Goal: Information Seeking & Learning: Learn about a topic

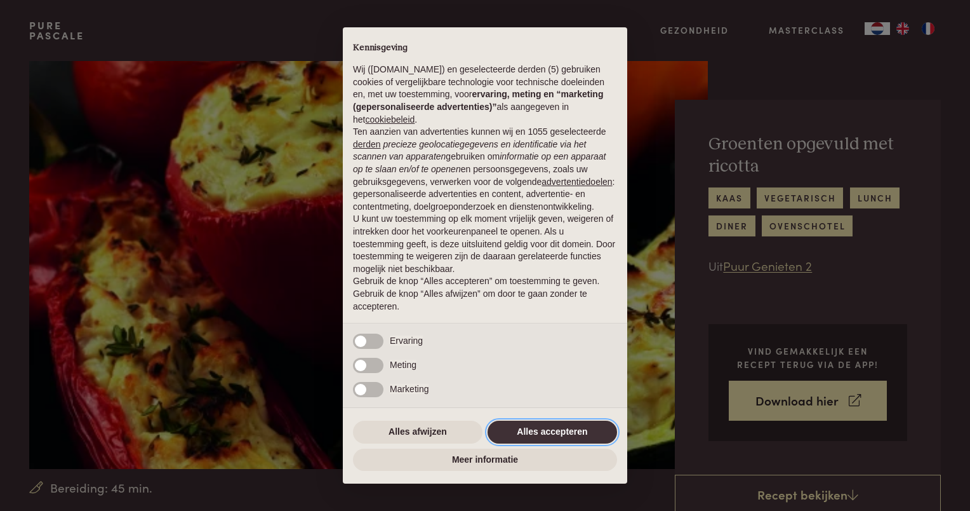
click at [552, 435] on button "Alles accepteren" at bounding box center [553, 431] width 130 height 23
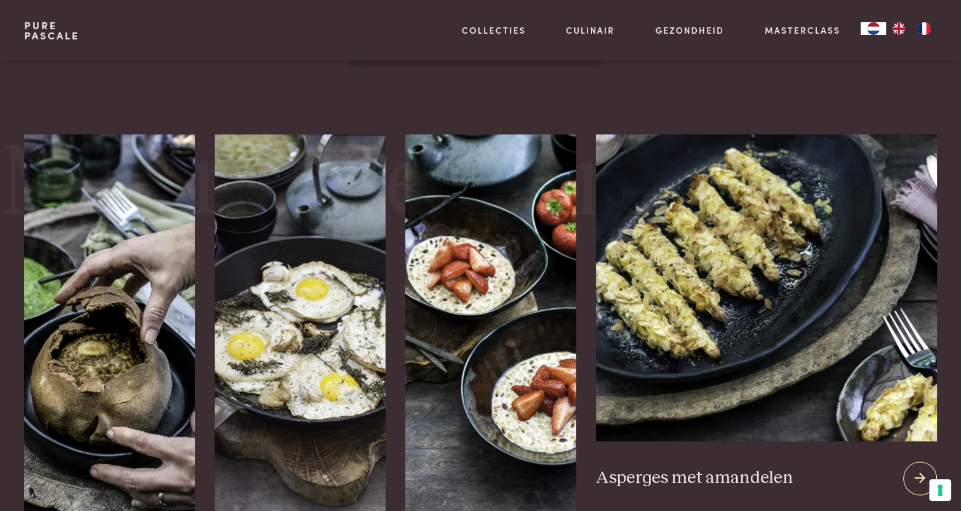
scroll to position [1588, 0]
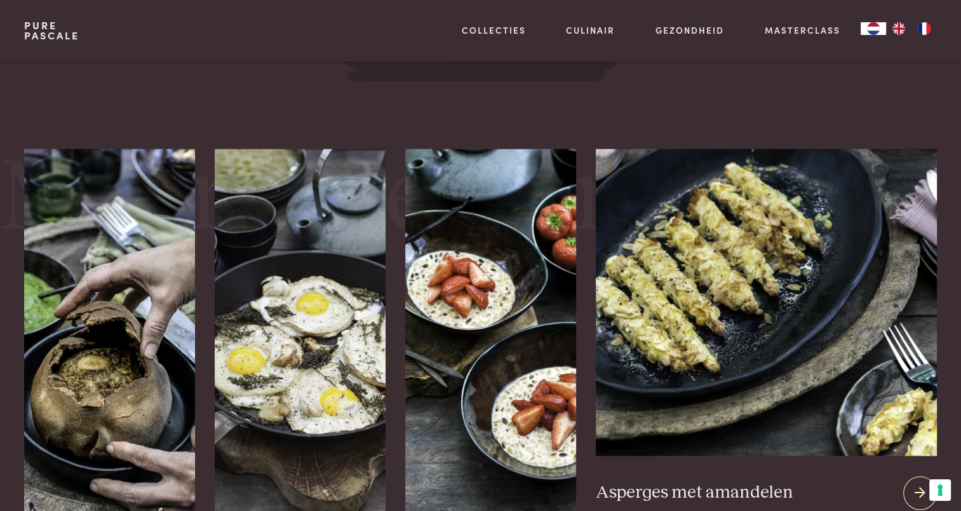
click at [766, 304] on img at bounding box center [766, 302] width 340 height 307
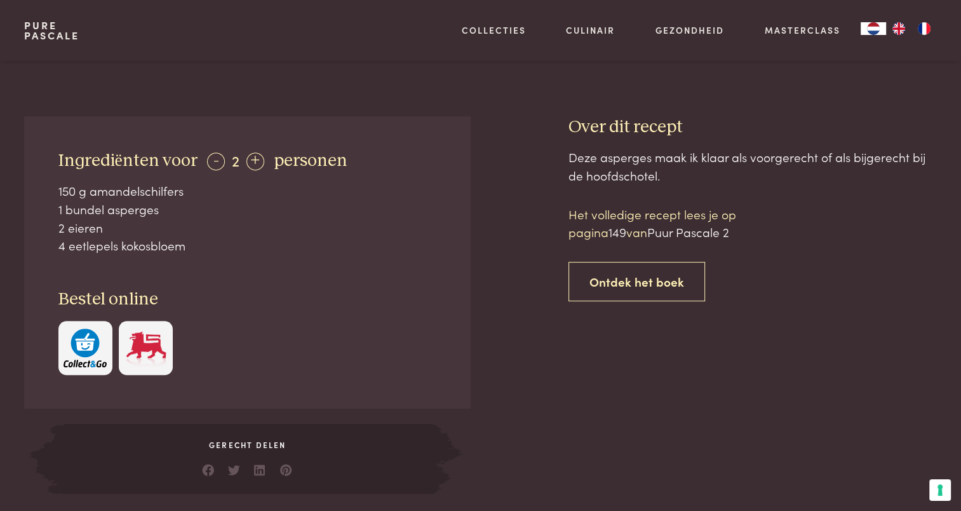
scroll to position [445, 0]
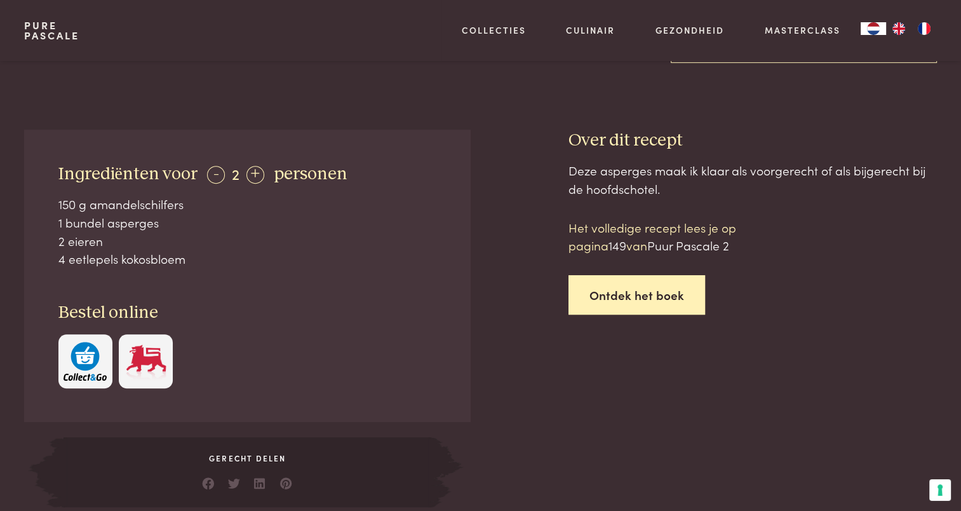
click at [629, 300] on link "Ontdek het boek" at bounding box center [636, 295] width 137 height 40
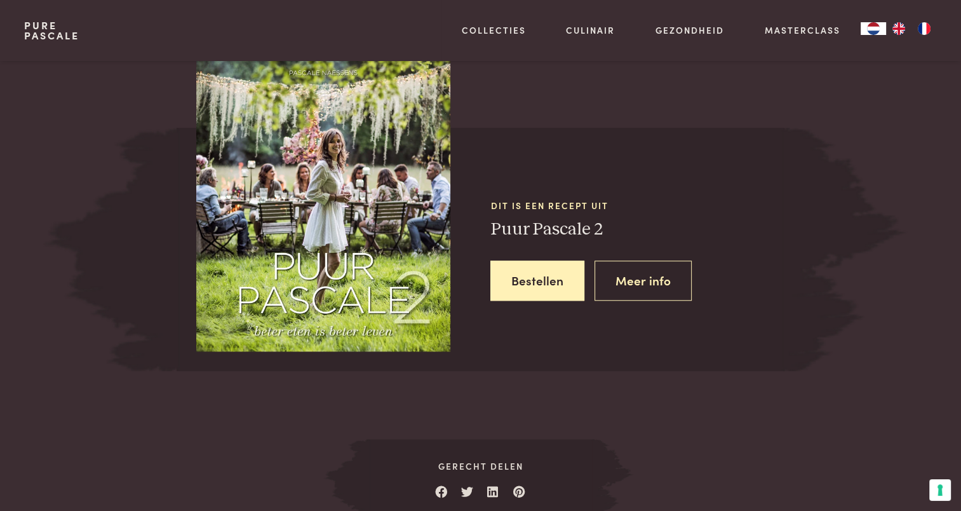
scroll to position [1086, 0]
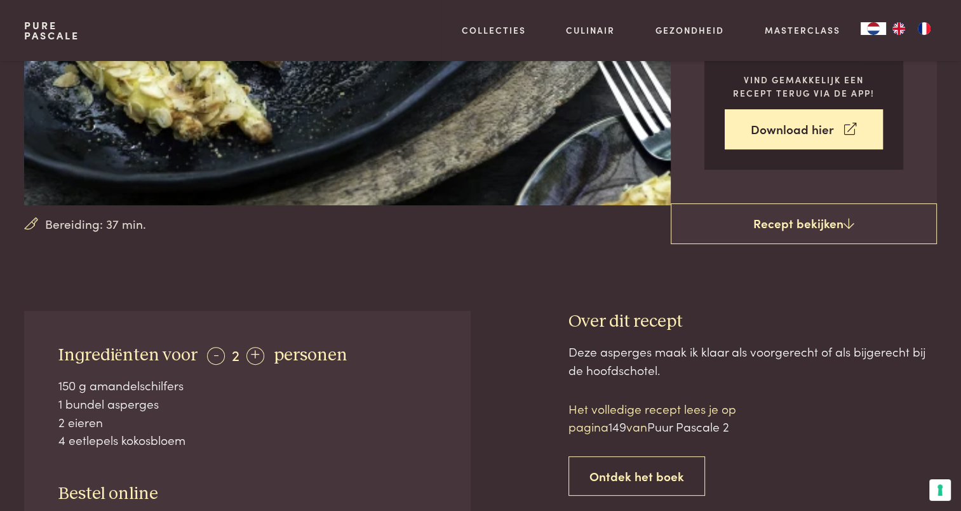
scroll to position [254, 0]
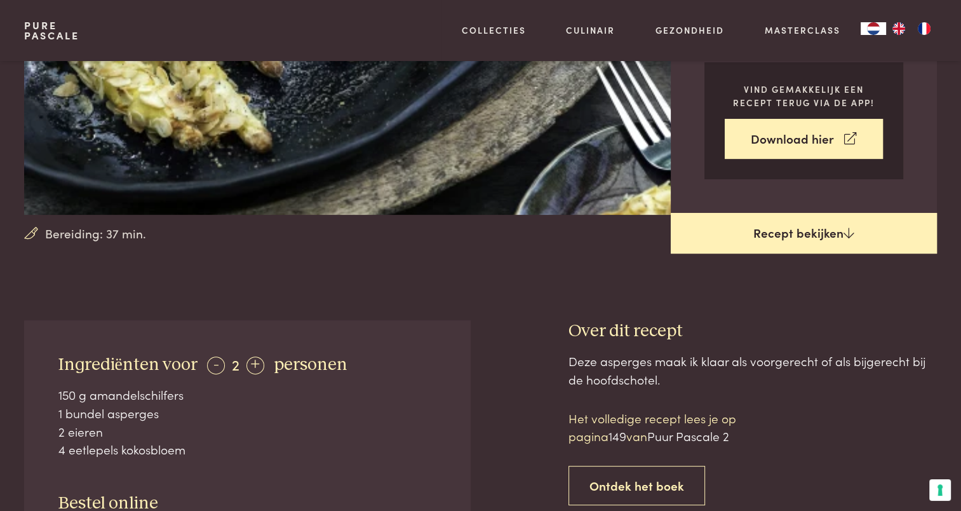
click at [805, 232] on link "Recept bekijken" at bounding box center [804, 233] width 266 height 41
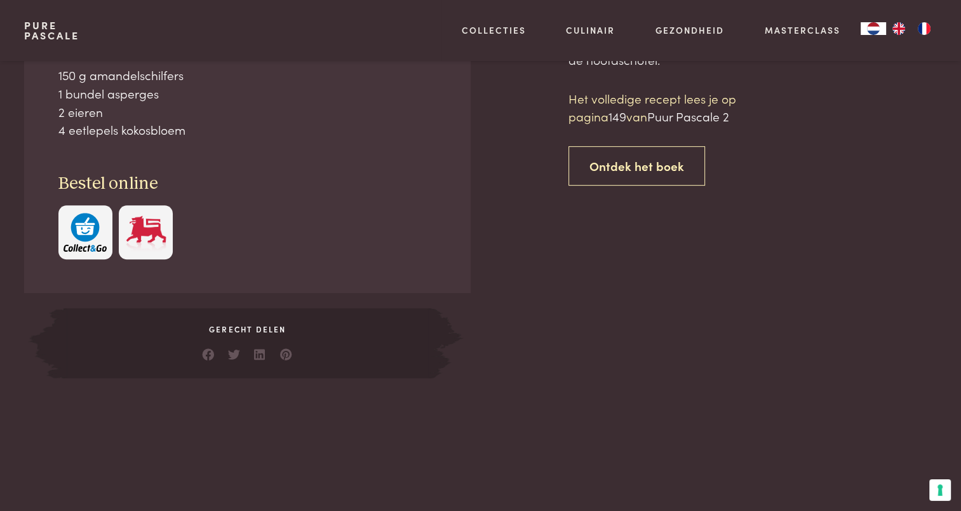
scroll to position [574, 0]
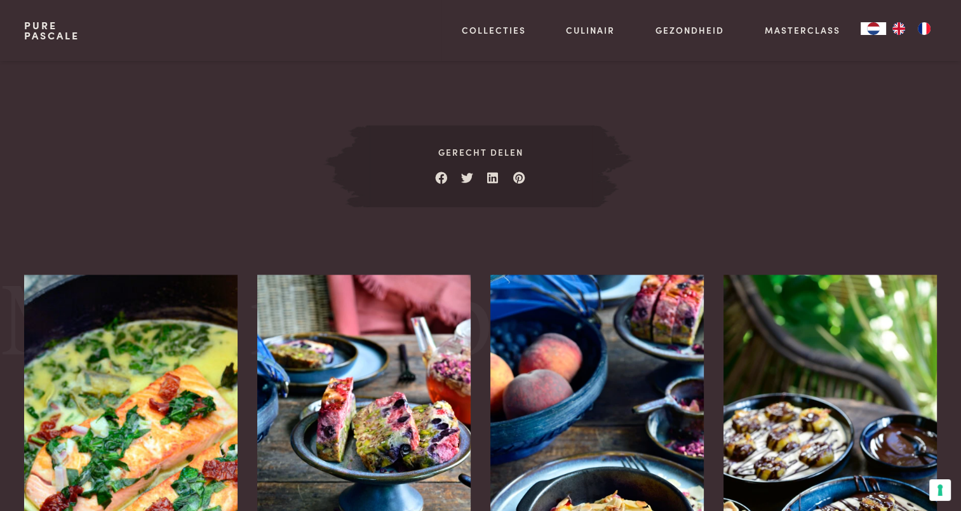
scroll to position [1654, 0]
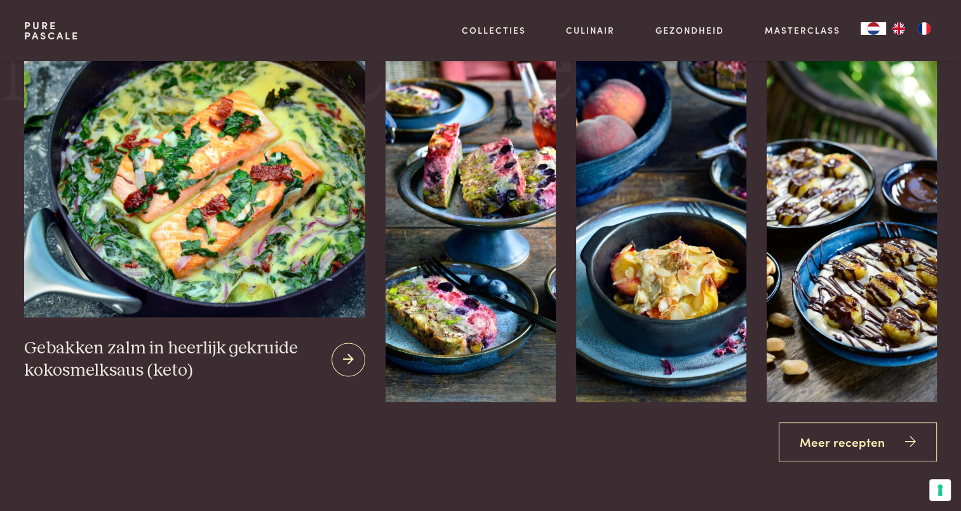
click at [138, 191] on img at bounding box center [194, 168] width 340 height 297
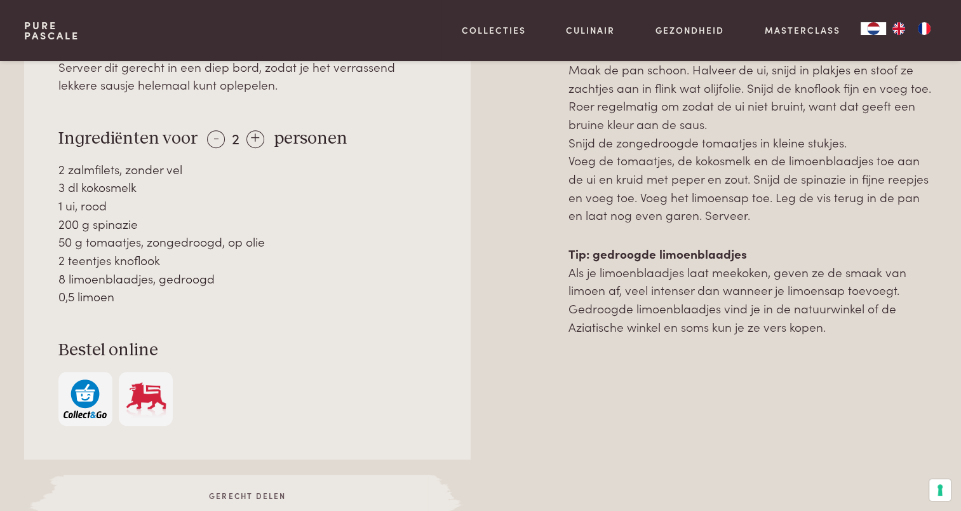
scroll to position [572, 0]
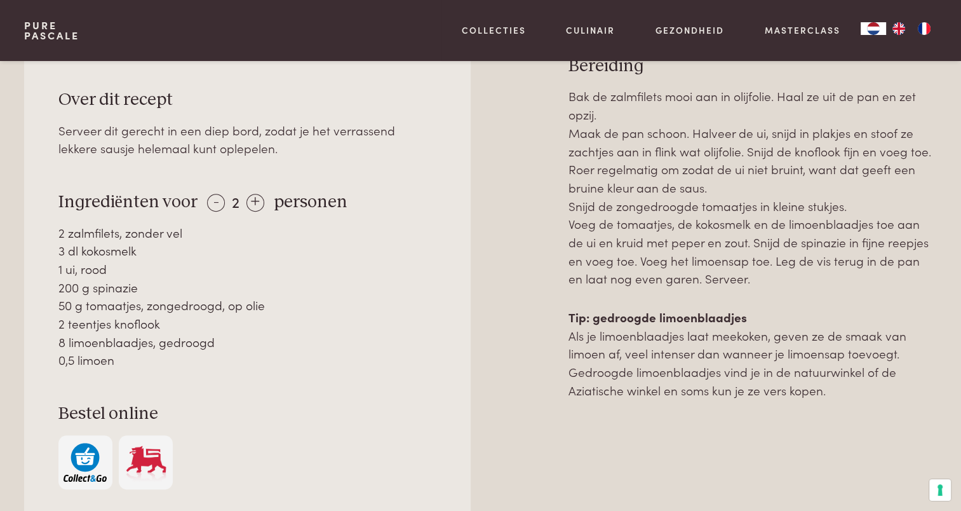
drag, startPoint x: 104, startPoint y: 287, endPoint x: 230, endPoint y: 354, distance: 142.3
click at [230, 354] on div "2 zalmfilets, zonder vel 3 dl kokosmelk 1 ui, rood 200 g spinazie 50 g tomaatje…" at bounding box center [247, 297] width 378 height 146
drag, startPoint x: 230, startPoint y: 354, endPoint x: 182, endPoint y: 366, distance: 49.7
click at [182, 366] on div "0,5 limoen" at bounding box center [247, 360] width 378 height 18
click at [124, 343] on div "8 limoenblaadjes, gedroogd" at bounding box center [247, 342] width 378 height 18
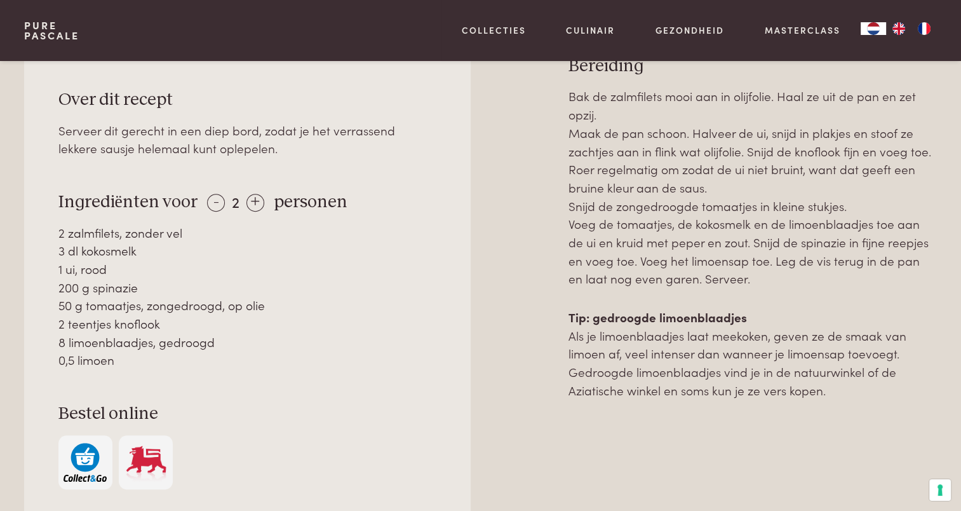
click at [617, 356] on p "Tip: gedroogde limoenblaadjes Als je limoenblaadjes laat meekoken, geven ze de …" at bounding box center [752, 353] width 368 height 91
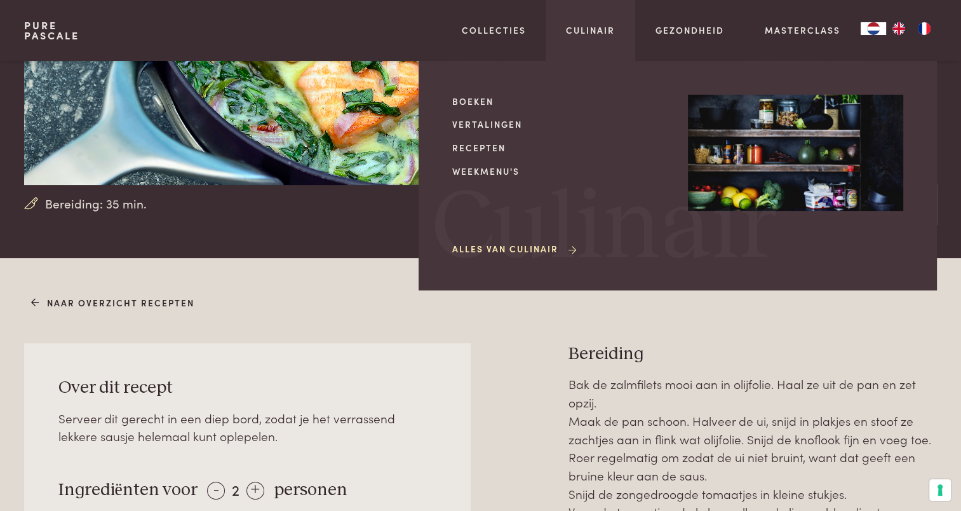
scroll to position [127, 0]
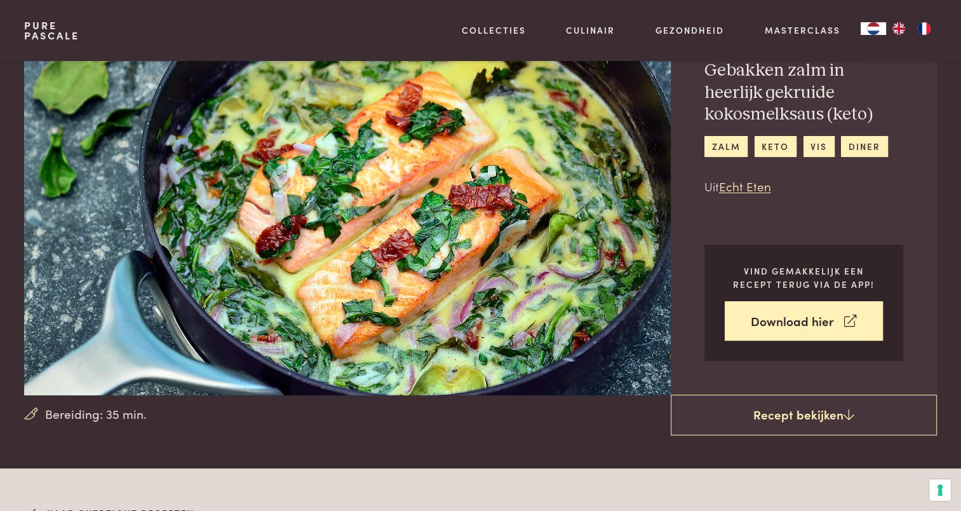
scroll to position [0, 0]
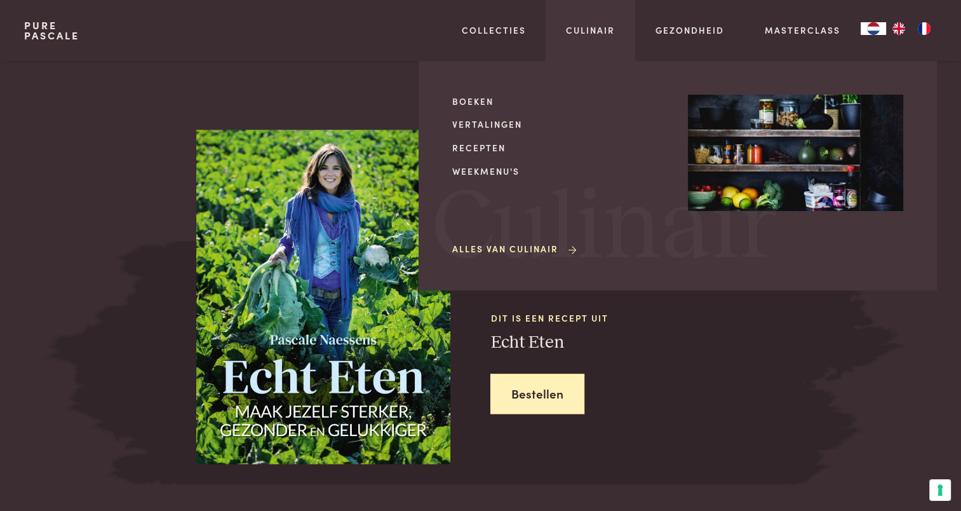
scroll to position [1457, 0]
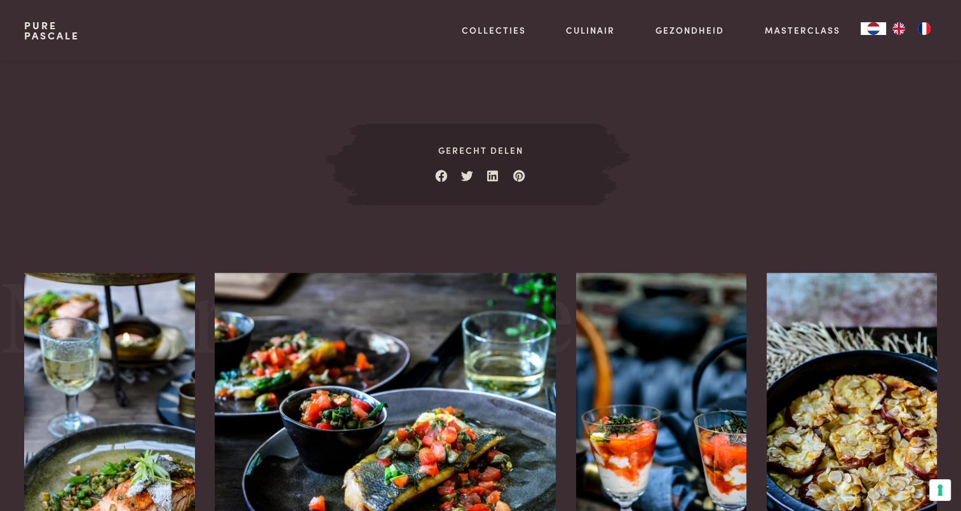
scroll to position [1588, 0]
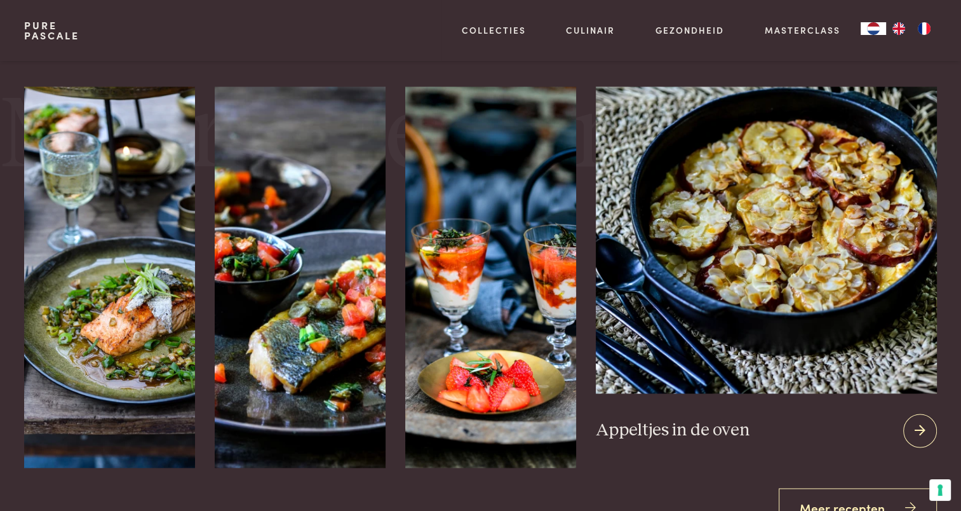
click at [818, 253] on img at bounding box center [766, 239] width 340 height 307
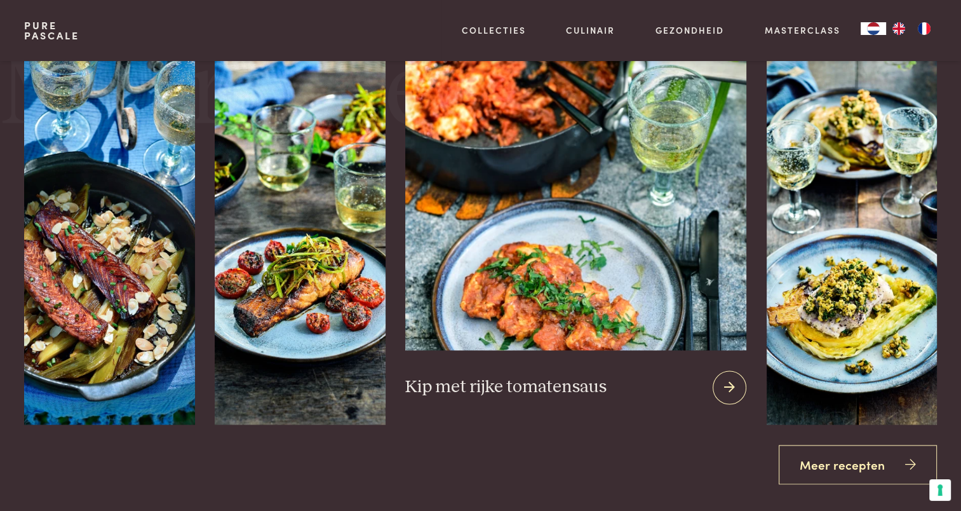
scroll to position [1651, 0]
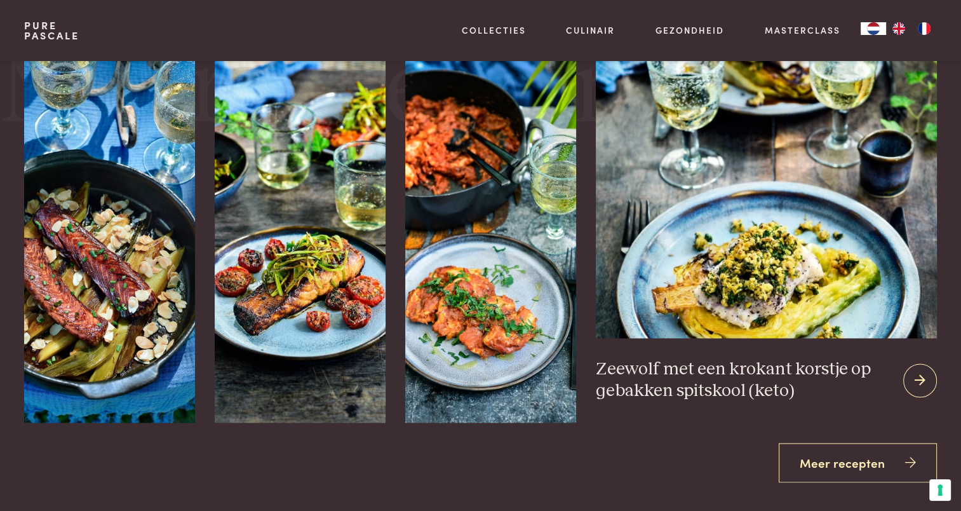
click at [742, 370] on h3 "Zeewolf met een krokant korstje op gebakken spitskool (keto)" at bounding box center [744, 380] width 297 height 44
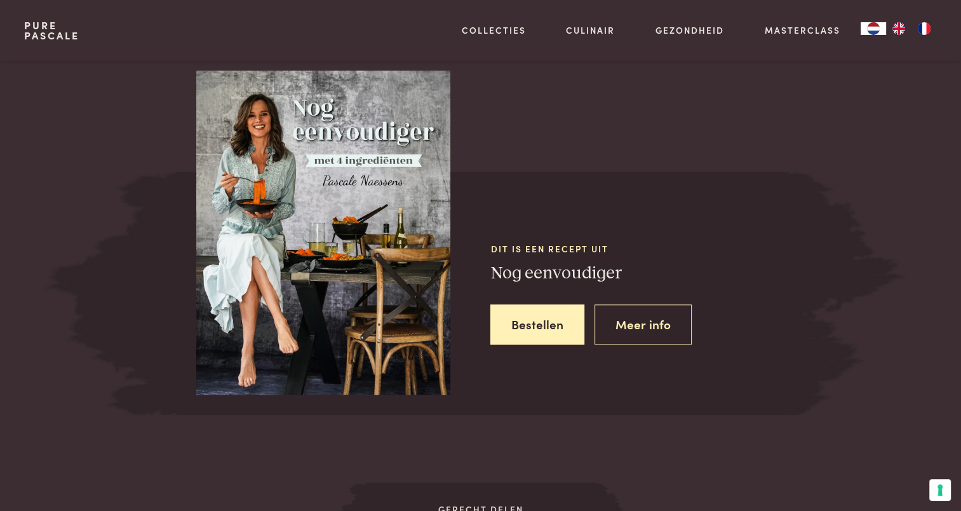
scroll to position [1041, 0]
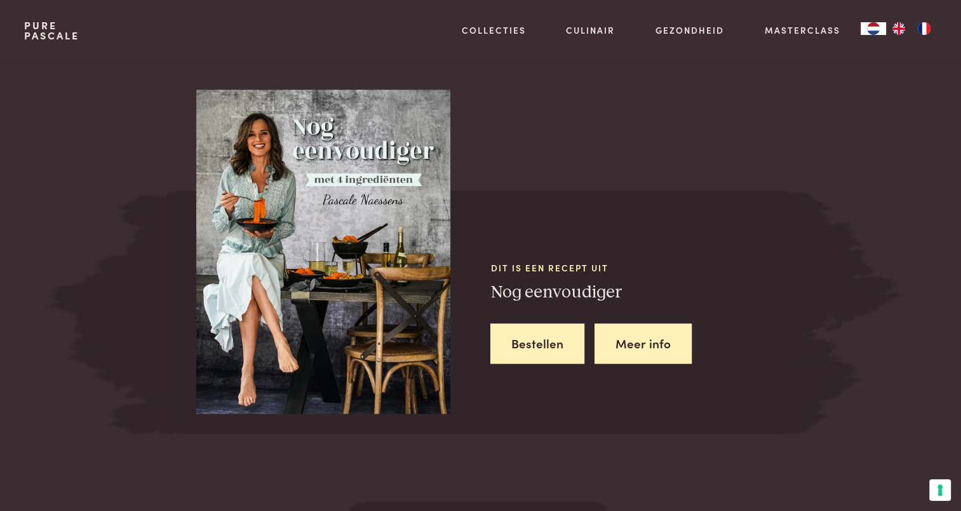
click at [663, 345] on link "Meer info" at bounding box center [642, 343] width 97 height 40
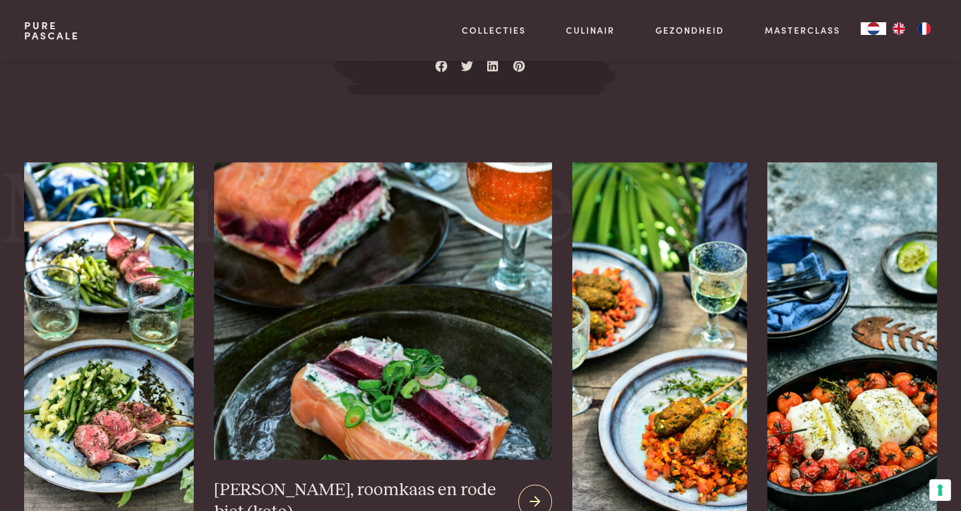
scroll to position [1778, 0]
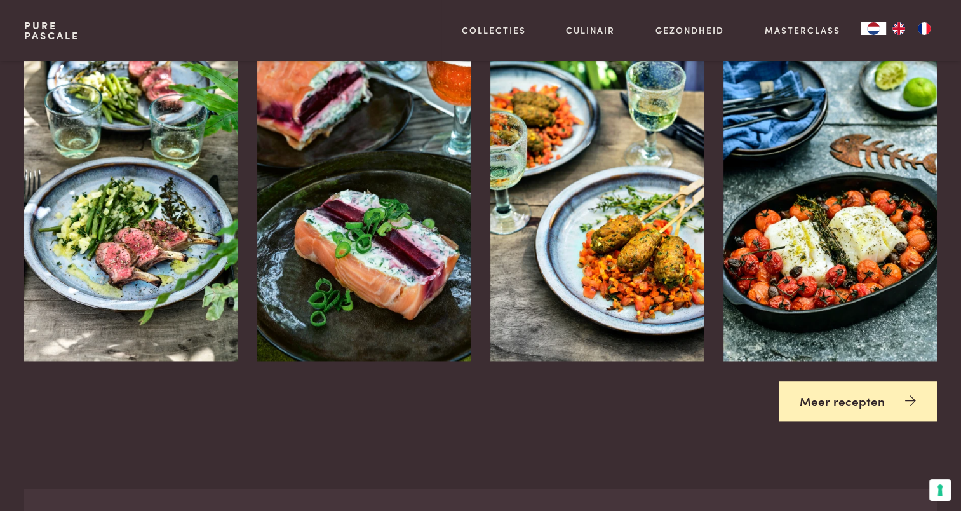
click at [848, 396] on link "Meer recepten" at bounding box center [858, 401] width 158 height 40
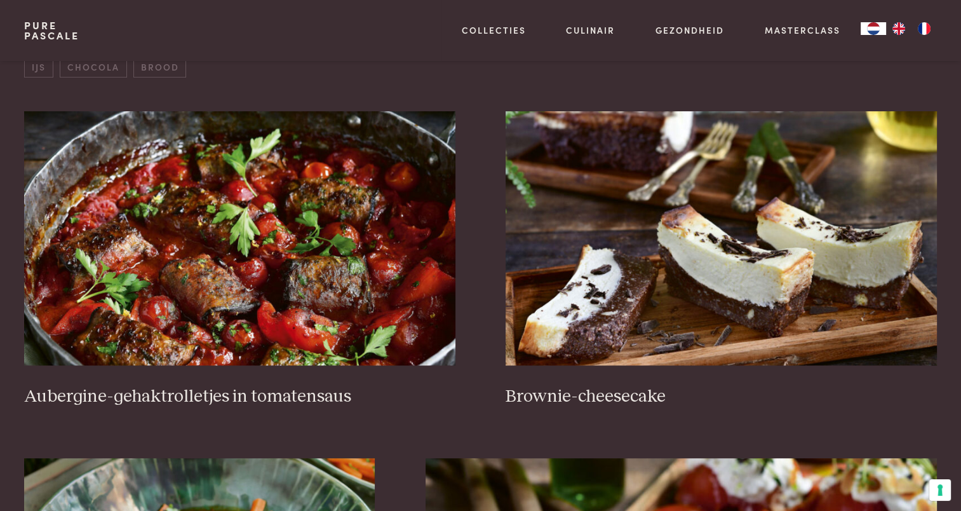
scroll to position [508, 0]
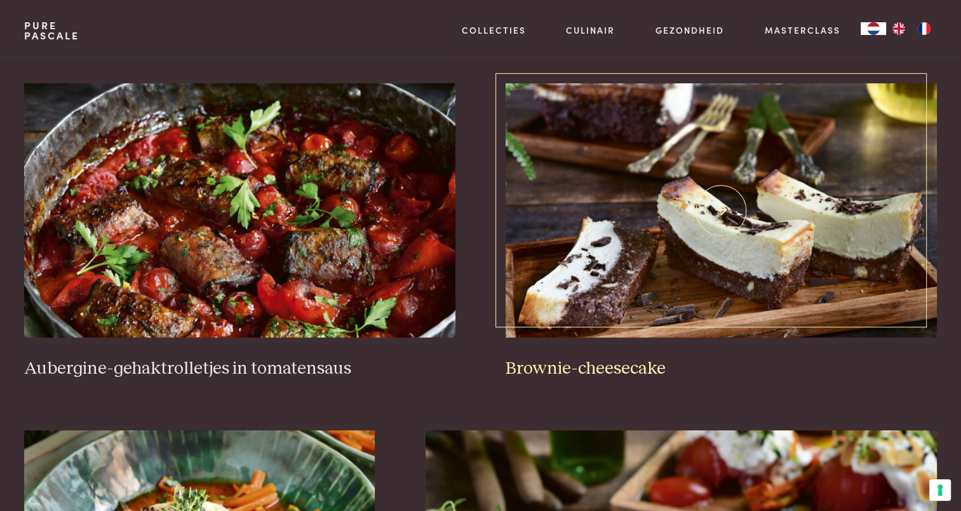
click at [725, 204] on img at bounding box center [720, 210] width 431 height 254
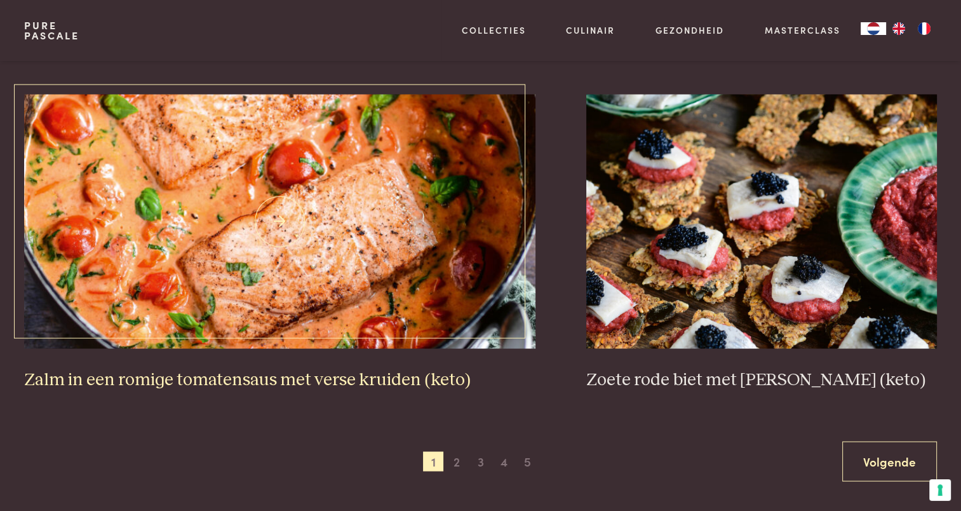
scroll to position [2223, 0]
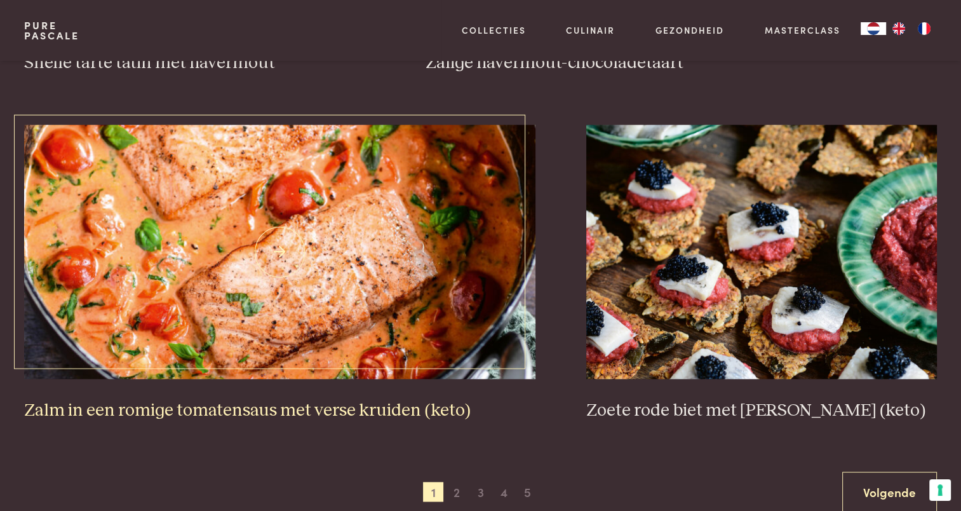
click at [308, 248] on img at bounding box center [279, 251] width 511 height 254
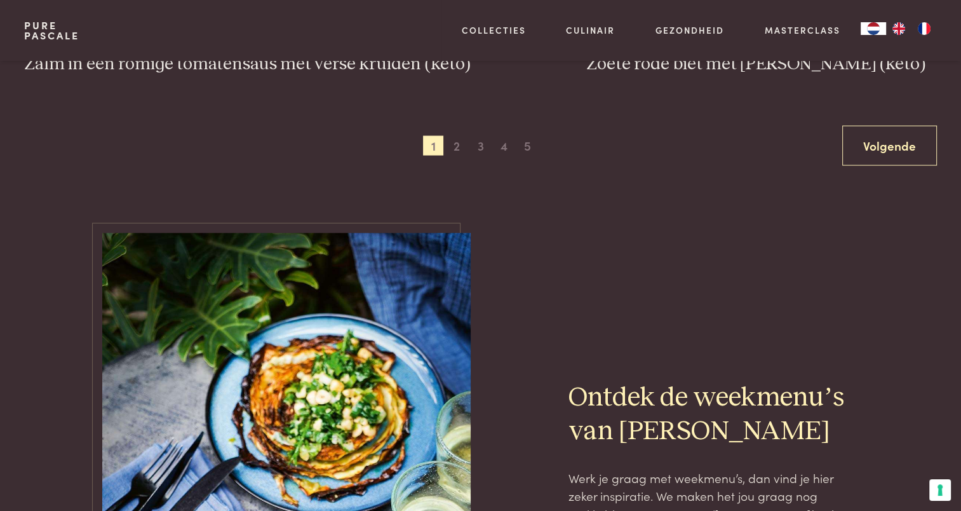
scroll to position [2540, 0]
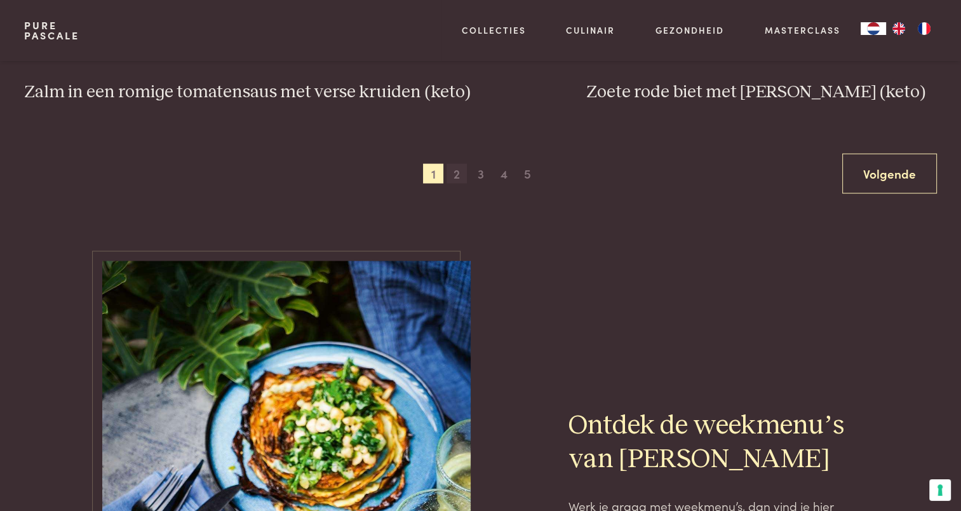
click at [457, 173] on span "2" at bounding box center [456, 174] width 20 height 20
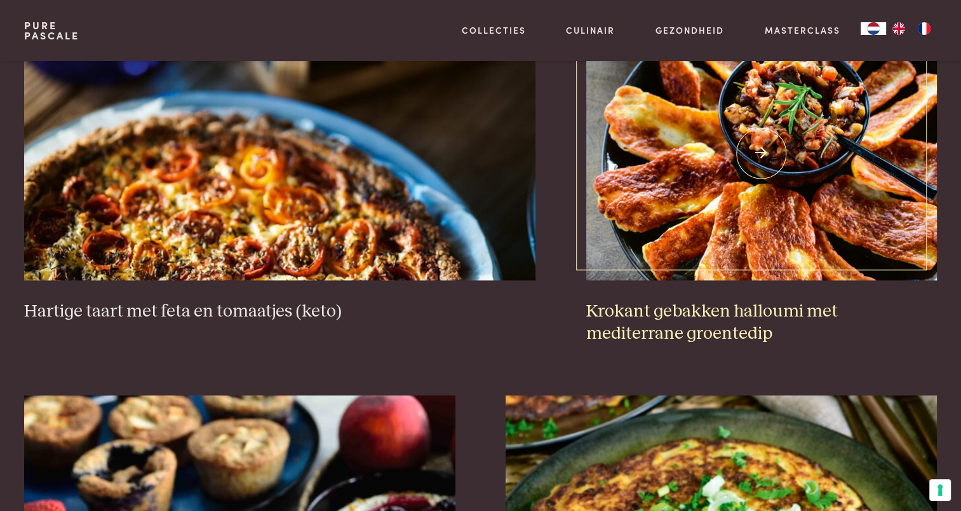
scroll to position [1244, 0]
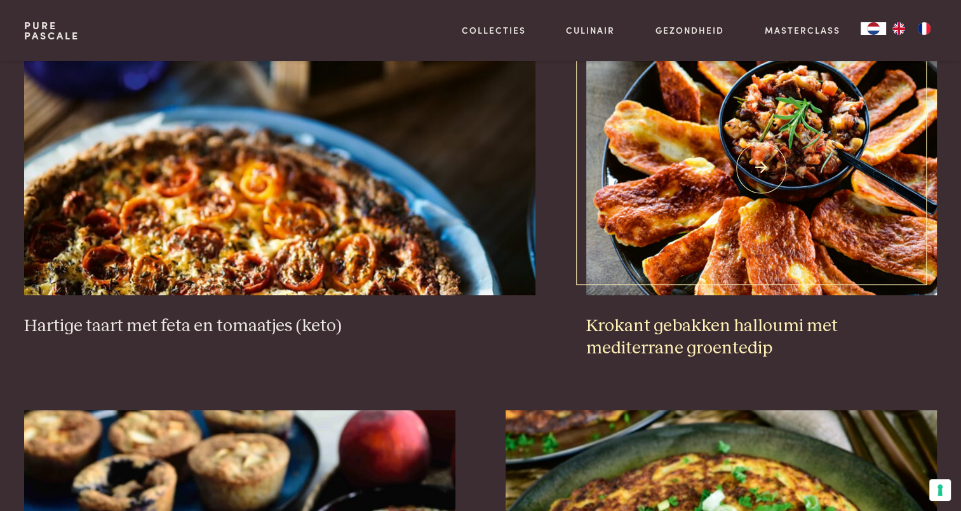
click at [741, 213] on img at bounding box center [761, 168] width 351 height 254
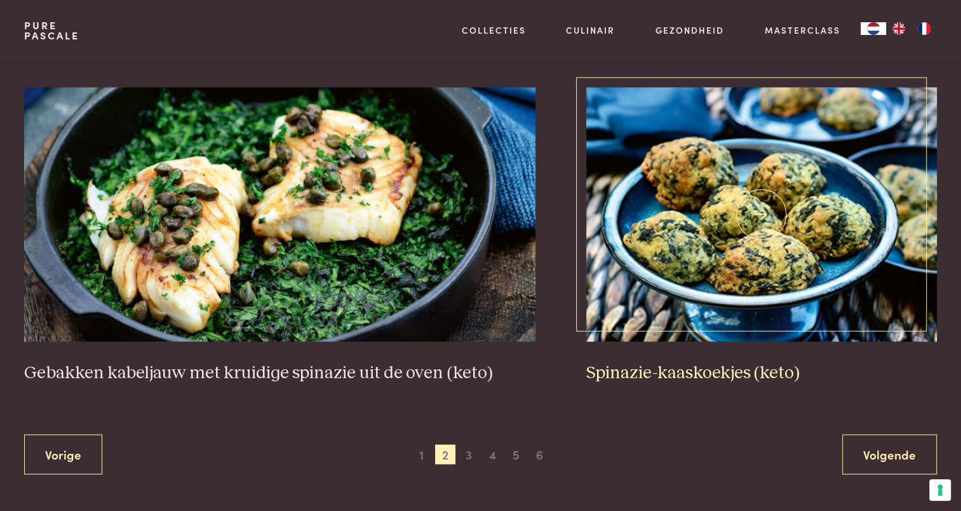
scroll to position [2323, 0]
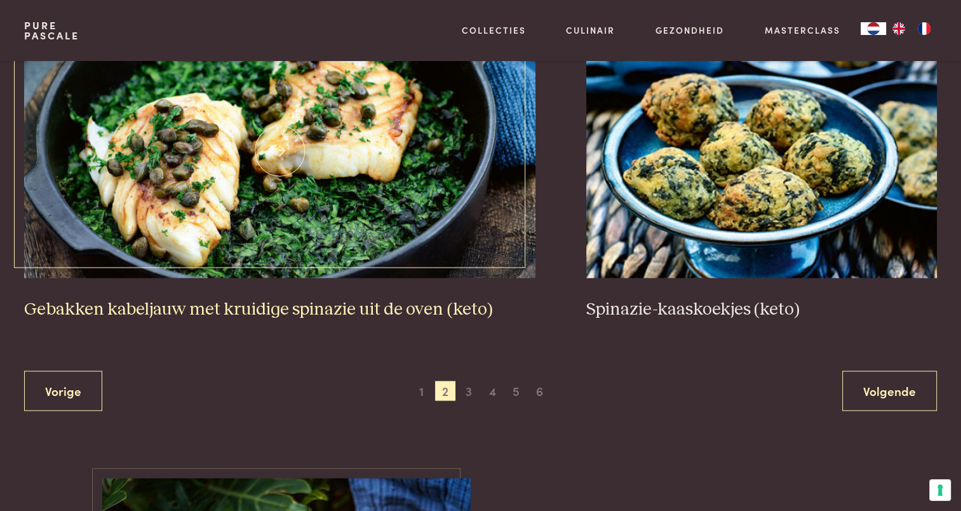
click at [383, 193] on img at bounding box center [279, 150] width 511 height 254
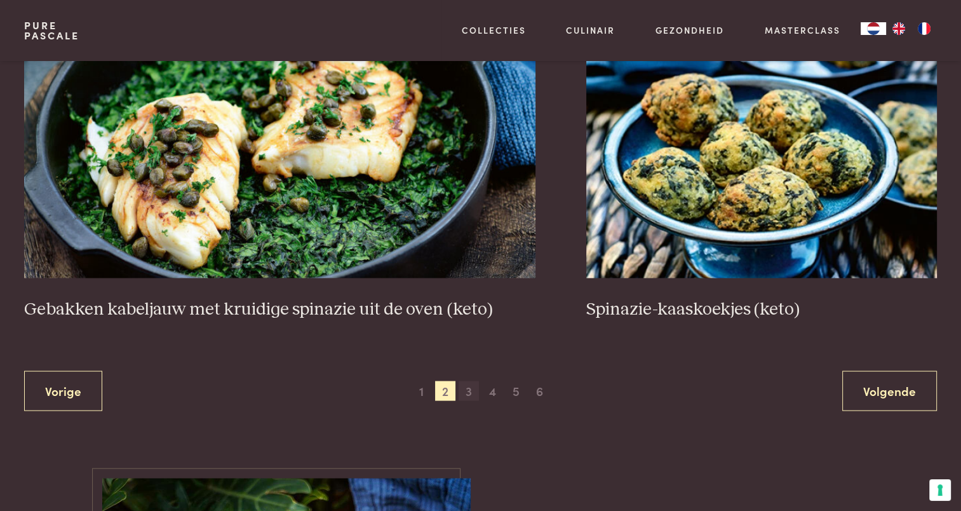
click at [470, 387] on span "3" at bounding box center [468, 390] width 20 height 20
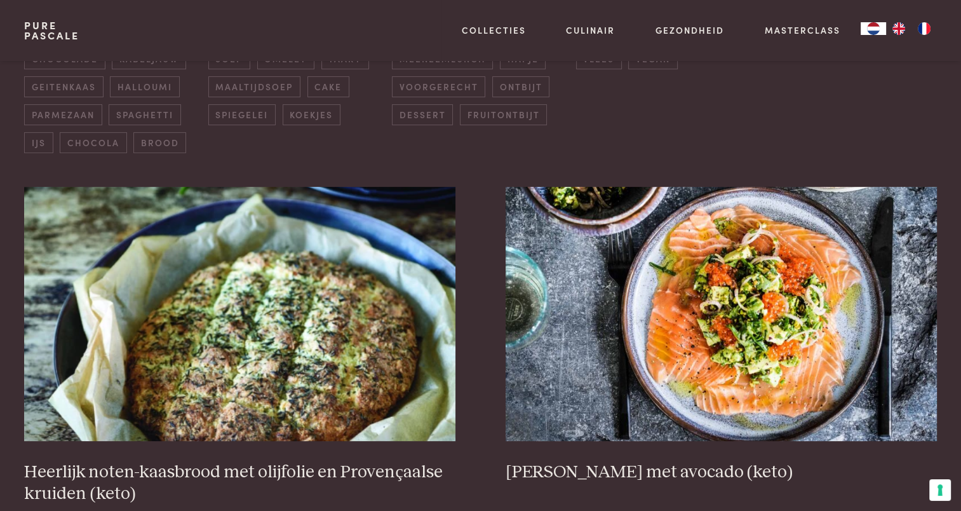
scroll to position [545, 0]
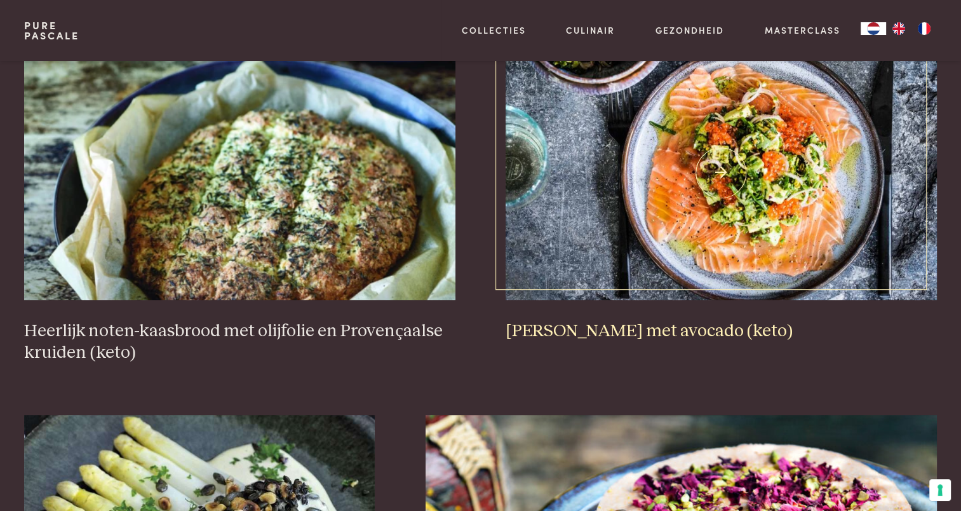
click at [740, 217] on img at bounding box center [720, 173] width 431 height 254
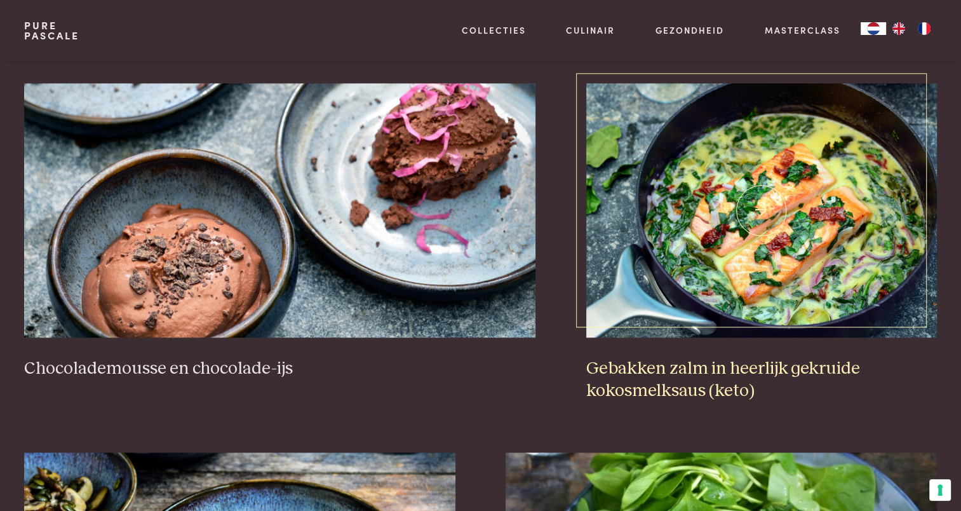
scroll to position [1244, 0]
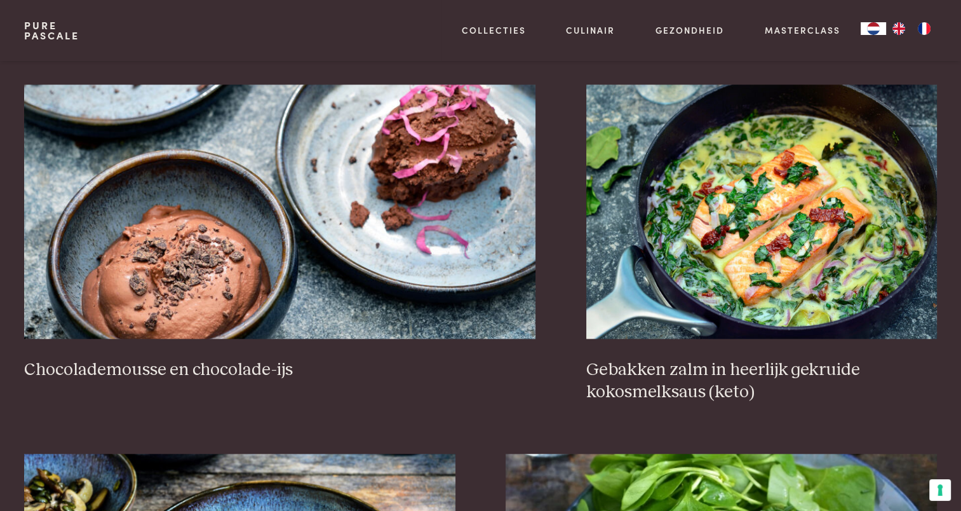
click at [524, 386] on div "Chocolademousse en chocolade-ijs" at bounding box center [279, 243] width 511 height 318
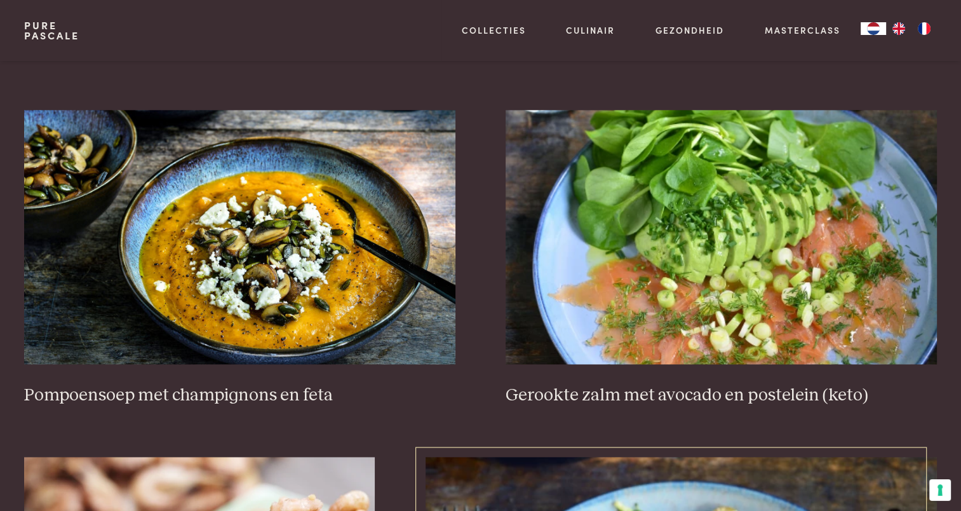
scroll to position [1561, 0]
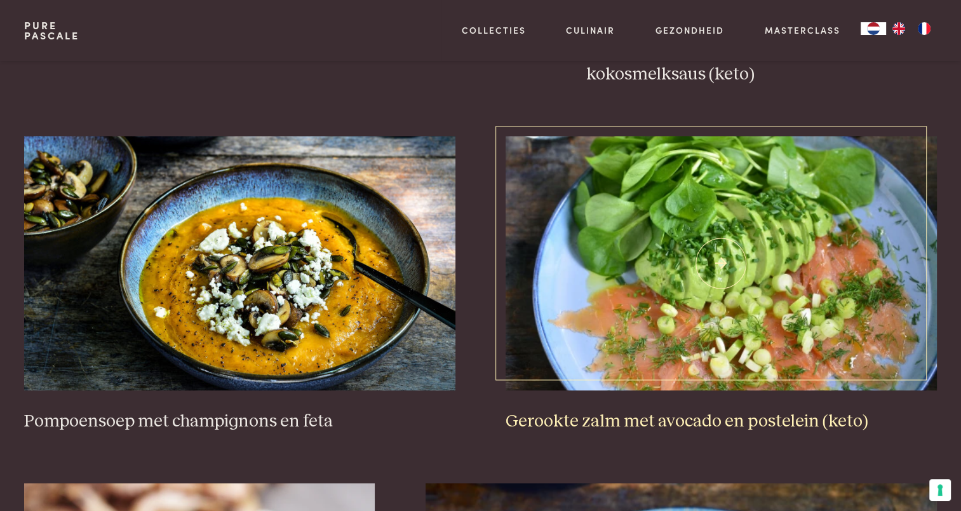
click at [739, 297] on img at bounding box center [720, 263] width 431 height 254
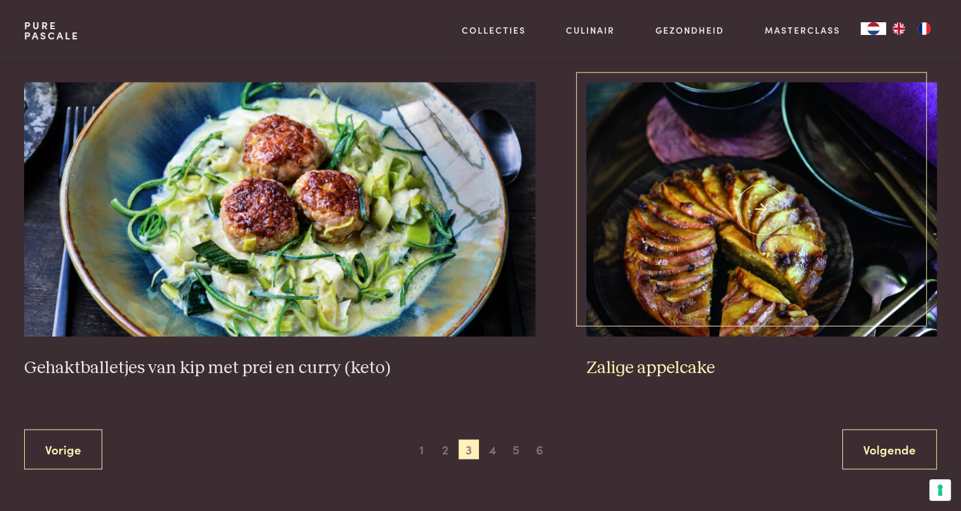
scroll to position [2323, 0]
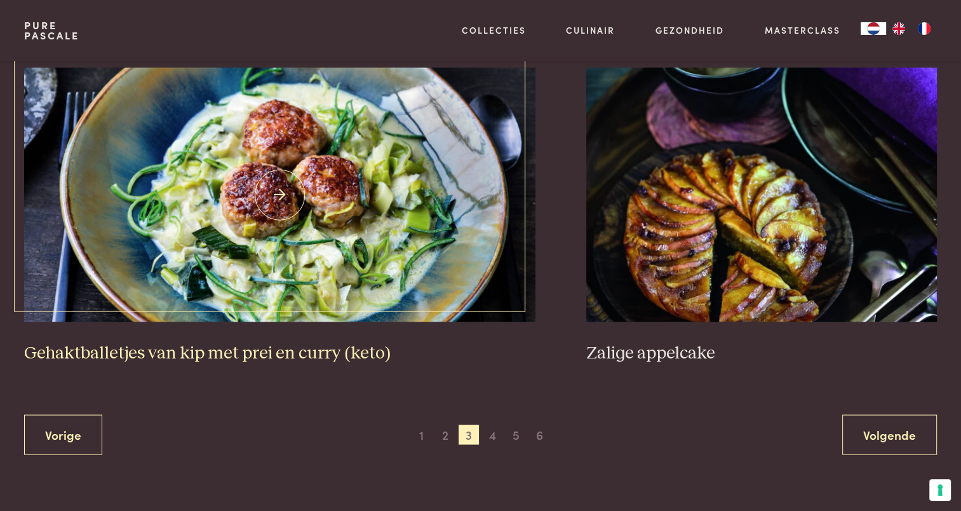
click at [324, 352] on h3 "Gehaktballetjes van kip met prei en curry (keto)" at bounding box center [279, 353] width 511 height 22
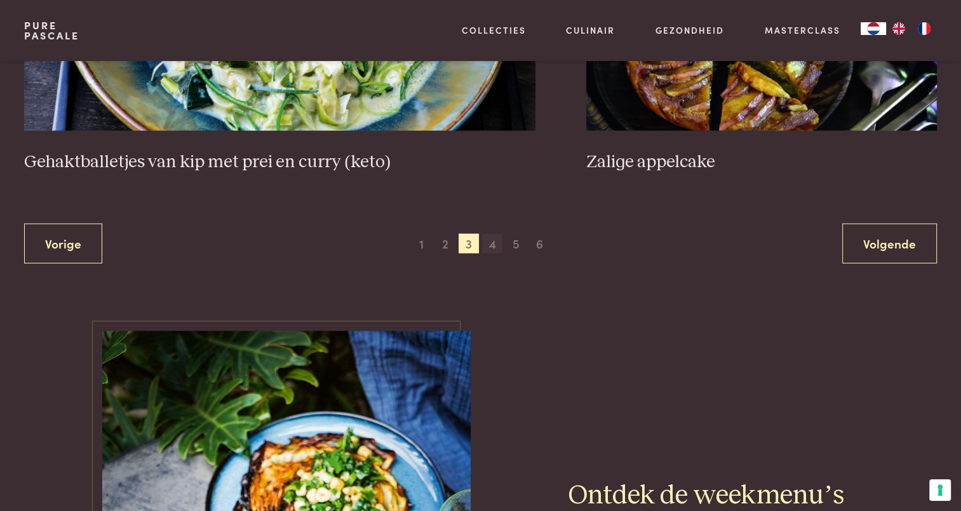
click at [494, 243] on span "4" at bounding box center [492, 244] width 20 height 20
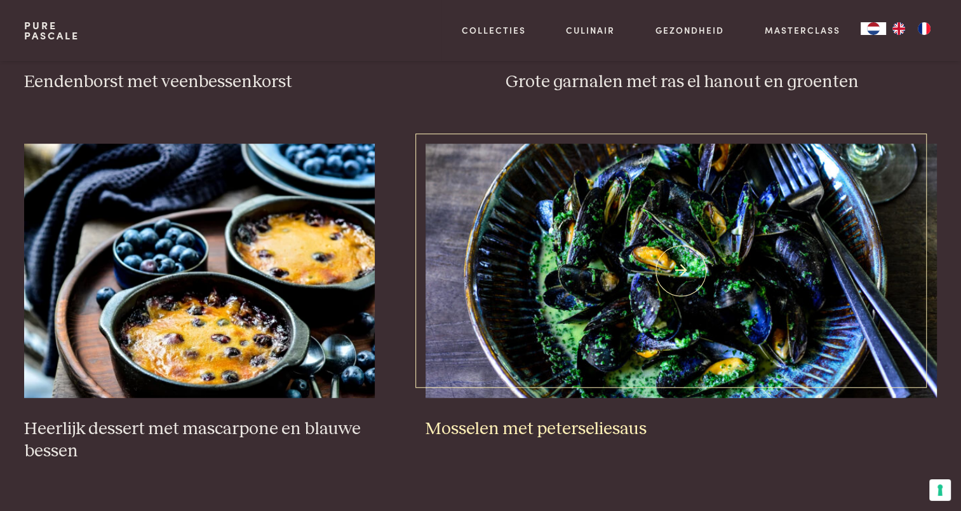
scroll to position [736, 0]
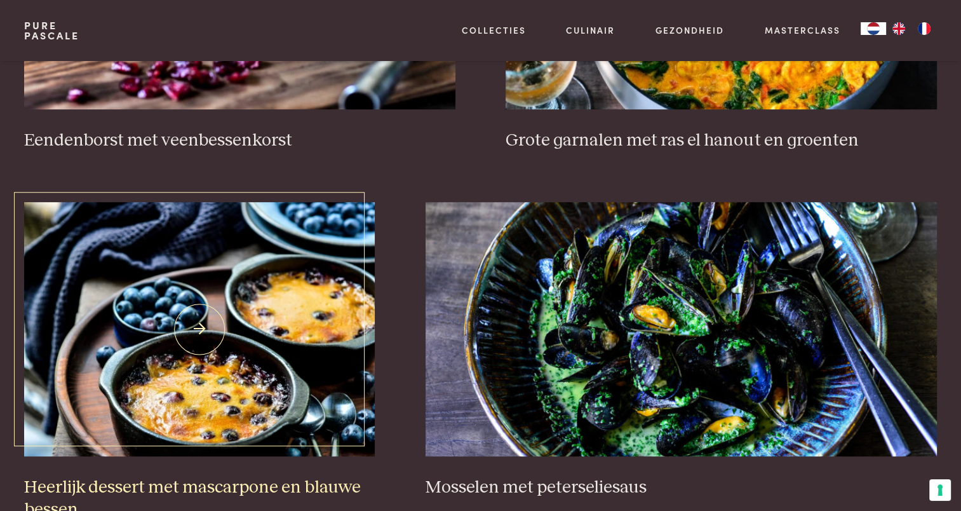
click at [222, 349] on img at bounding box center [199, 329] width 351 height 254
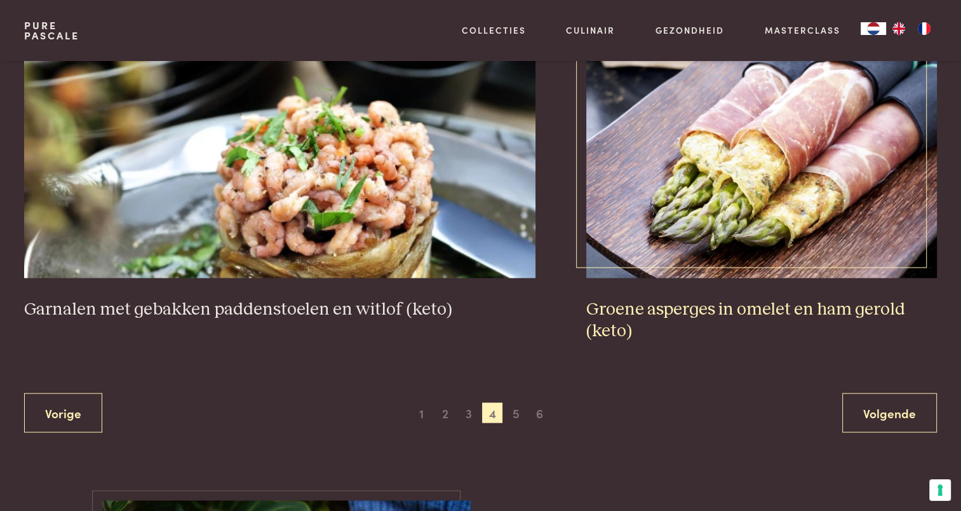
scroll to position [2387, 0]
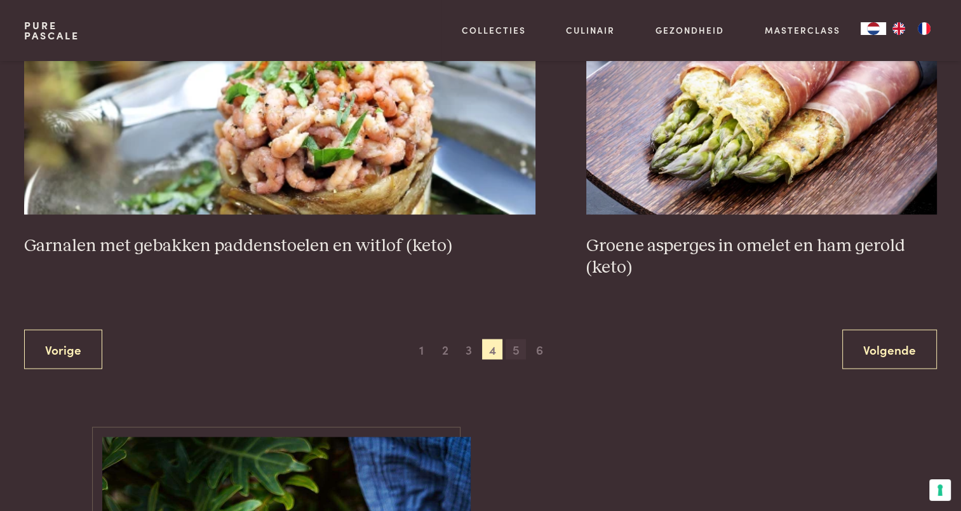
click at [516, 351] on span "5" at bounding box center [515, 348] width 20 height 20
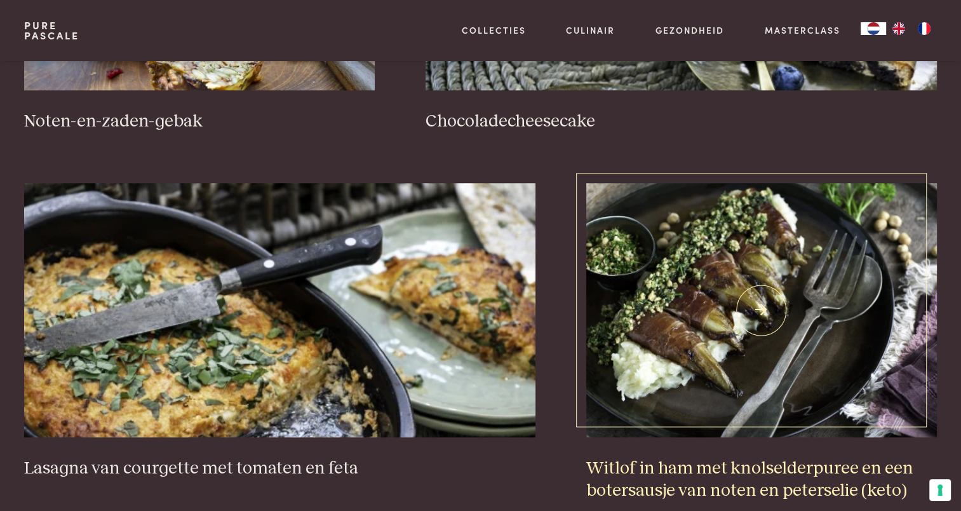
scroll to position [1117, 0]
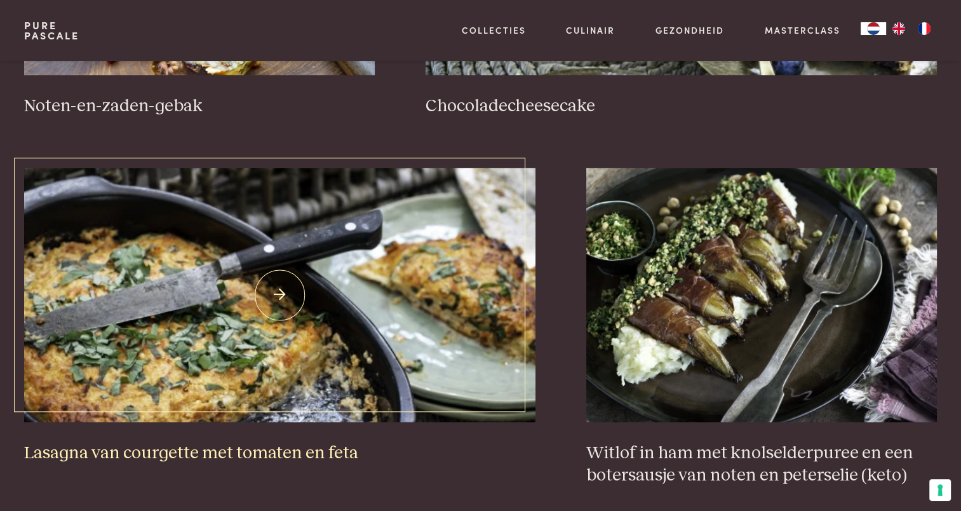
click at [292, 451] on h3 "Lasagna van courgette met tomaten en feta" at bounding box center [279, 453] width 511 height 22
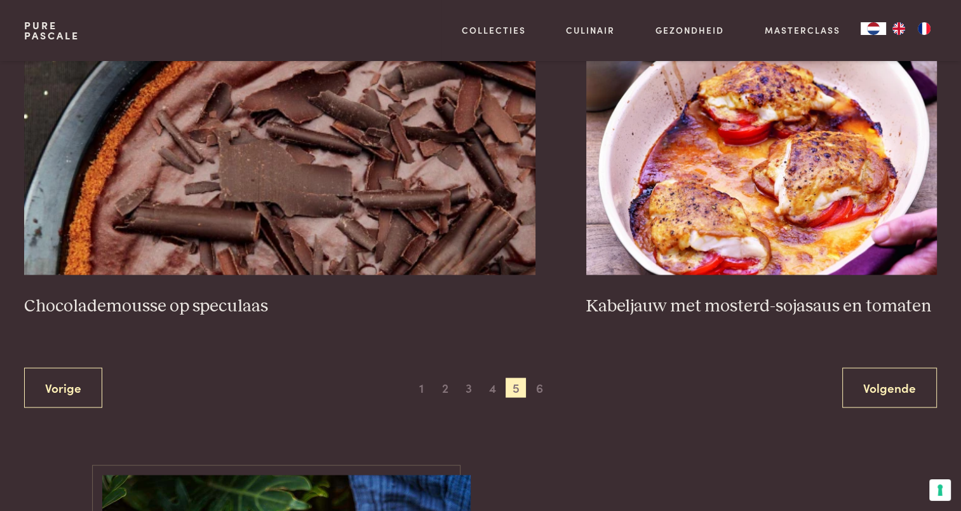
scroll to position [2387, 0]
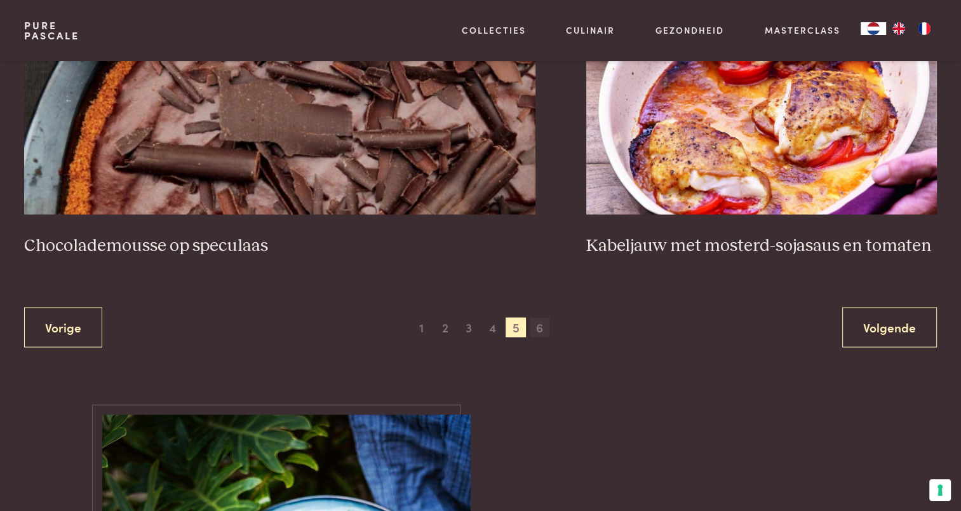
click at [540, 325] on span "6" at bounding box center [540, 327] width 20 height 20
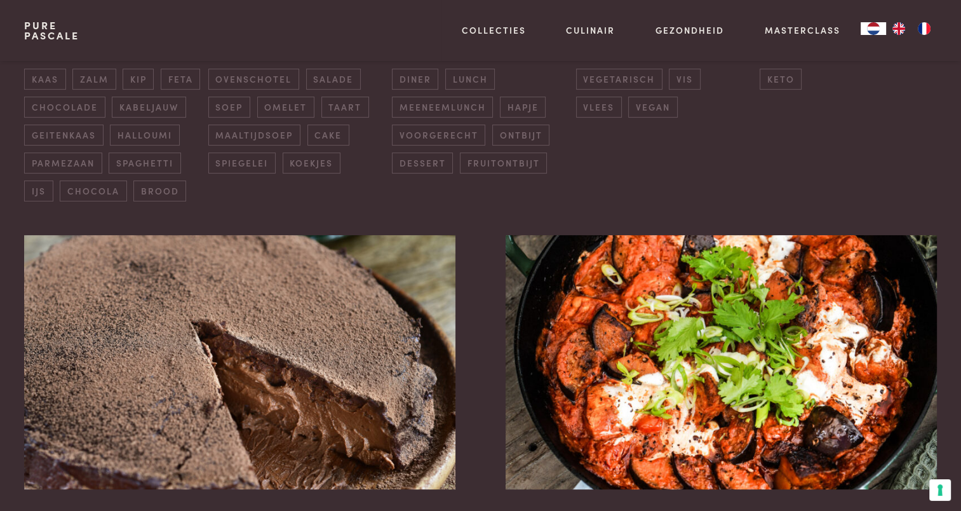
scroll to position [355, 0]
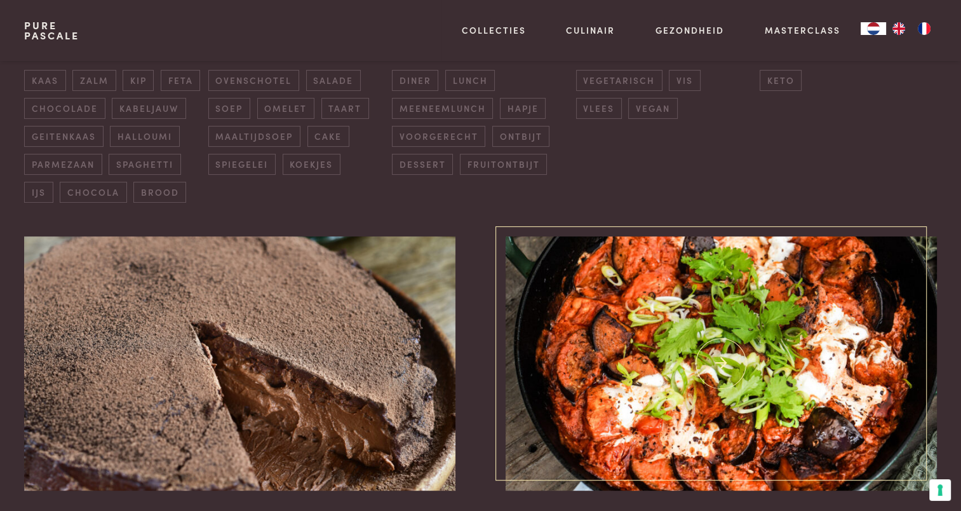
click at [740, 390] on img at bounding box center [720, 363] width 431 height 254
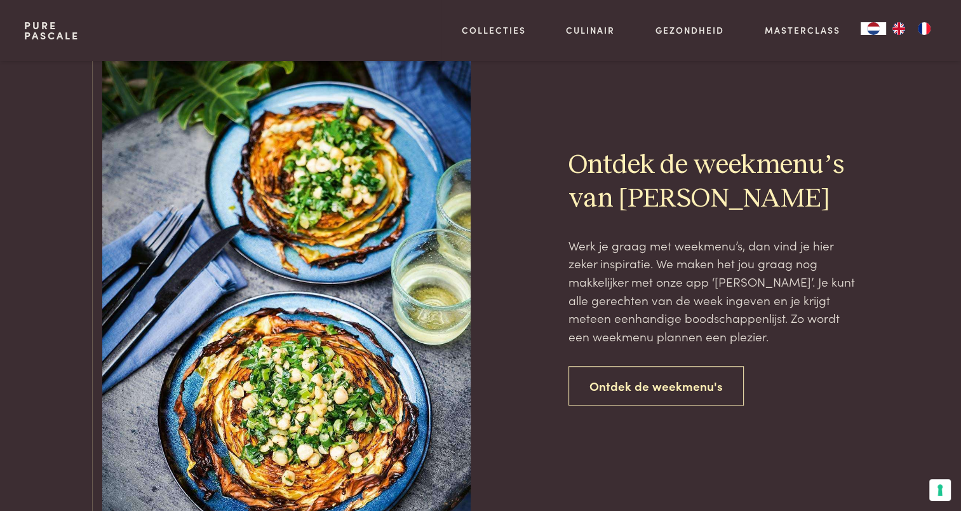
scroll to position [1053, 0]
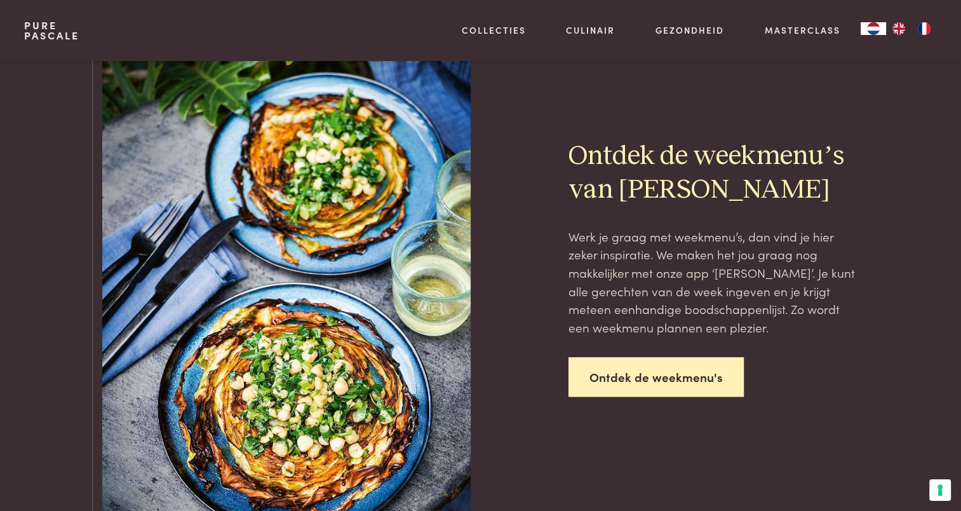
click at [654, 375] on link "Ontdek de weekmenu's" at bounding box center [655, 377] width 175 height 40
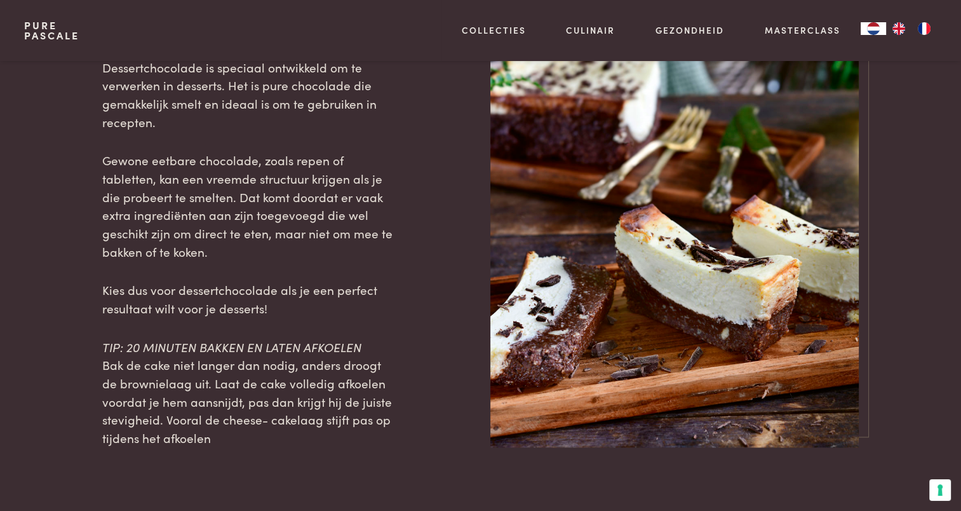
scroll to position [1334, 0]
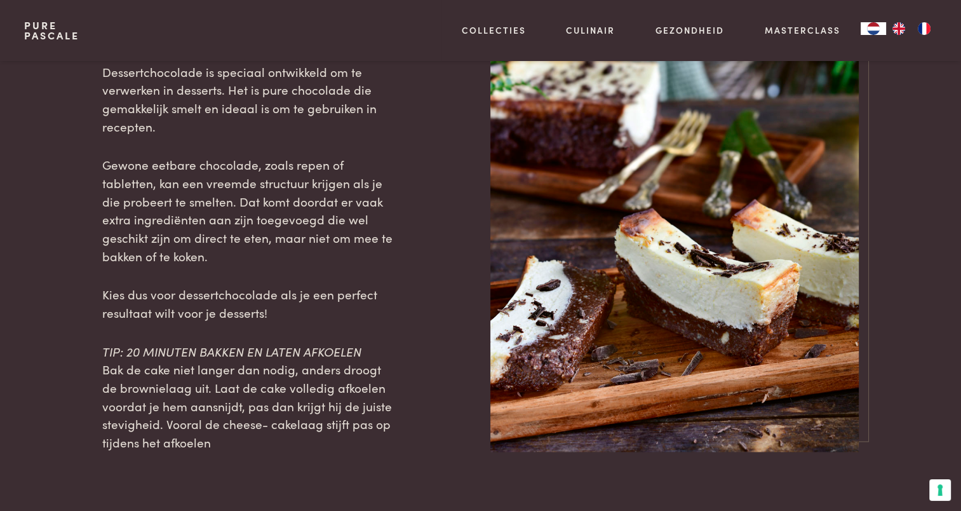
click at [473, 199] on div "TIP: DESSERTCHOCOLADE Dessertchocolade is speciaal ontwikkeld om te verwerken i…" at bounding box center [480, 247] width 912 height 407
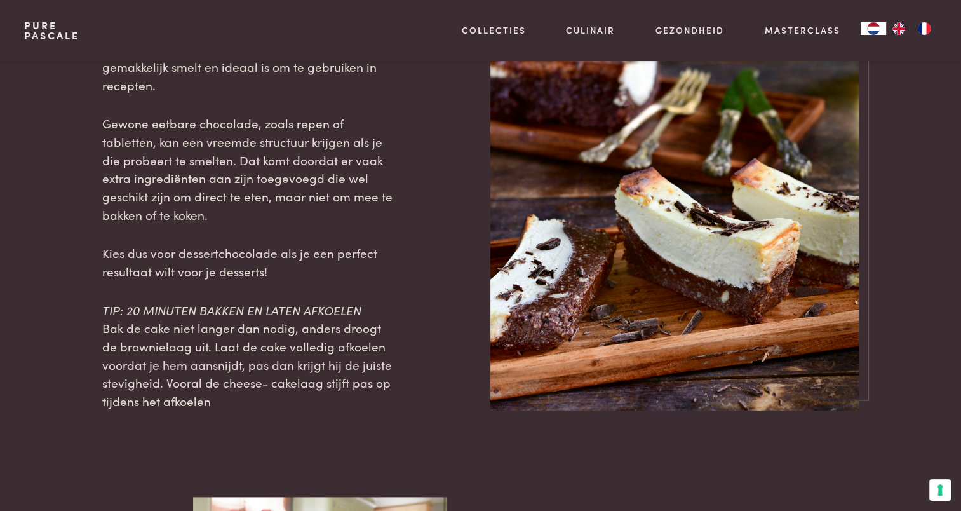
scroll to position [1397, 0]
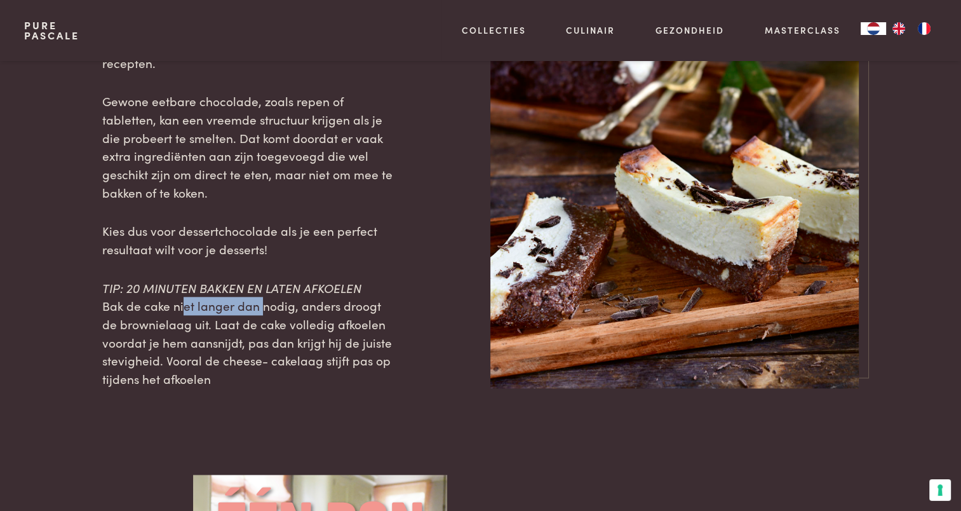
drag, startPoint x: 184, startPoint y: 304, endPoint x: 259, endPoint y: 311, distance: 75.3
click at [259, 311] on span "Bak de cake niet langer dan nodig, anders droogt de brownielaag uit. Laat de ca…" at bounding box center [247, 342] width 290 height 90
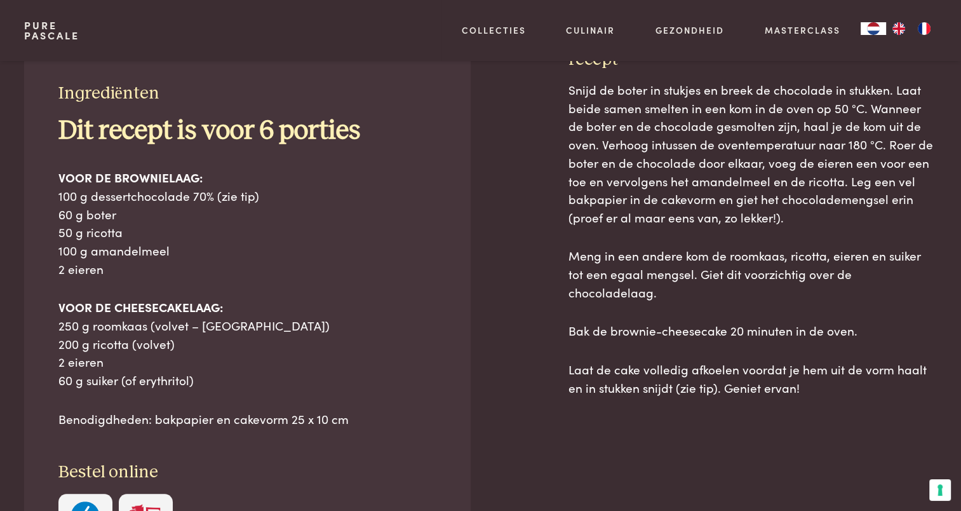
scroll to position [508, 0]
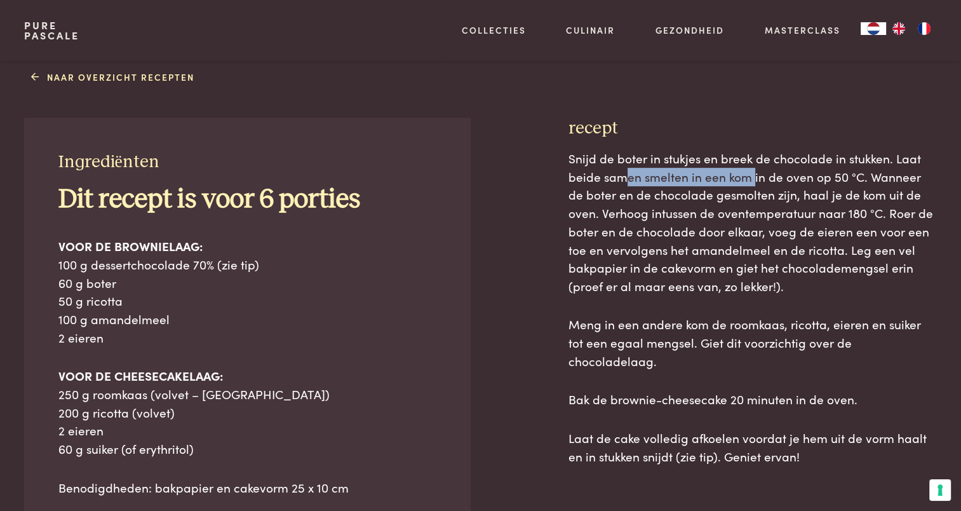
drag, startPoint x: 629, startPoint y: 175, endPoint x: 750, endPoint y: 174, distance: 121.3
click at [750, 174] on span "Snijd de boter in stukjes en breek de chocolade in stukken. Laat beide samen sm…" at bounding box center [750, 221] width 364 height 145
click at [753, 175] on span "Snijd de boter in stukjes en breek de chocolade in stukken. Laat beide samen sm…" at bounding box center [750, 221] width 364 height 145
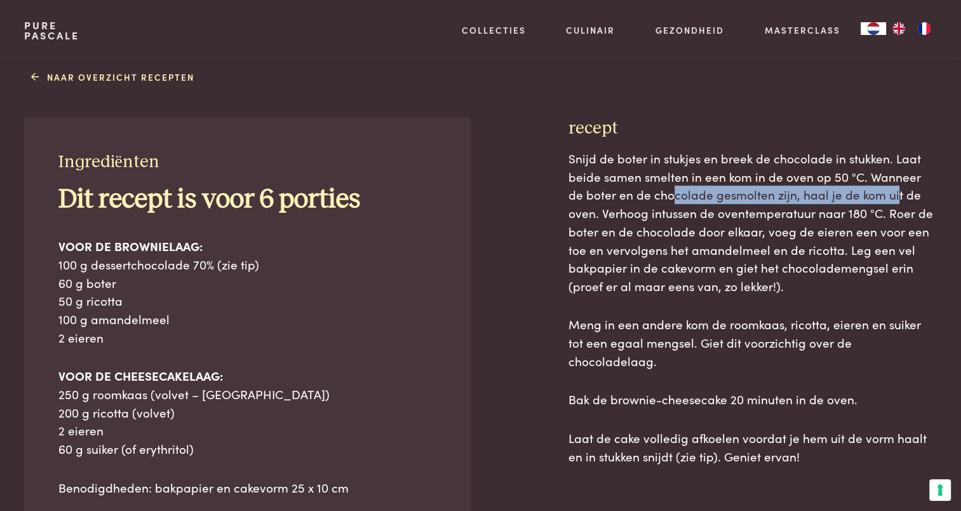
drag, startPoint x: 655, startPoint y: 194, endPoint x: 876, endPoint y: 193, distance: 221.6
click at [876, 193] on span "Snijd de boter in stukjes en breek de chocolade in stukken. Laat beide samen sm…" at bounding box center [750, 221] width 364 height 145
drag, startPoint x: 876, startPoint y: 193, endPoint x: 857, endPoint y: 211, distance: 26.1
click at [857, 211] on span "Snijd de boter in stukjes en breek de chocolade in stukken. Laat beide samen sm…" at bounding box center [750, 221] width 364 height 145
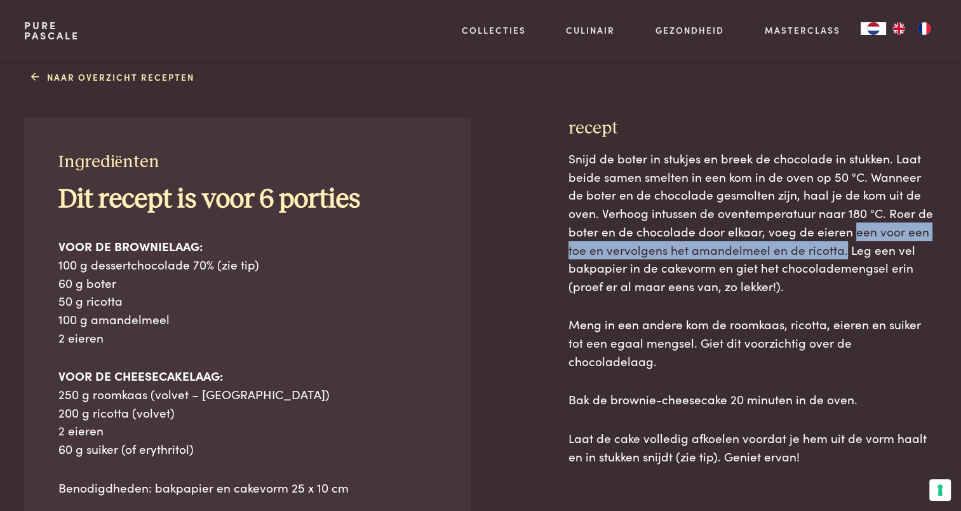
drag, startPoint x: 817, startPoint y: 227, endPoint x: 803, endPoint y: 255, distance: 31.8
click at [803, 255] on span "Snijd de boter in stukjes en breek de chocolade in stukken. Laat beide samen sm…" at bounding box center [750, 221] width 364 height 145
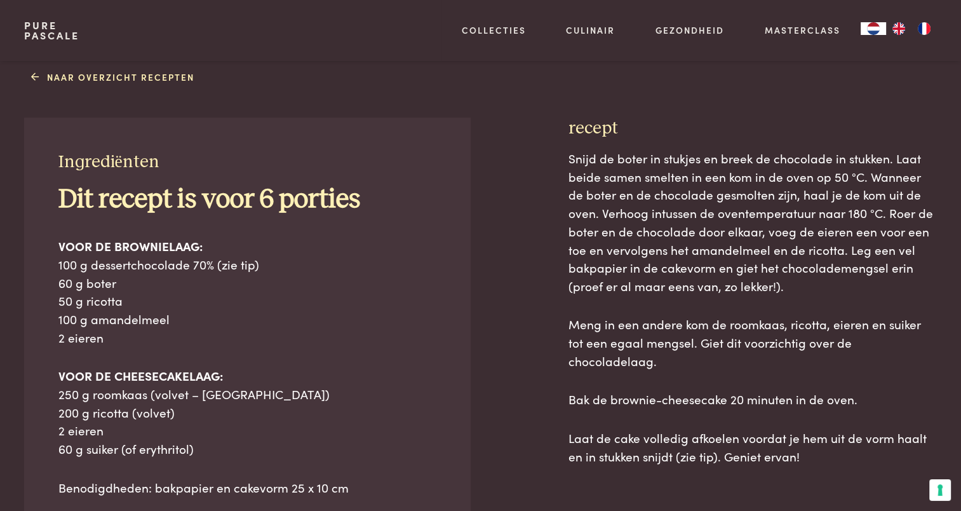
click at [758, 268] on span "Snijd de boter in stukjes en breek de chocolade in stukken. Laat beide samen sm…" at bounding box center [750, 221] width 364 height 145
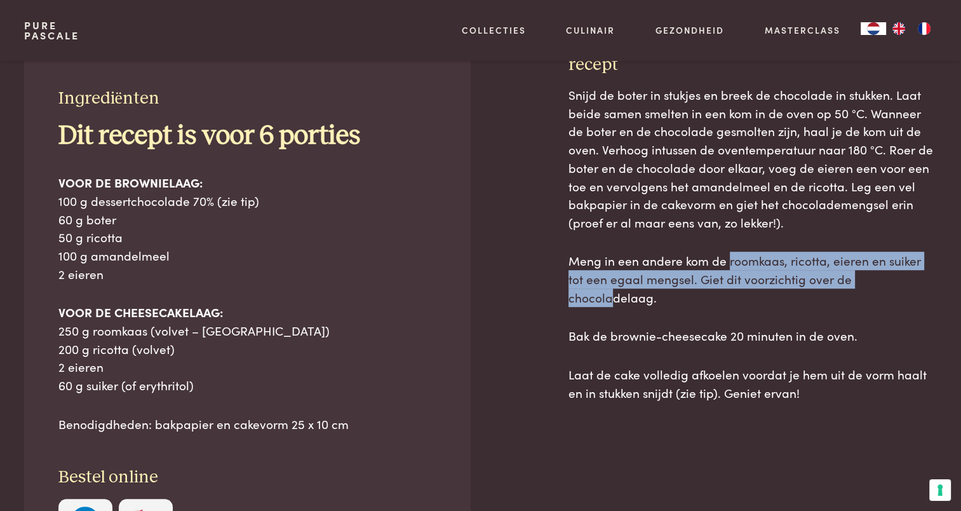
drag, startPoint x: 728, startPoint y: 262, endPoint x: 874, endPoint y: 284, distance: 147.7
click at [874, 284] on span "Meng in een andere kom de roomkaas, ricotta, eieren en suiker tot een egaal men…" at bounding box center [744, 277] width 352 height 53
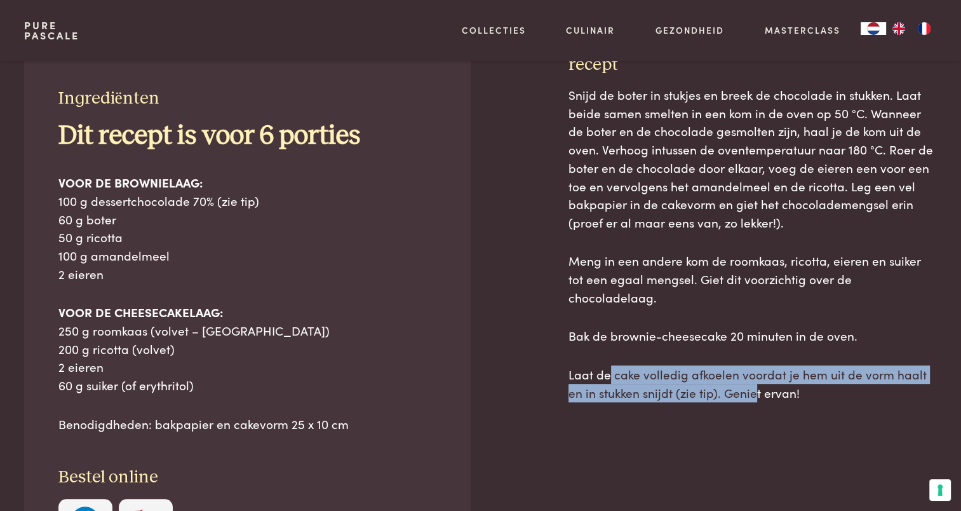
drag, startPoint x: 608, startPoint y: 356, endPoint x: 739, endPoint y: 377, distance: 133.1
click at [739, 377] on span "Laat de cake volledig afkoelen voordat je hem uit de vorm haalt en in stukken s…" at bounding box center [747, 383] width 358 height 36
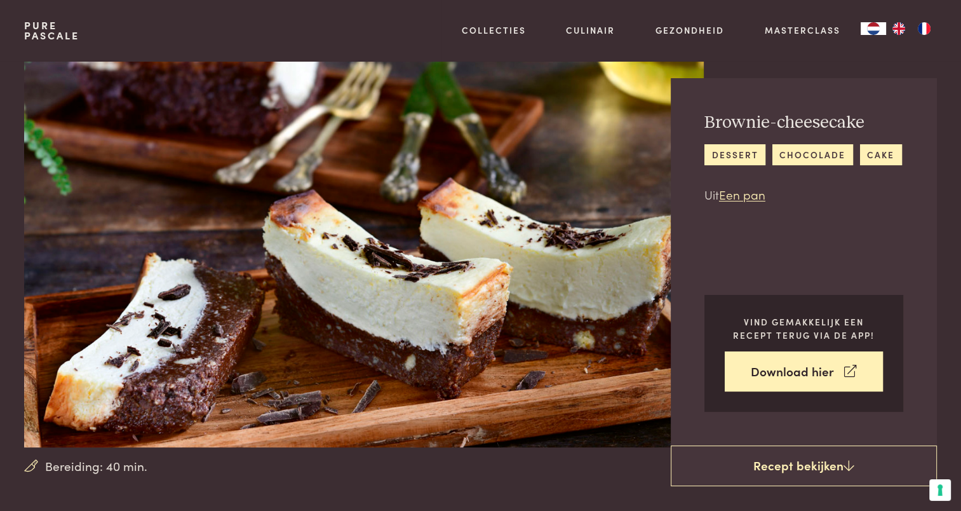
scroll to position [0, 0]
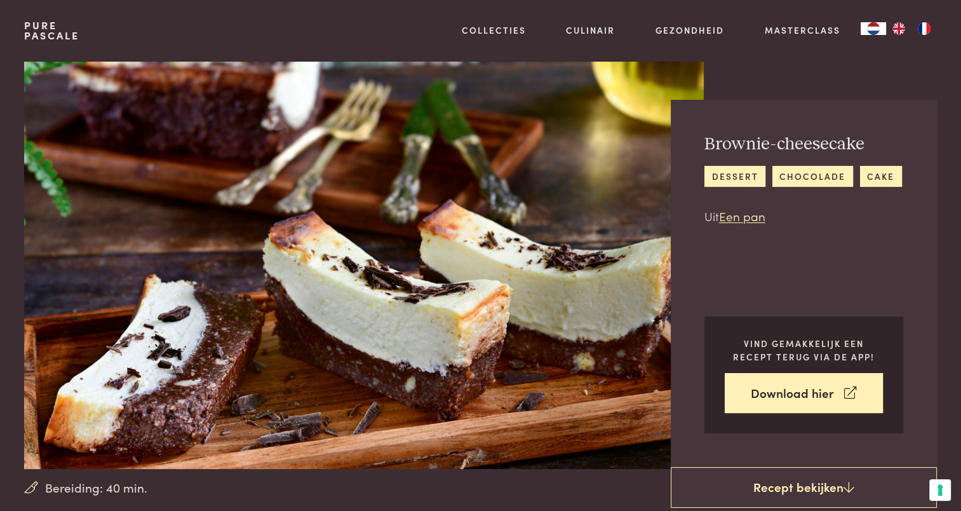
click at [267, 28] on div "Pure Pascale Collecties Kitchenware Tableware Bathroom Interior Inspiratie Alle…" at bounding box center [480, 30] width 912 height 61
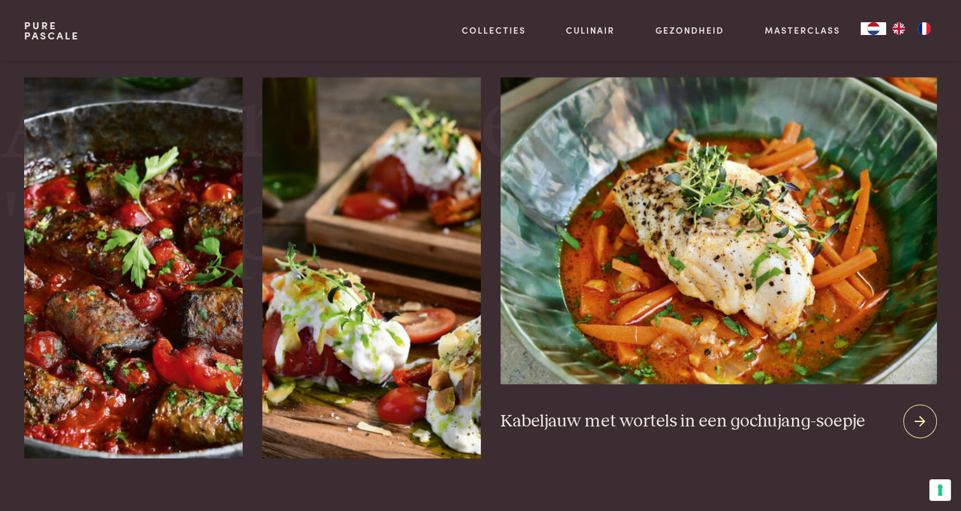
scroll to position [2286, 0]
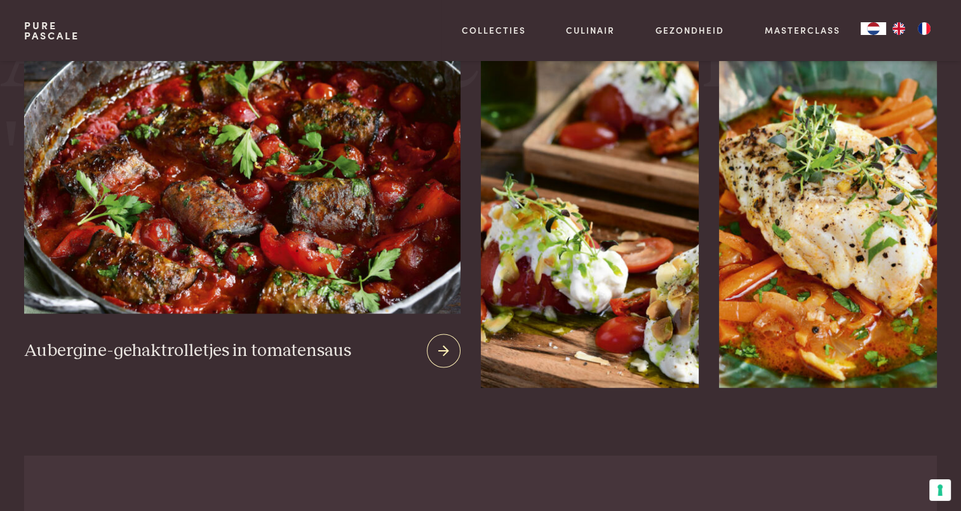
click at [241, 234] on img at bounding box center [242, 159] width 436 height 307
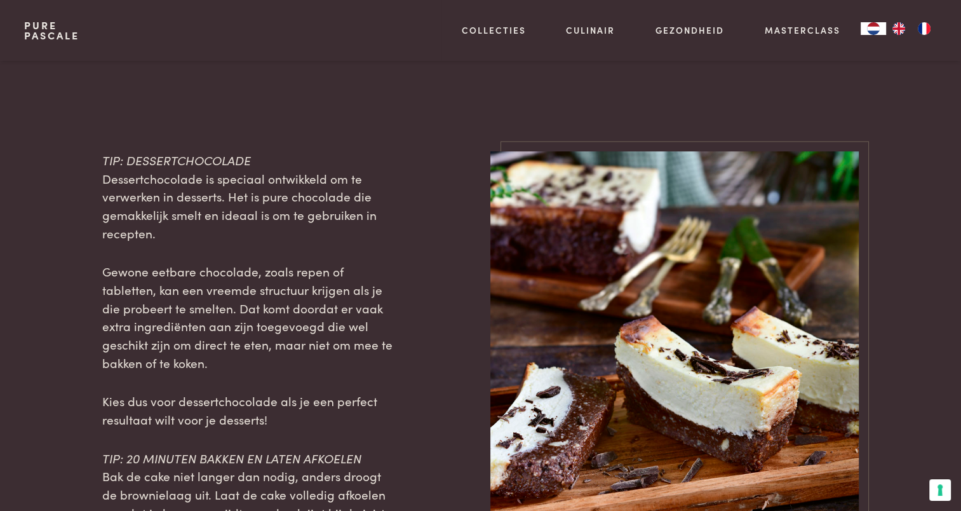
scroll to position [1016, 0]
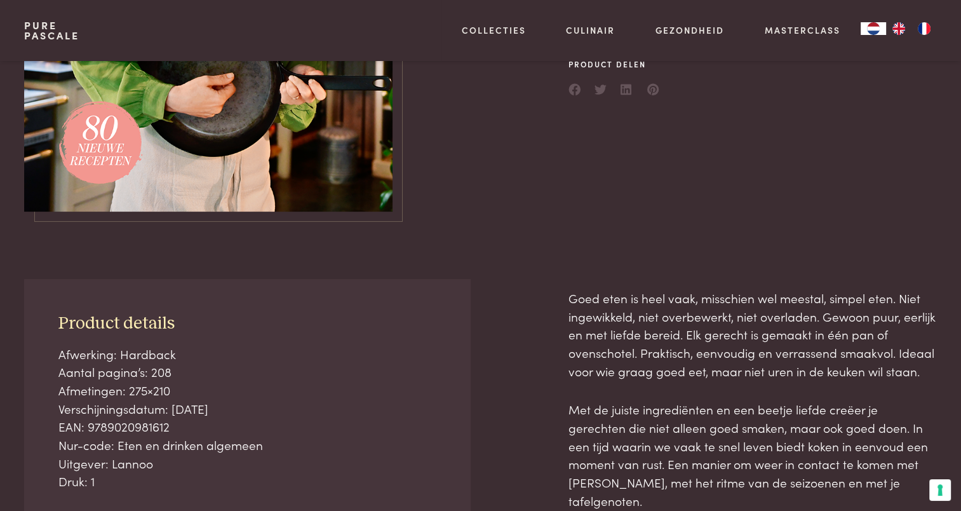
scroll to position [381, 0]
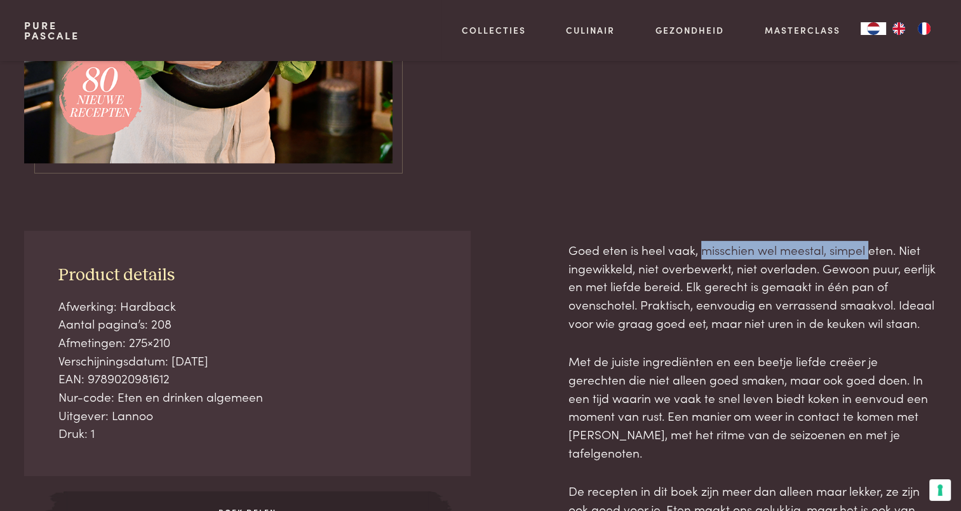
drag, startPoint x: 704, startPoint y: 249, endPoint x: 867, endPoint y: 242, distance: 163.3
click at [867, 242] on p "Goed eten is heel vaak, misschien wel meestal, simpel eten. Niet ingewikkeld, n…" at bounding box center [752, 286] width 368 height 91
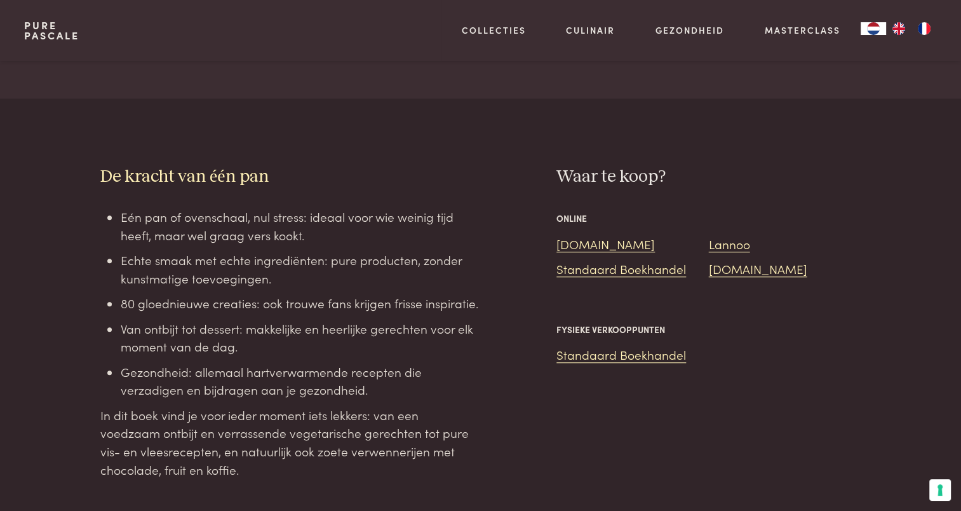
scroll to position [1080, 0]
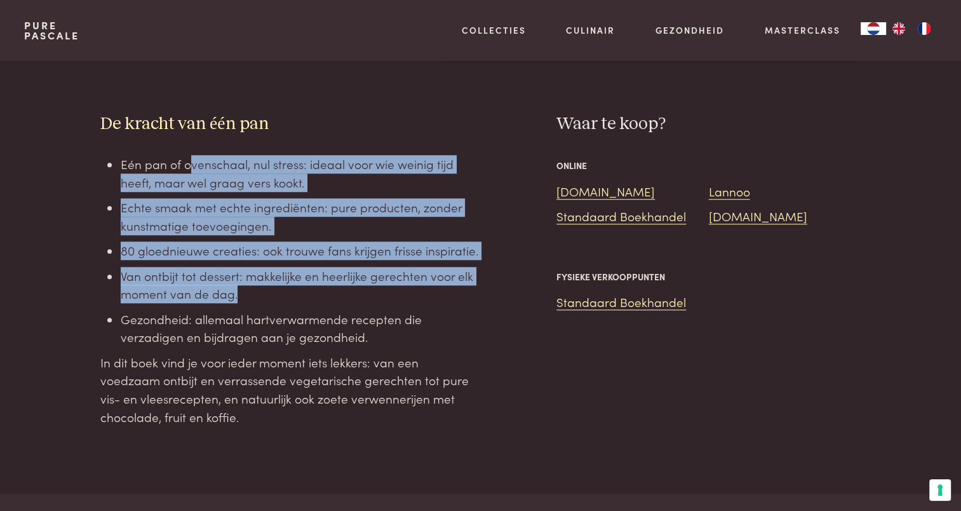
drag, startPoint x: 191, startPoint y: 144, endPoint x: 263, endPoint y: 281, distance: 154.5
click at [263, 281] on ul "Eén pan of ovenschaal, nul stress: ideaal voor wie weinig tijd heeft, maar wel …" at bounding box center [301, 250] width 360 height 191
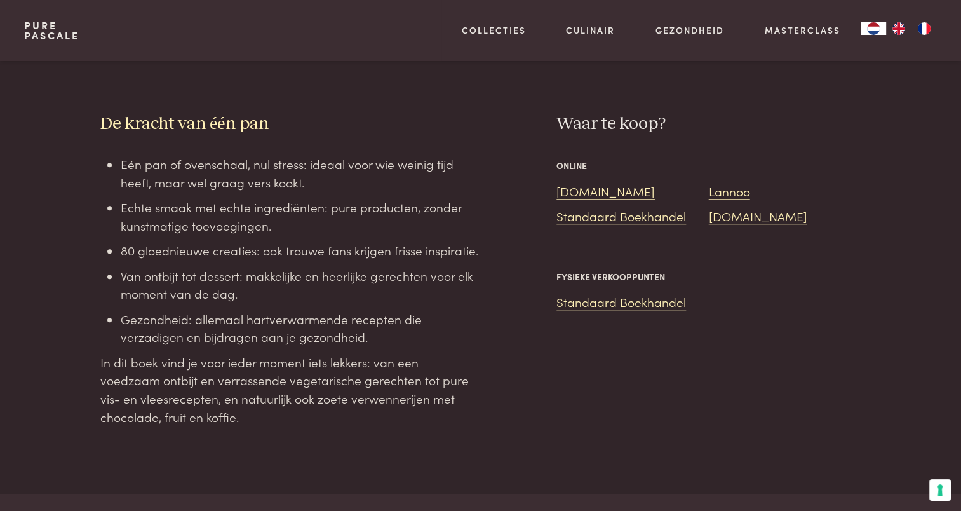
drag, startPoint x: 263, startPoint y: 281, endPoint x: 279, endPoint y: 315, distance: 37.8
click at [279, 315] on li "Gezondheid: allemaal hartverwarmende recepten die verzadigen en bijdragen aan j…" at bounding box center [301, 328] width 360 height 36
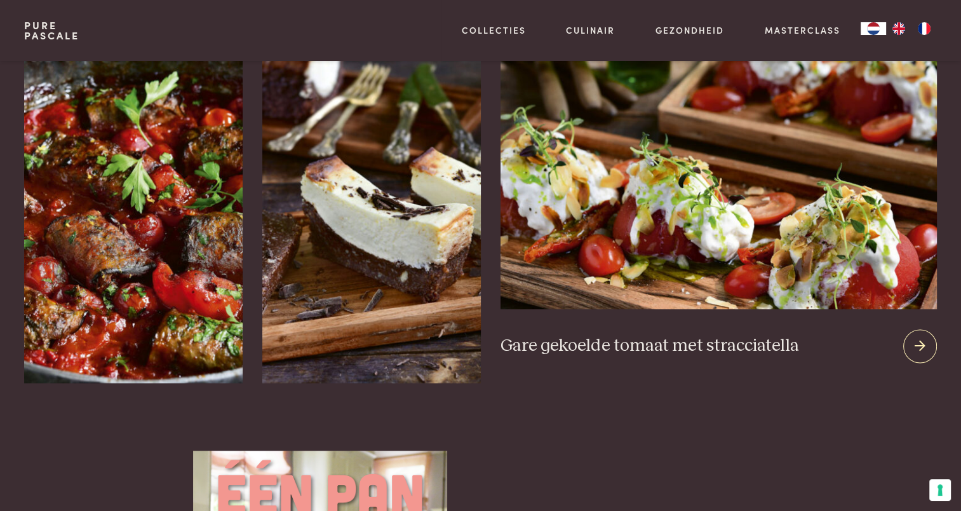
scroll to position [1715, 0]
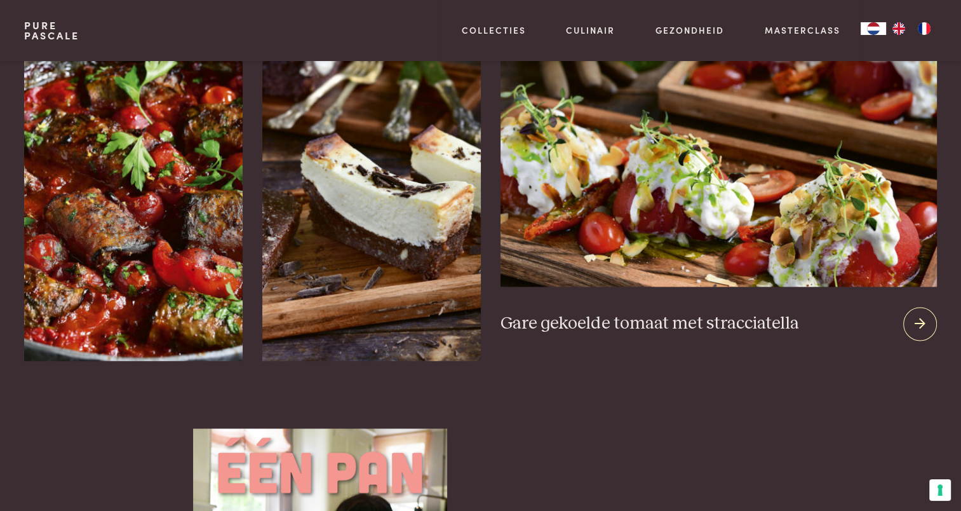
click at [917, 314] on icon at bounding box center [919, 323] width 11 height 18
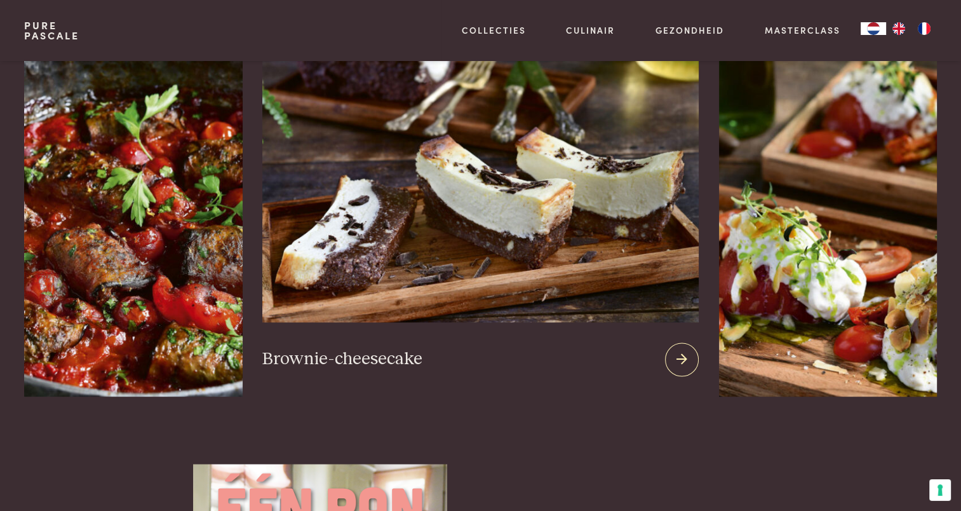
scroll to position [1461, 0]
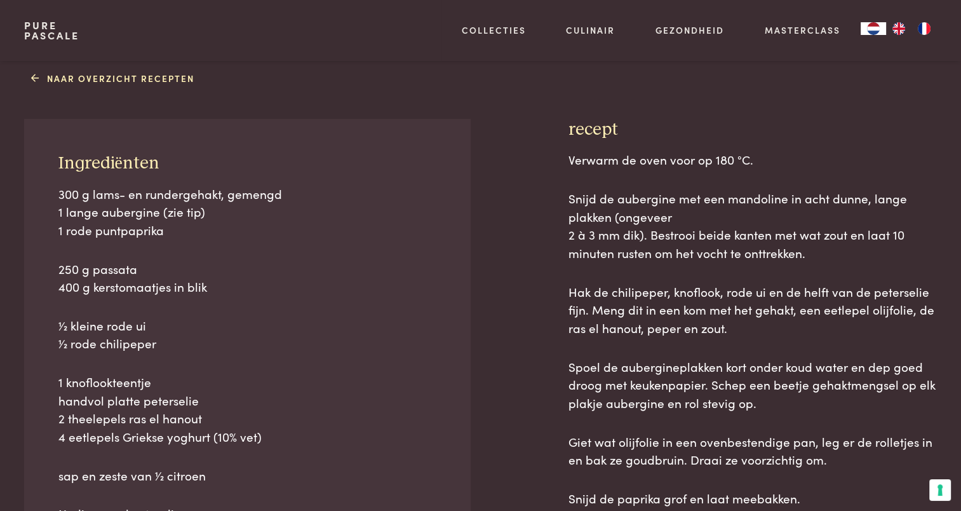
scroll to position [64, 0]
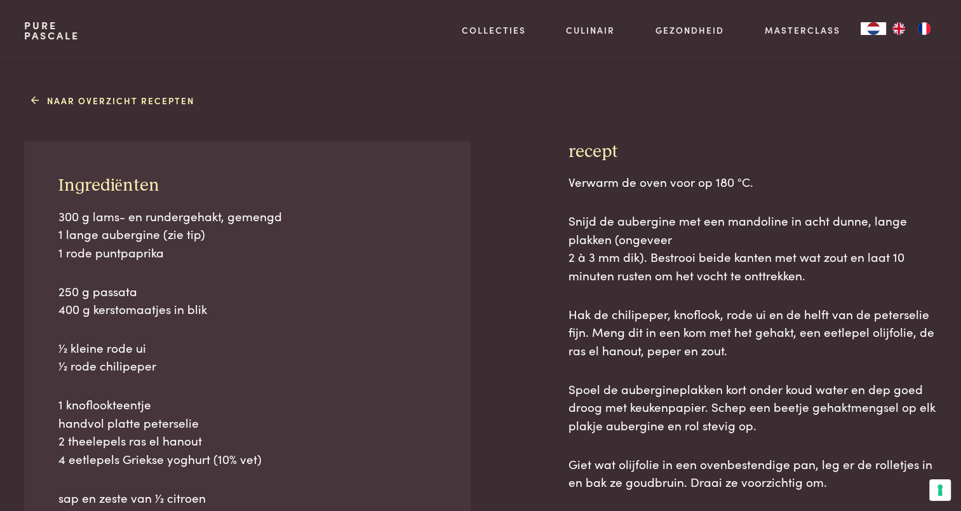
scroll to position [508, 0]
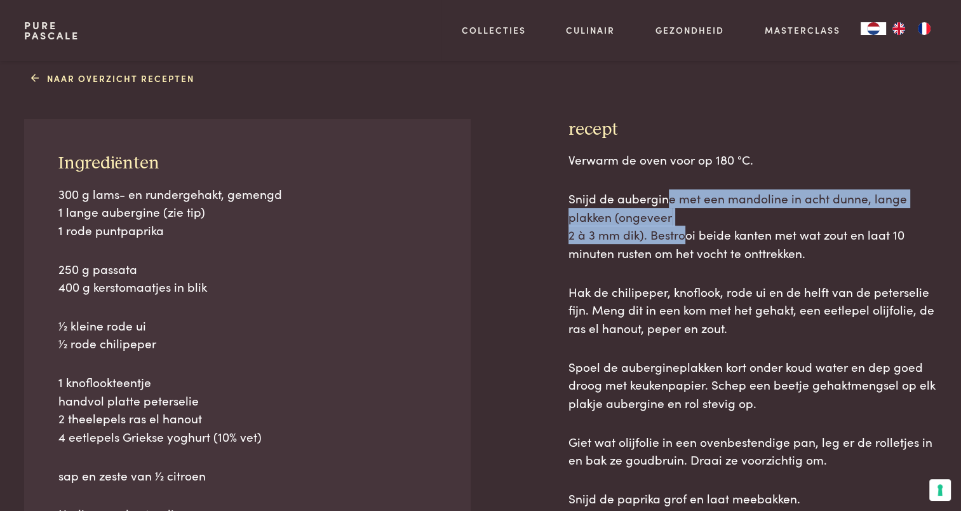
drag, startPoint x: 669, startPoint y: 197, endPoint x: 686, endPoint y: 228, distance: 35.8
click at [686, 228] on p "Snijd de aubergine met een mandoline in acht dunne, lange plakken (ongeveer 2 a…" at bounding box center [752, 225] width 368 height 73
drag, startPoint x: 686, startPoint y: 228, endPoint x: 660, endPoint y: 236, distance: 27.3
click at [660, 236] on span "2 à 3 mm dik). Bestrooi beide kanten met wat zout en laat 10 minuten rusten om…" at bounding box center [736, 243] width 336 height 36
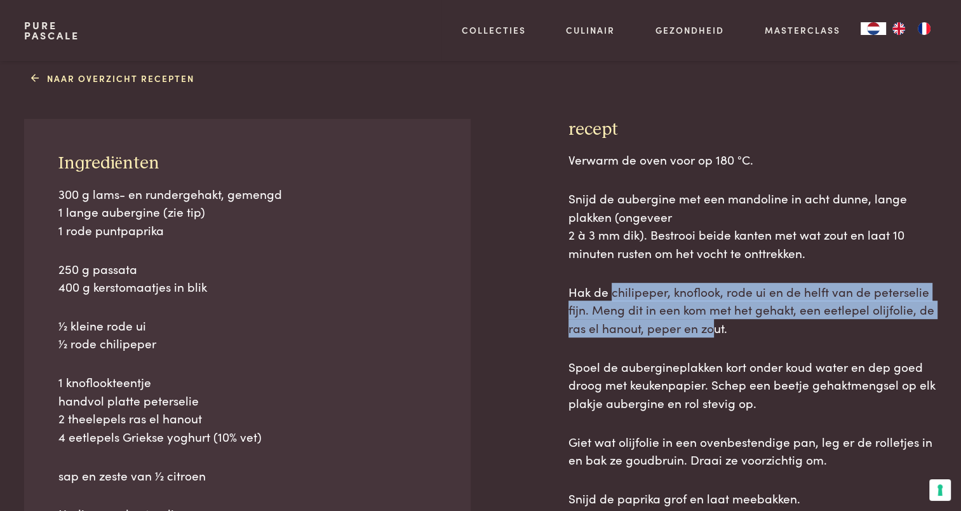
drag, startPoint x: 608, startPoint y: 290, endPoint x: 712, endPoint y: 336, distance: 113.7
click at [712, 336] on p "Hak de chilipeper, knoflook, rode ui en de helft van de peterselie fijn. Meng d…" at bounding box center [752, 310] width 368 height 55
drag, startPoint x: 712, startPoint y: 336, endPoint x: 860, endPoint y: 311, distance: 150.1
click at [860, 307] on span "Hak de chilipeper, knoflook, rode ui en de helft van de peterselie fijn. Meng d…" at bounding box center [751, 309] width 366 height 53
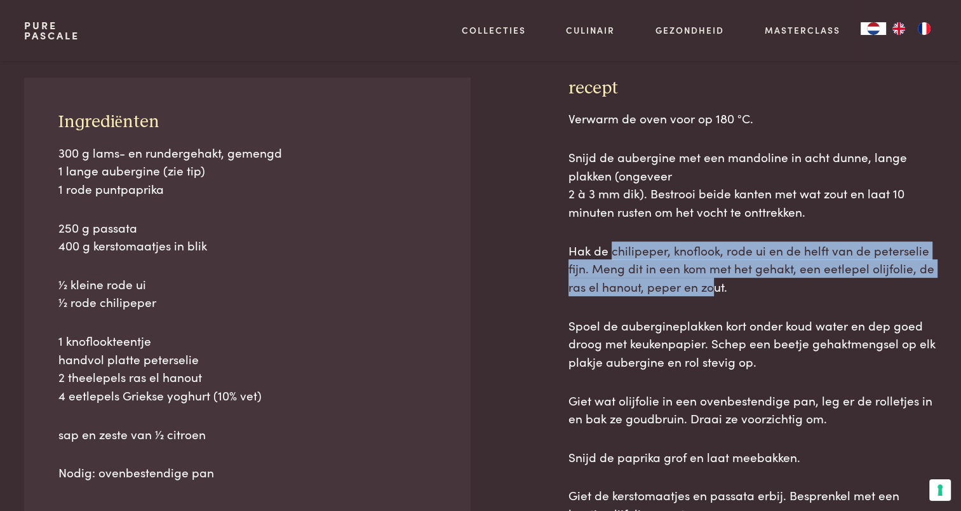
scroll to position [572, 0]
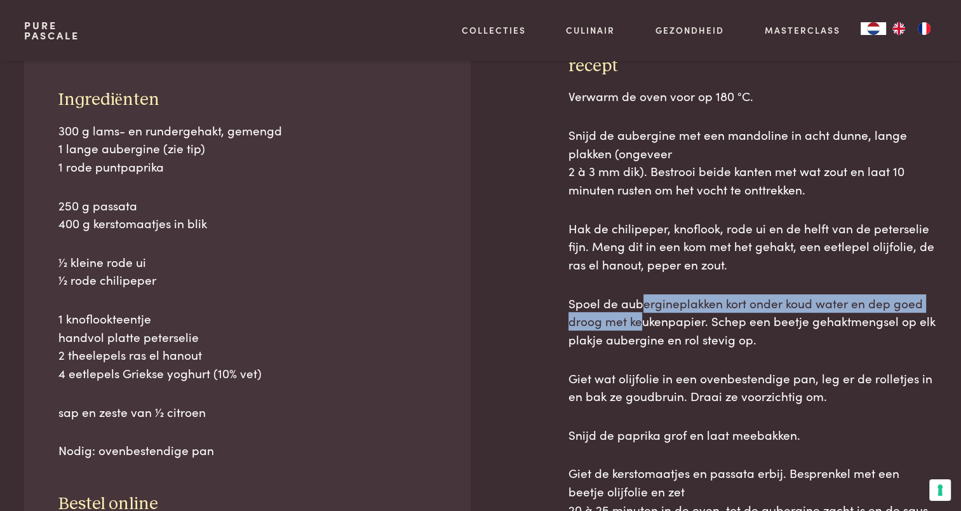
drag, startPoint x: 641, startPoint y: 311, endPoint x: 645, endPoint y: 328, distance: 17.4
click at [645, 328] on span "Spoel de aubergineplakken kort onder koud water en dep goed droog met keukenpap…" at bounding box center [751, 320] width 367 height 53
drag, startPoint x: 645, startPoint y: 328, endPoint x: 782, endPoint y: 335, distance: 138.0
click at [782, 335] on p "Spoel de aubergineplakken kort onder koud water en dep goed droog met keukenpap…" at bounding box center [752, 321] width 368 height 55
drag, startPoint x: 782, startPoint y: 335, endPoint x: 779, endPoint y: 340, distance: 6.9
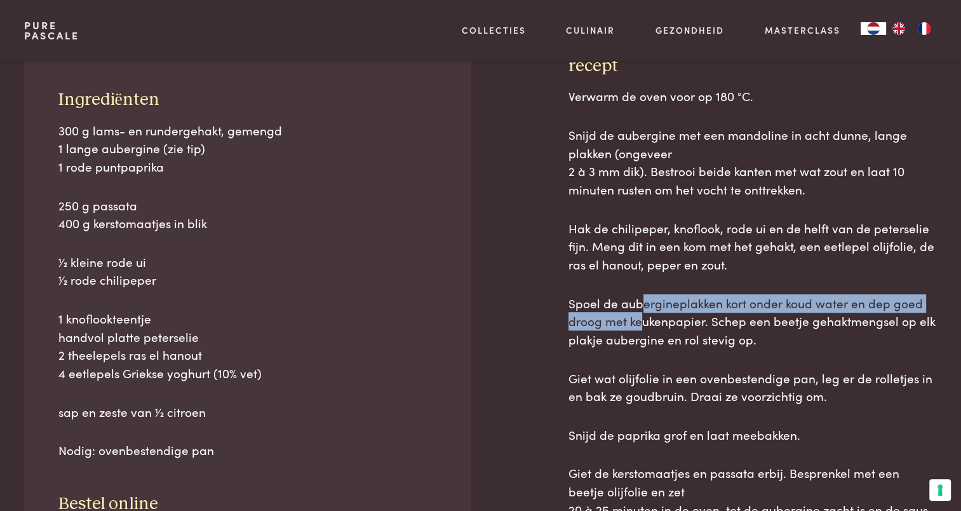
click at [779, 340] on p "Spoel de aubergineplakken kort onder koud water en dep goed droog met keukenpap…" at bounding box center [752, 321] width 368 height 55
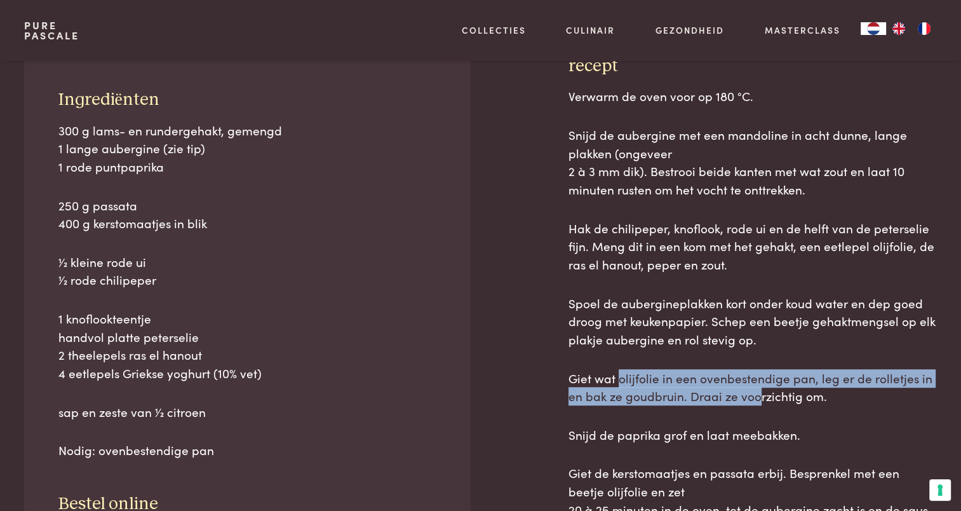
drag, startPoint x: 620, startPoint y: 383, endPoint x: 754, endPoint y: 399, distance: 135.6
click at [754, 399] on span "Giet wat olijfolie in een ovenbestendige pan, leg er de rolletjes in en bak ze …" at bounding box center [750, 387] width 364 height 36
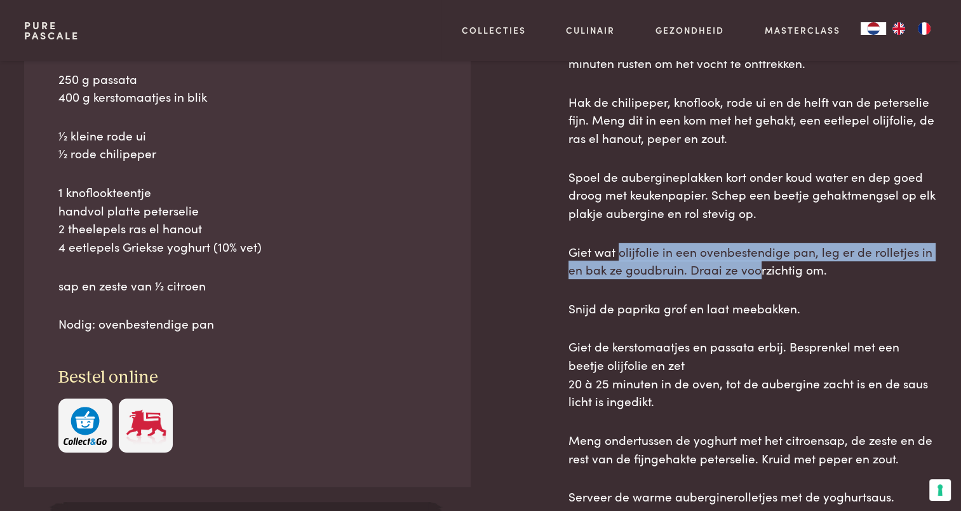
scroll to position [699, 0]
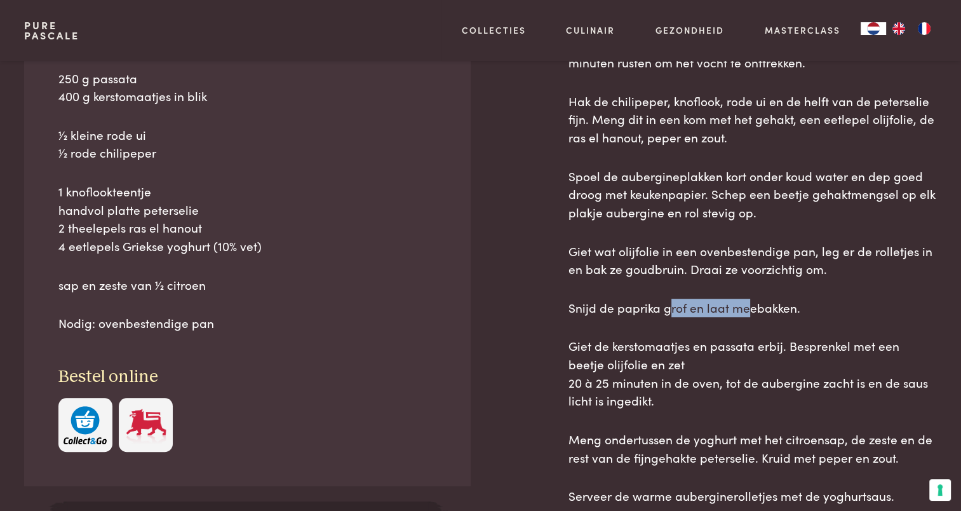
drag, startPoint x: 665, startPoint y: 312, endPoint x: 743, endPoint y: 311, distance: 77.5
click at [743, 311] on span "Snijd de paprika grof en laat meebakken." at bounding box center [684, 306] width 232 height 17
click at [744, 311] on span "Snijd de paprika grof en laat meebakken." at bounding box center [684, 306] width 232 height 17
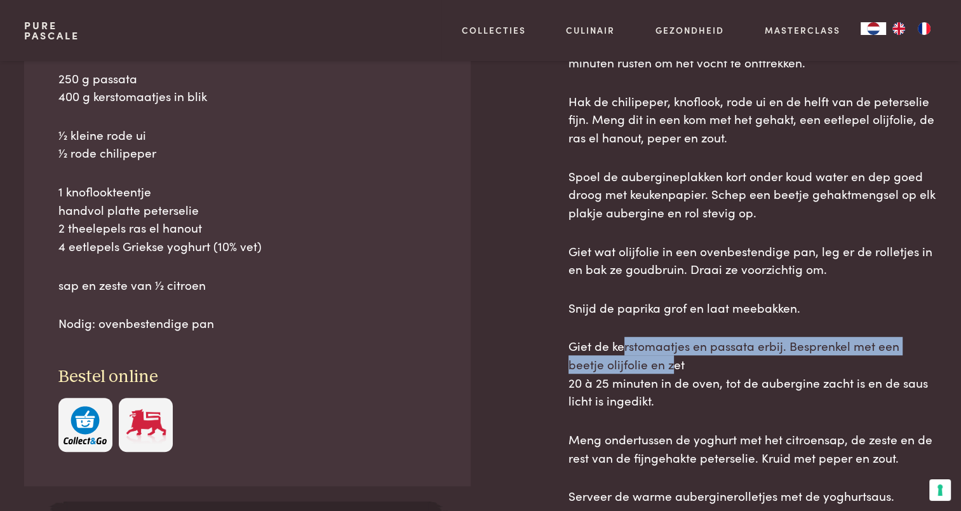
drag, startPoint x: 630, startPoint y: 356, endPoint x: 632, endPoint y: 366, distance: 10.5
click at [632, 366] on span "Giet de kerstomaatjes en passata erbij. Besprenkel met een beetje olijfolie en …" at bounding box center [733, 355] width 331 height 36
drag, startPoint x: 632, startPoint y: 366, endPoint x: 723, endPoint y: 349, distance: 92.4
click at [723, 349] on span "Giet de kerstomaatjes en passata erbij. Besprenkel met een beetje olijfolie en …" at bounding box center [733, 355] width 331 height 36
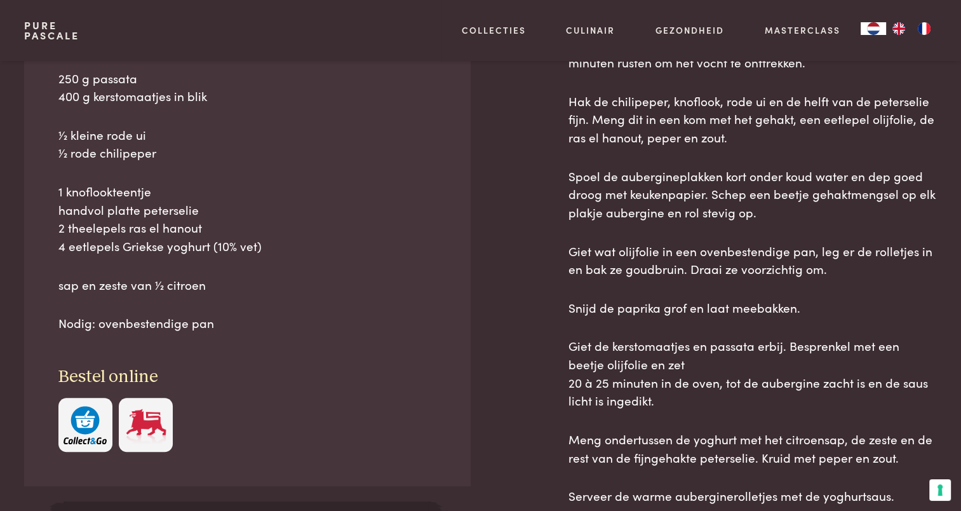
click at [742, 379] on span "20 à 25 minuten in de oven, tot de aubergine zacht is en de saus licht is inge…" at bounding box center [747, 391] width 359 height 36
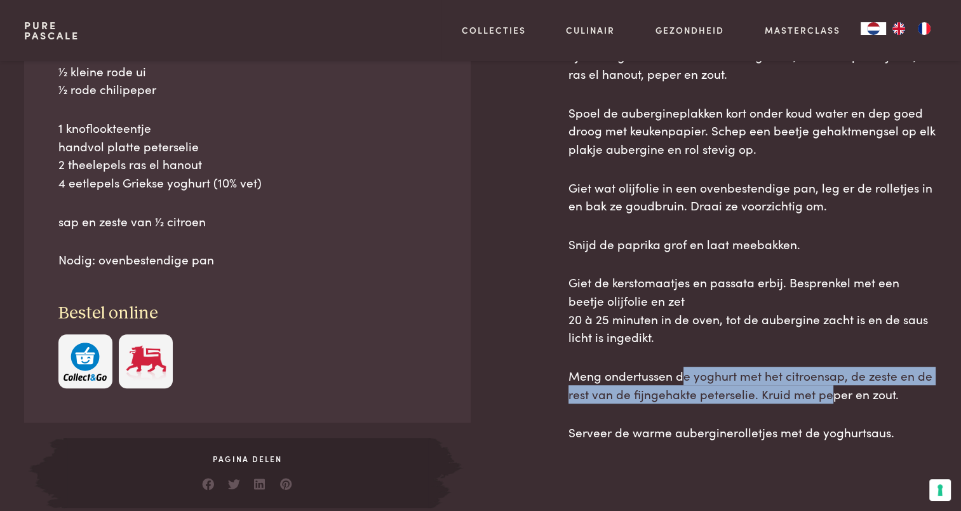
drag, startPoint x: 681, startPoint y: 378, endPoint x: 825, endPoint y: 394, distance: 145.0
click at [825, 394] on span "Meng ondertussen de yoghurt met het citroensap, de zeste en de rest van de fijn…" at bounding box center [750, 384] width 364 height 36
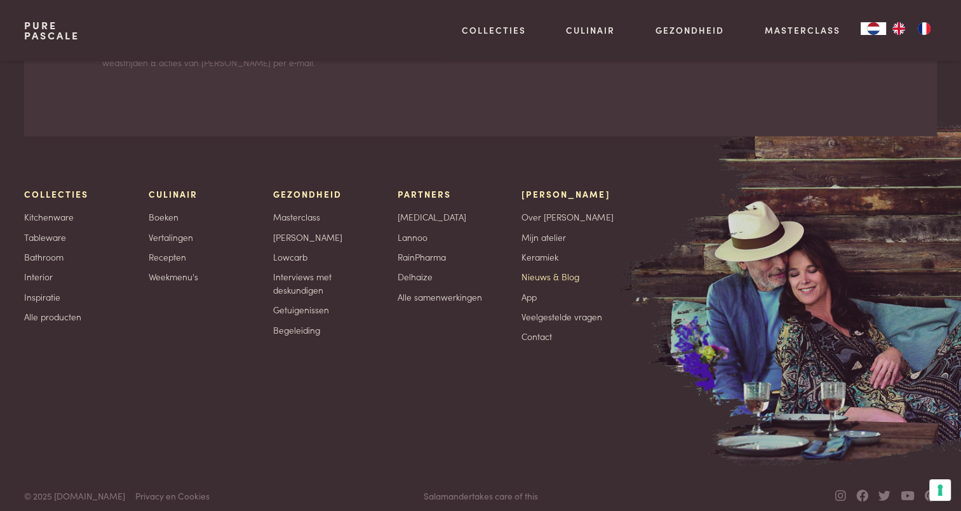
scroll to position [3029, 0]
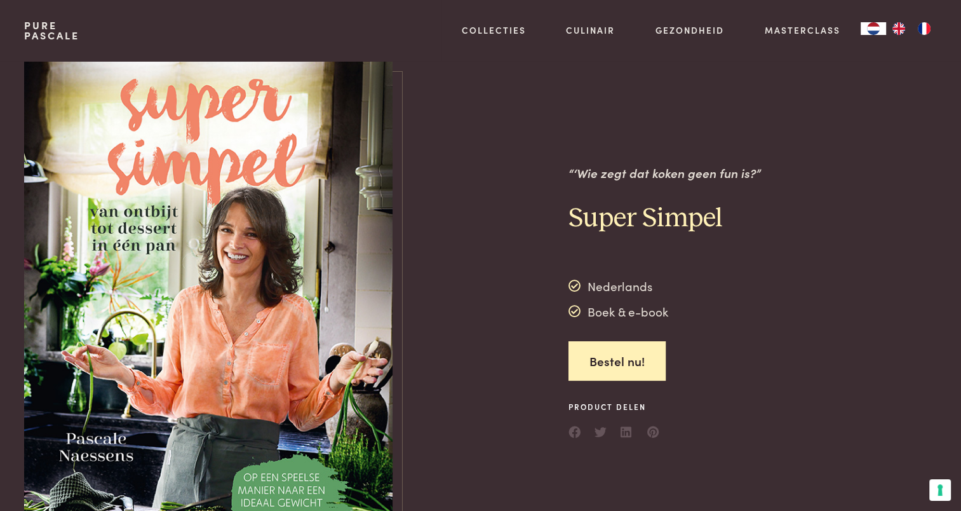
click at [453, 284] on div at bounding box center [480, 302] width 135 height 483
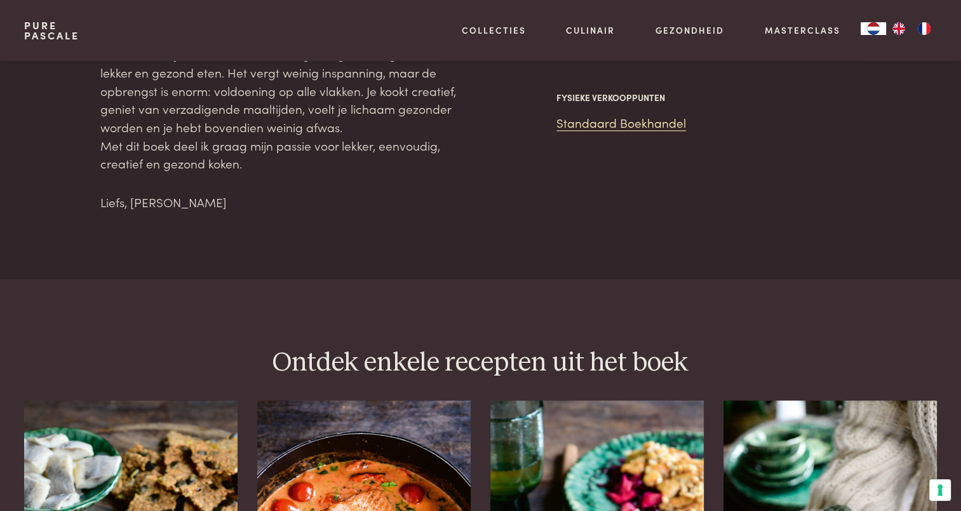
scroll to position [1143, 0]
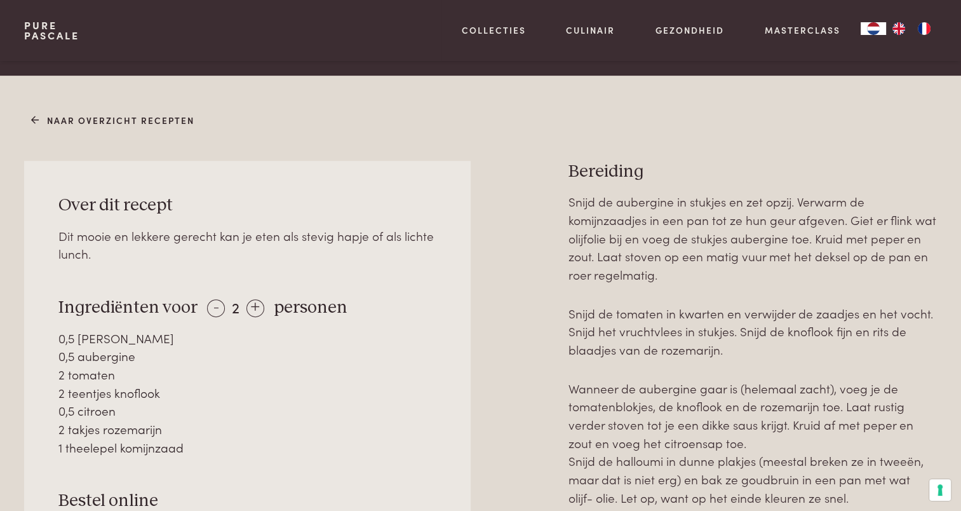
scroll to position [508, 0]
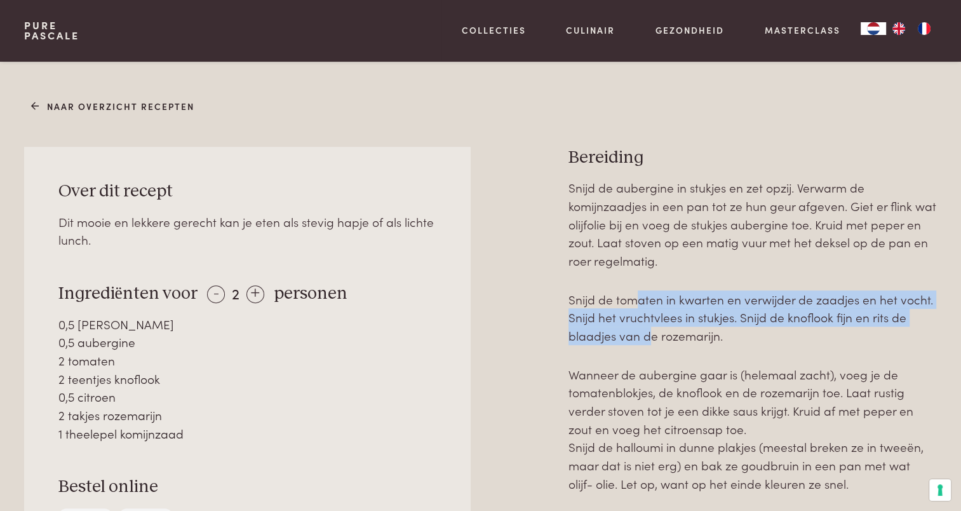
drag, startPoint x: 643, startPoint y: 323, endPoint x: 648, endPoint y: 338, distance: 15.5
click at [648, 338] on p "Snijd de tomaten in kwarten en verwijder de zaadjes en het vocht. Snijd het vru…" at bounding box center [752, 317] width 368 height 55
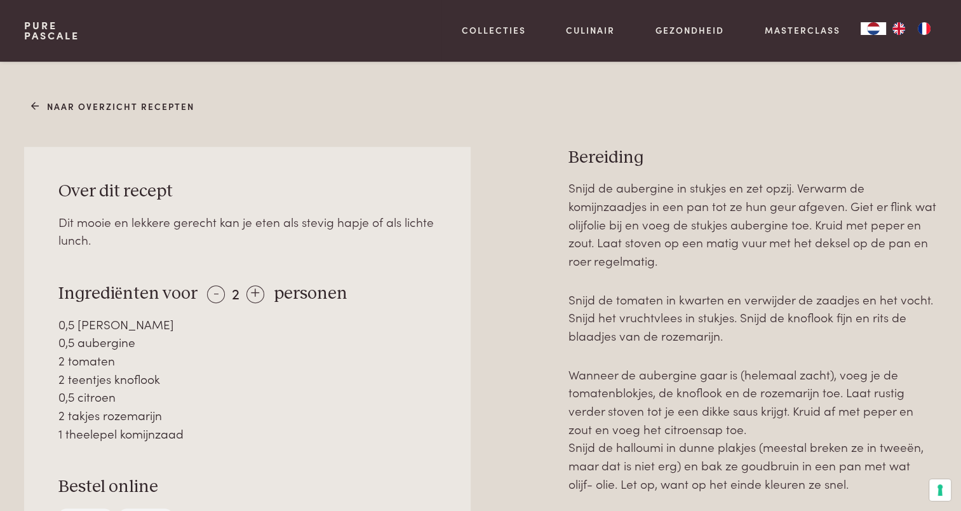
drag, startPoint x: 648, startPoint y: 338, endPoint x: 739, endPoint y: 344, distance: 91.0
click at [739, 344] on p "Snijd de tomaten in kwarten en verwijder de zaadjes en het vocht. Snijd het vru…" at bounding box center [752, 317] width 368 height 55
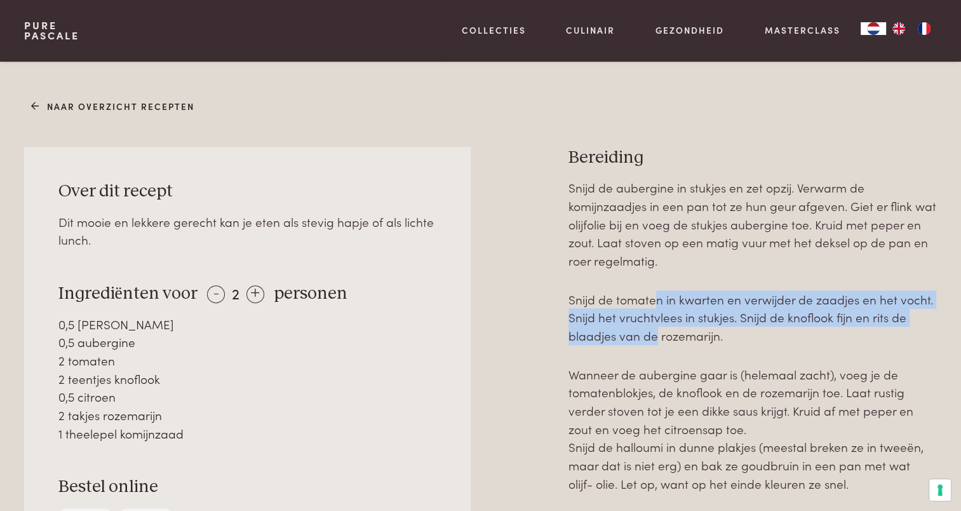
drag, startPoint x: 653, startPoint y: 294, endPoint x: 655, endPoint y: 328, distance: 34.3
click at [655, 328] on p "Snijd de tomaten in kwarten en verwijder de zaadjes en het vocht. Snijd het vru…" at bounding box center [752, 317] width 368 height 55
click at [594, 312] on p "Snijd de tomaten in kwarten en verwijder de zaadjes en het vocht. Snijd het vru…" at bounding box center [752, 317] width 368 height 55
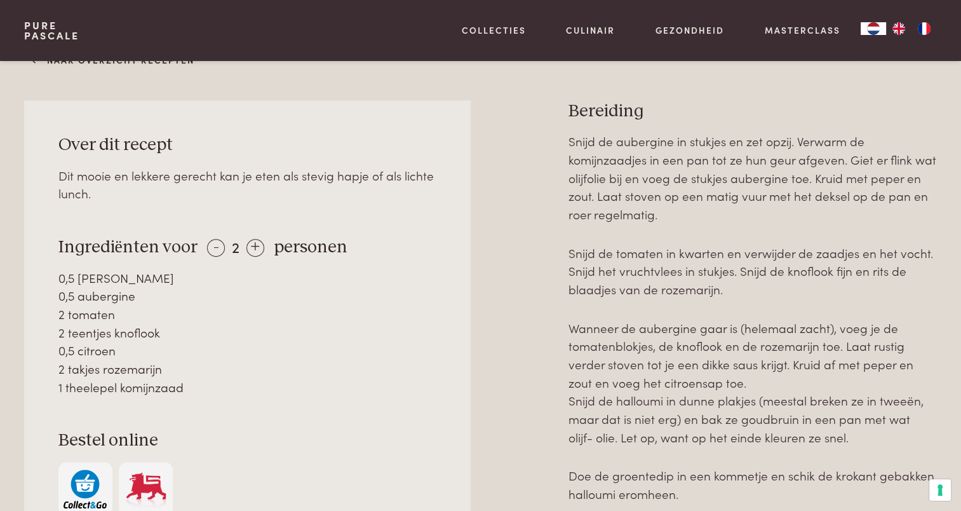
scroll to position [635, 0]
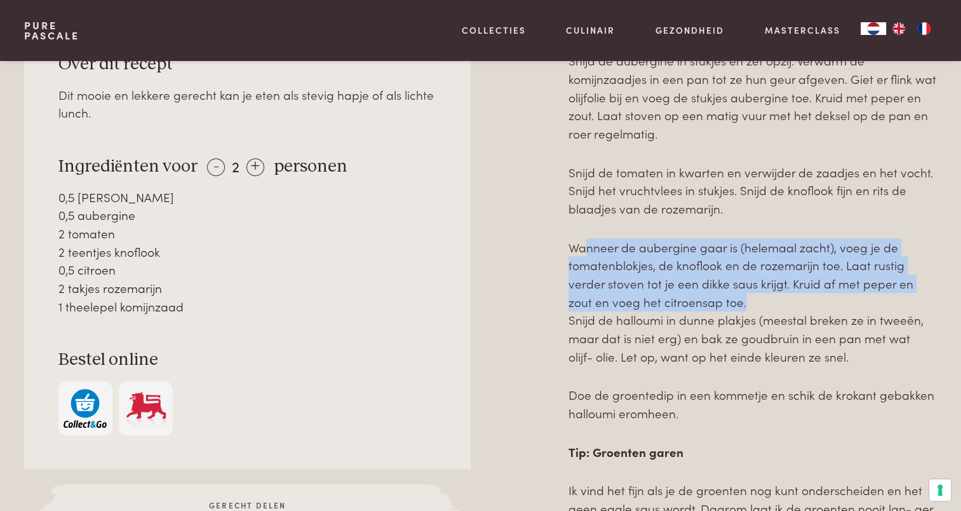
drag, startPoint x: 583, startPoint y: 253, endPoint x: 755, endPoint y: 309, distance: 180.9
click at [755, 309] on p "Wanneer de aubergine gaar is (helemaal zacht), voeg je de tomatenblokjes, de kn…" at bounding box center [752, 274] width 368 height 73
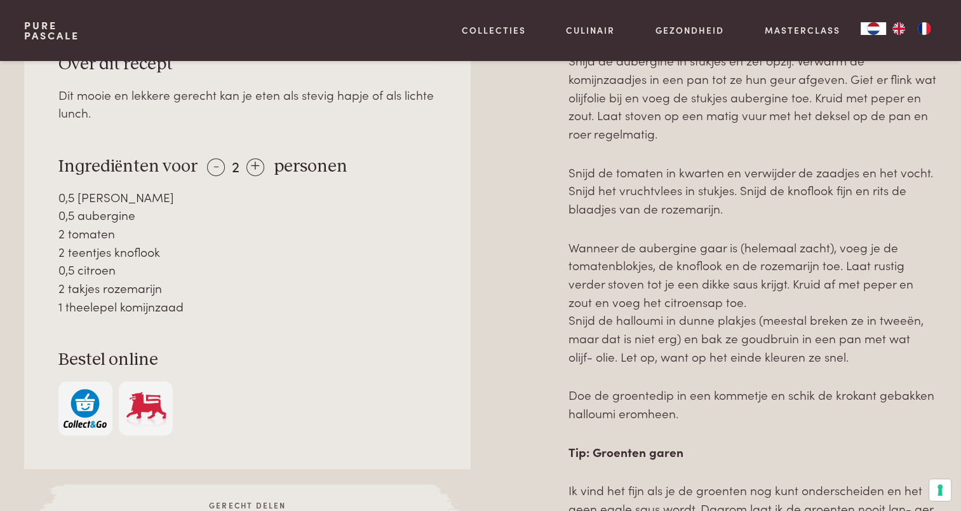
click at [603, 318] on p "Snijd de halloumi in dunne plakjes (meestal breken ze in tweeën, maar dat is n…" at bounding box center [752, 338] width 368 height 55
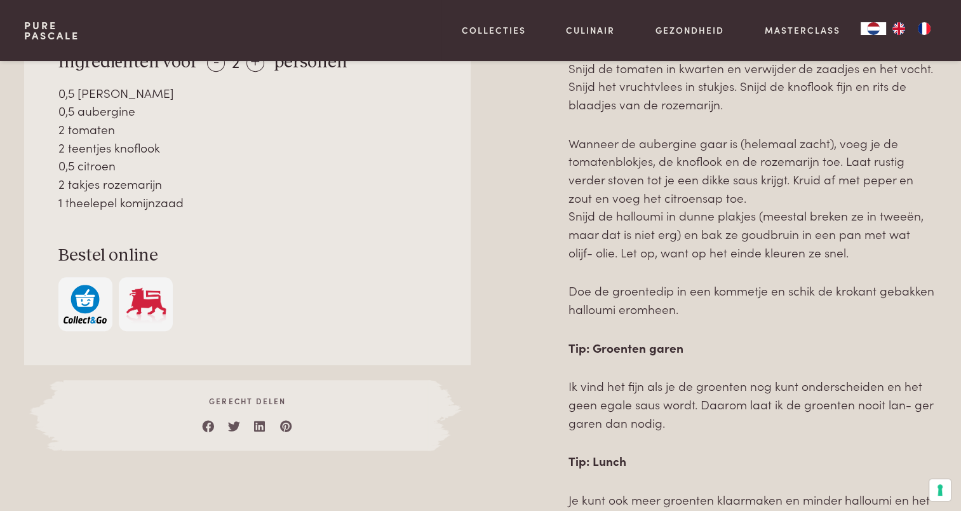
scroll to position [762, 0]
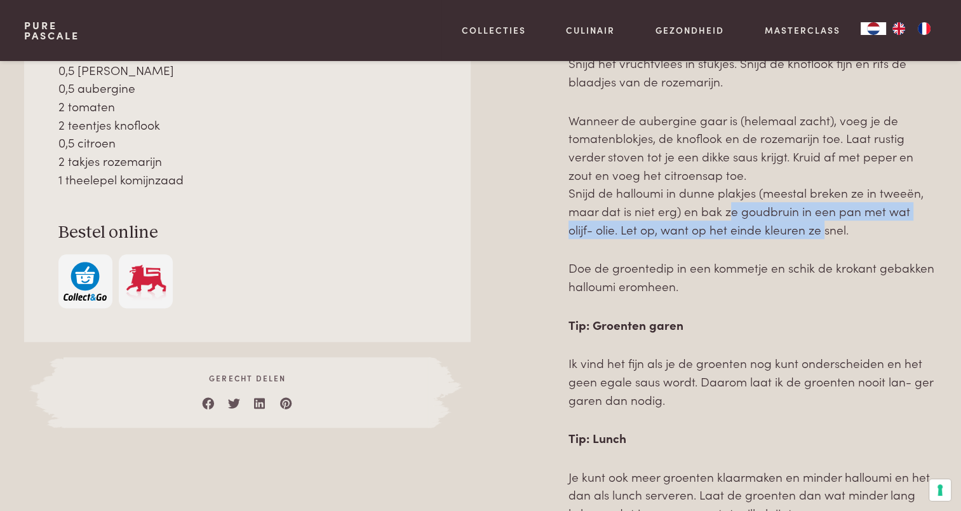
drag, startPoint x: 726, startPoint y: 210, endPoint x: 794, endPoint y: 230, distance: 70.9
click at [794, 230] on p "Snijd de halloumi in dunne plakjes (meestal breken ze in tweeën, maar dat is n…" at bounding box center [752, 211] width 368 height 55
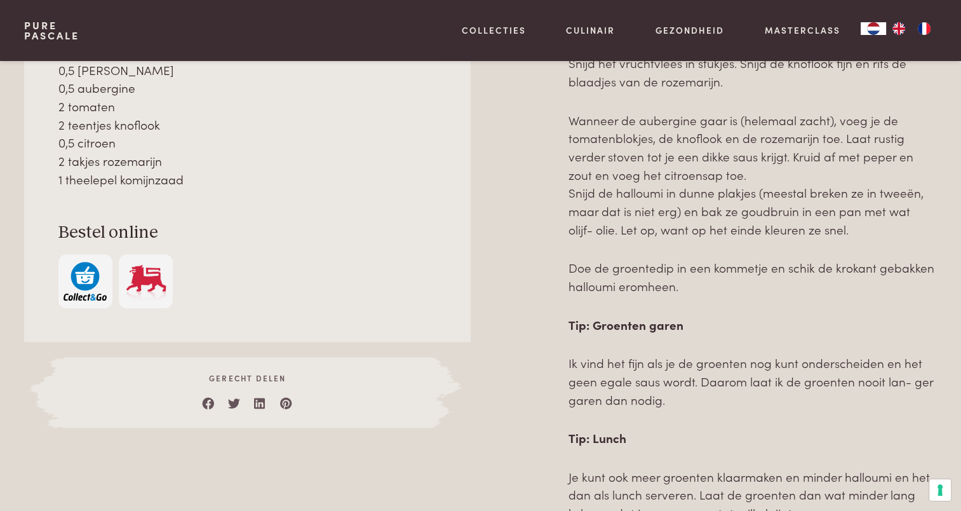
click at [669, 269] on p "Doe de groentedip in een kommetje en schik de krokant gebakken halloumi eromhee…" at bounding box center [752, 276] width 368 height 36
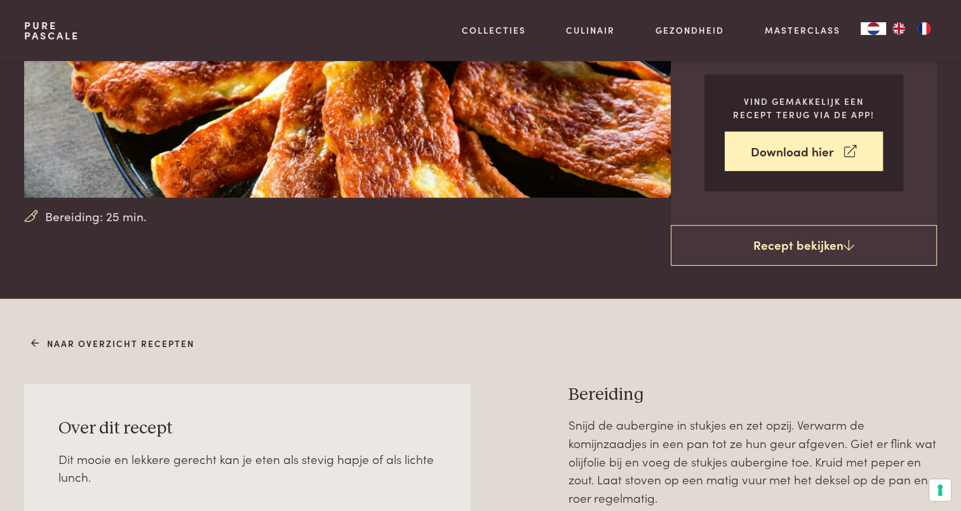
scroll to position [0, 0]
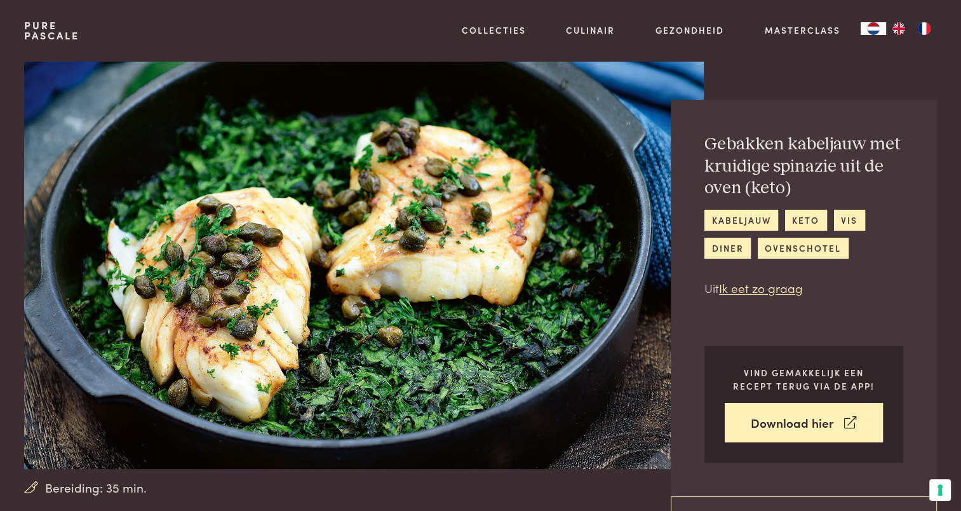
click at [763, 81] on div "Gebakken kabeljauw met kruidige spinazie uit de oven (keto) kabeljauw keto vis …" at bounding box center [829, 279] width 213 height 437
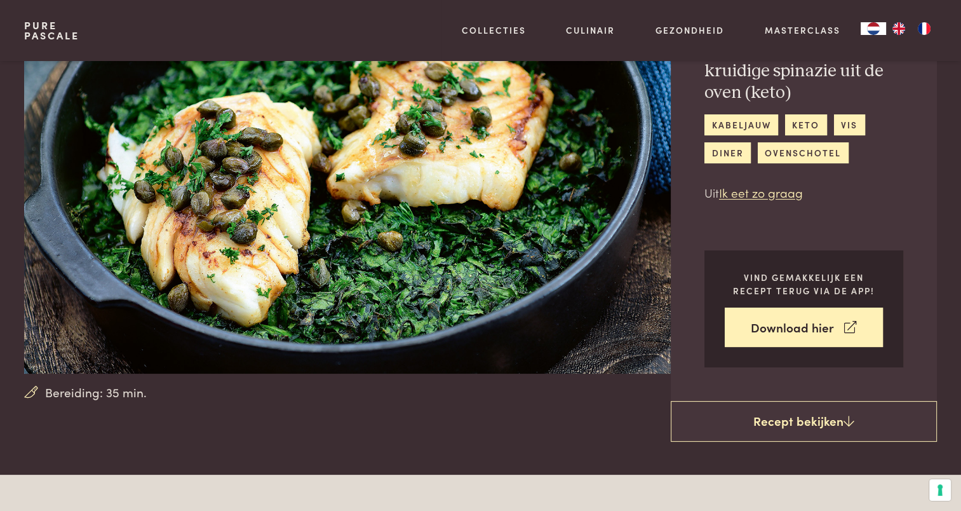
scroll to position [64, 0]
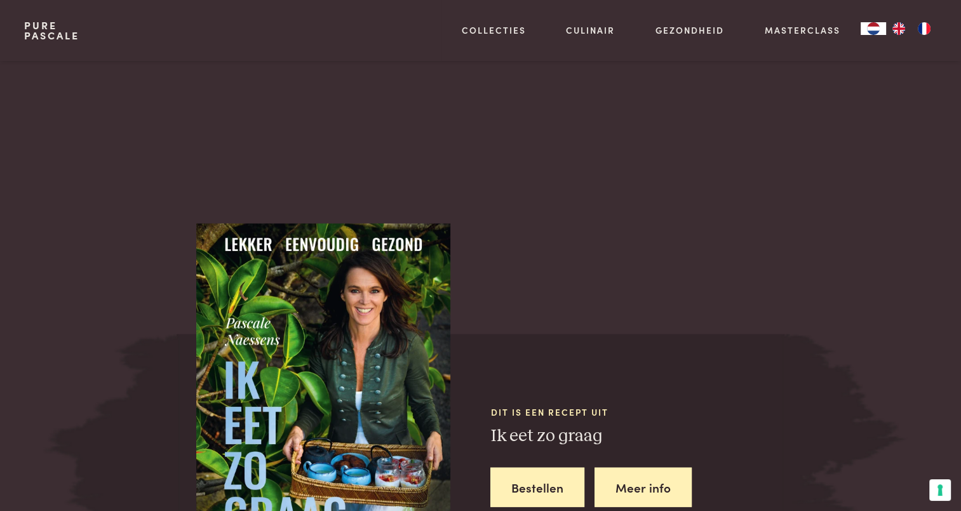
scroll to position [2871, 0]
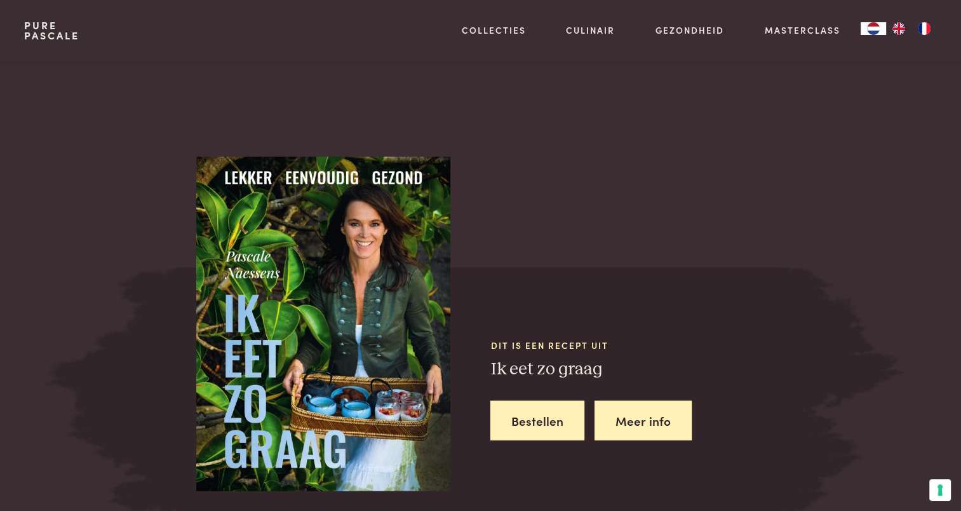
click at [624, 405] on link "Meer info" at bounding box center [642, 421] width 97 height 40
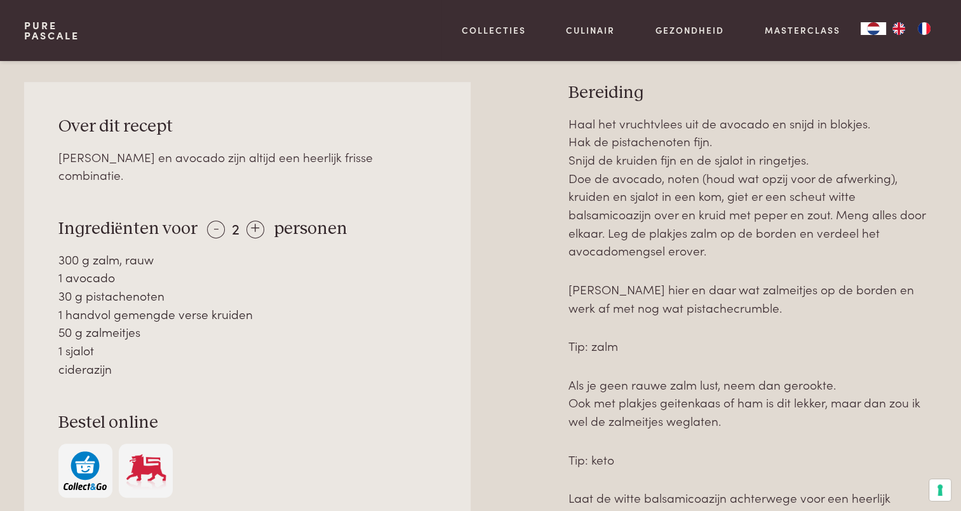
scroll to position [635, 0]
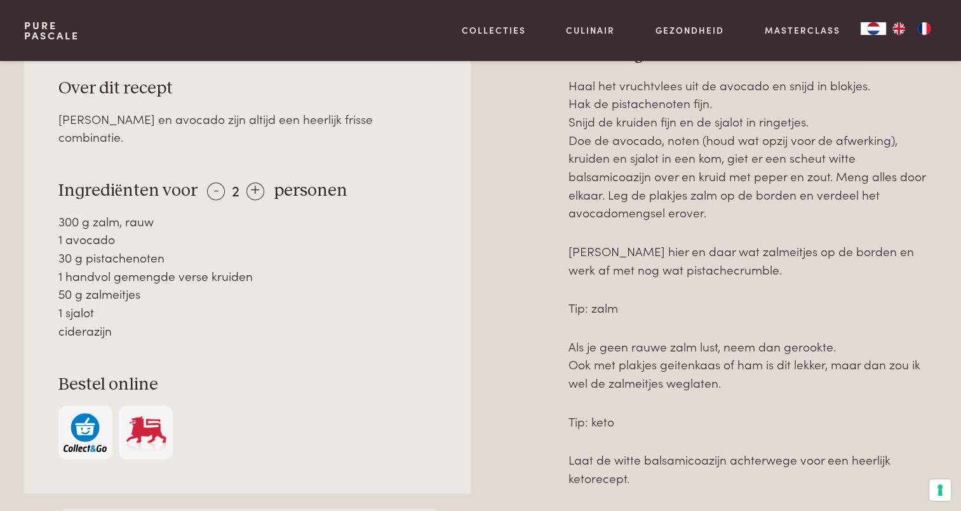
drag, startPoint x: 114, startPoint y: 255, endPoint x: 201, endPoint y: 310, distance: 102.5
click at [201, 310] on div "300 g zalm, rauw 1 avocado 30 g pistachenoten 1 handvol gemengde verse kruiden …" at bounding box center [247, 276] width 378 height 128
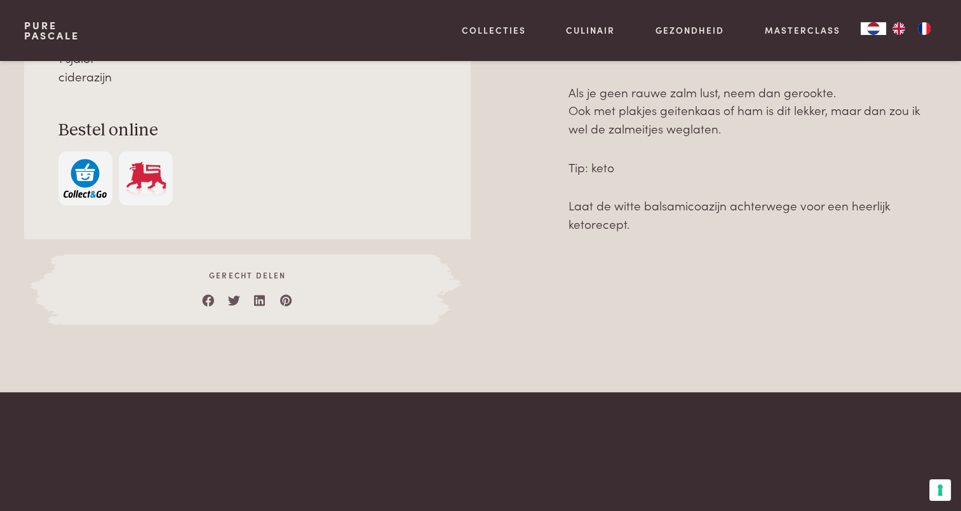
scroll to position [762, 0]
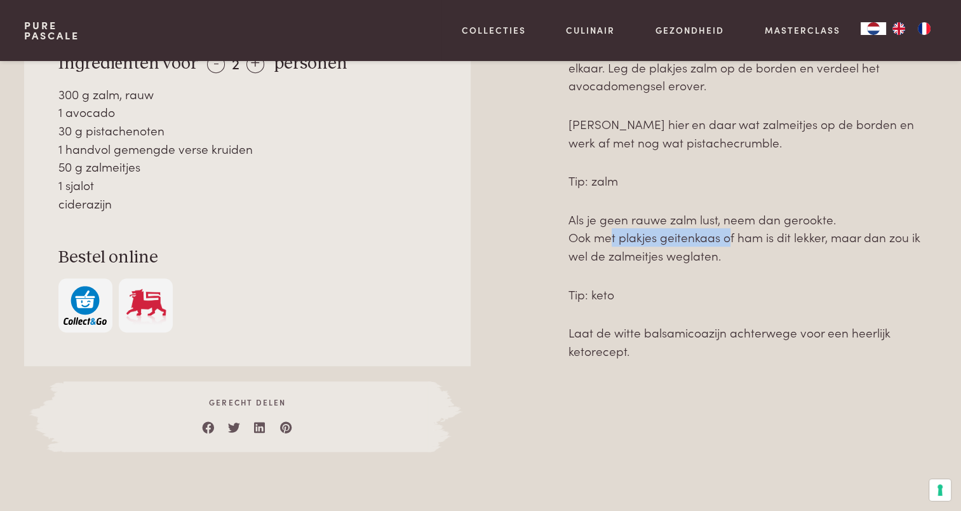
drag, startPoint x: 639, startPoint y: 239, endPoint x: 723, endPoint y: 239, distance: 83.2
click at [723, 239] on p "Als je geen rauwe zalm lust, neem dan gerookte. Ook met plakjes geitenkaas of h…" at bounding box center [752, 237] width 368 height 55
click at [785, 233] on p "Als je geen rauwe zalm lust, neem dan gerookte. Ook met plakjes geitenkaas of h…" at bounding box center [752, 237] width 368 height 55
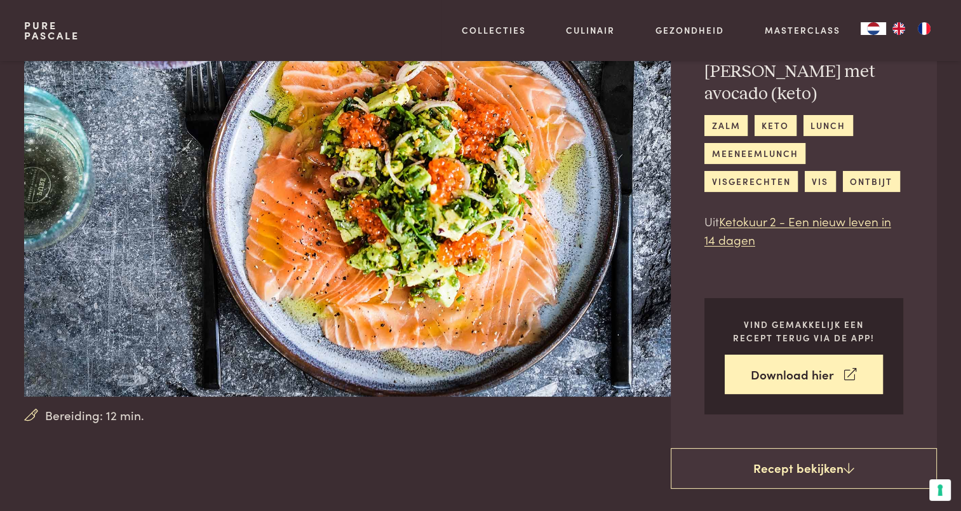
scroll to position [0, 0]
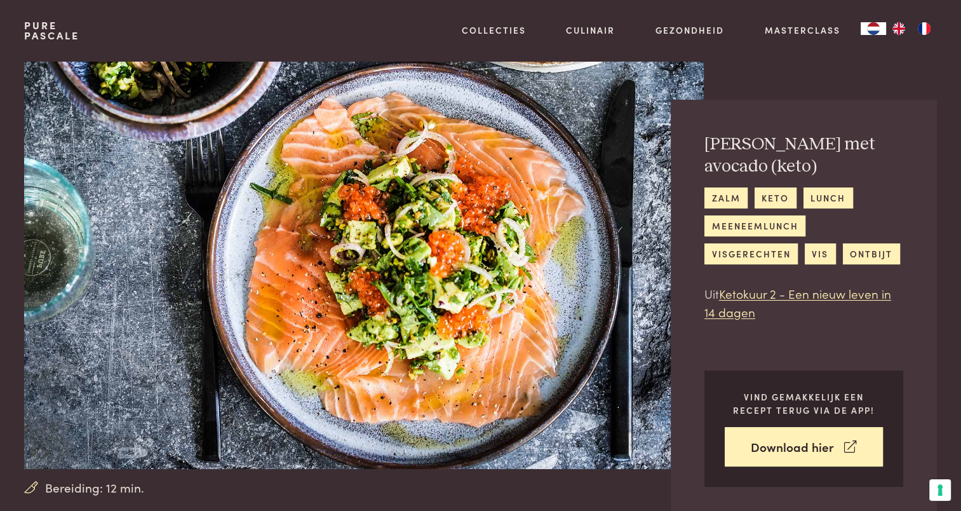
click at [695, 484] on div "Rauwe zalm met avocado (keto) zalm keto lunch meeneemlunch visgerechten vis ont…" at bounding box center [804, 310] width 266 height 420
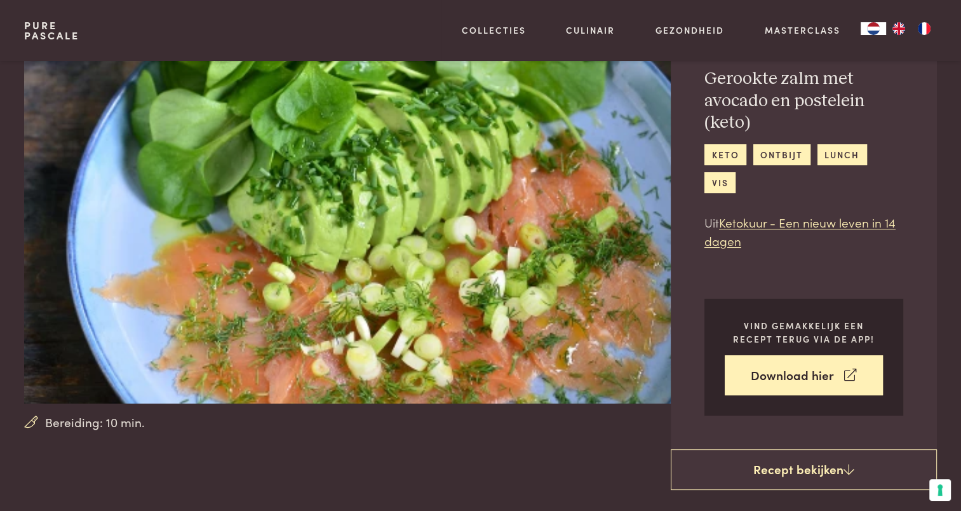
scroll to position [64, 0]
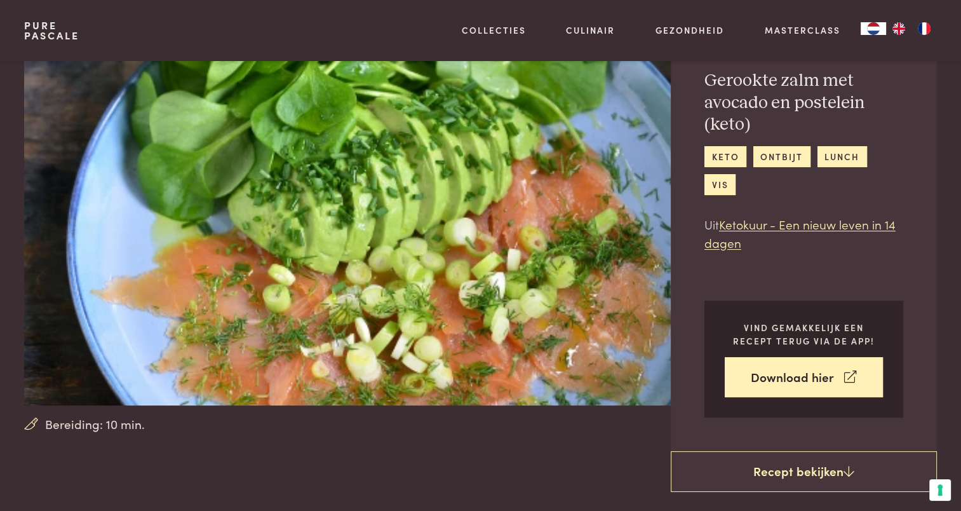
drag, startPoint x: 568, startPoint y: 466, endPoint x: 324, endPoint y: 327, distance: 281.3
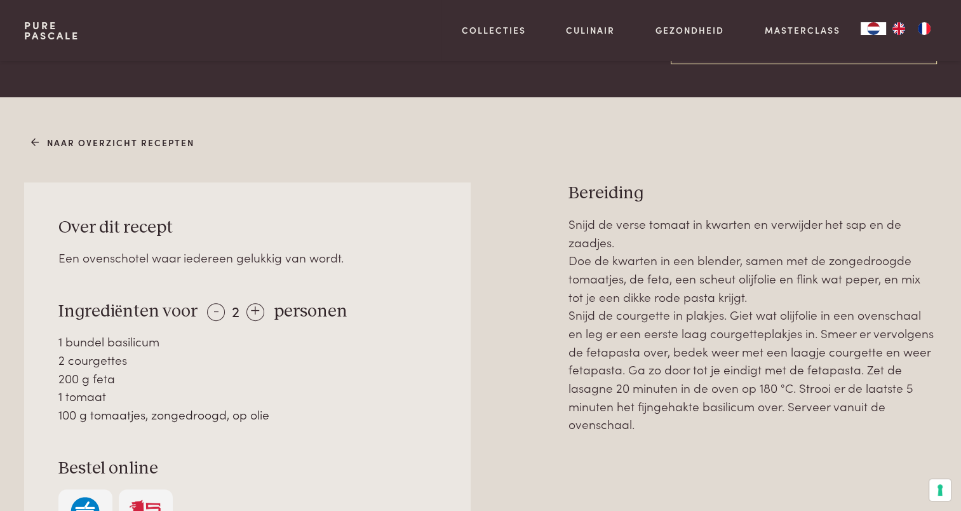
scroll to position [508, 0]
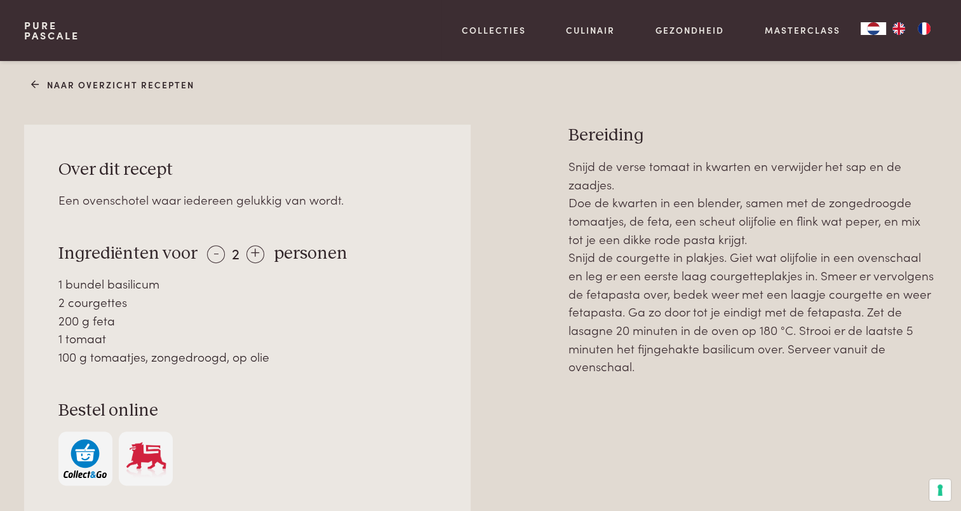
drag, startPoint x: 598, startPoint y: 203, endPoint x: 774, endPoint y: 236, distance: 179.0
click at [774, 236] on p "Snijd de verse tomaat in kwarten en verwijder het sap en de zaadjes. Doe de kwa…" at bounding box center [752, 266] width 368 height 218
drag, startPoint x: 632, startPoint y: 257, endPoint x: 718, endPoint y: 256, distance: 85.7
click at [632, 256] on p "Snijd de verse tomaat in kwarten en verwijder het sap en de zaadjes. Doe de kwa…" at bounding box center [752, 266] width 368 height 218
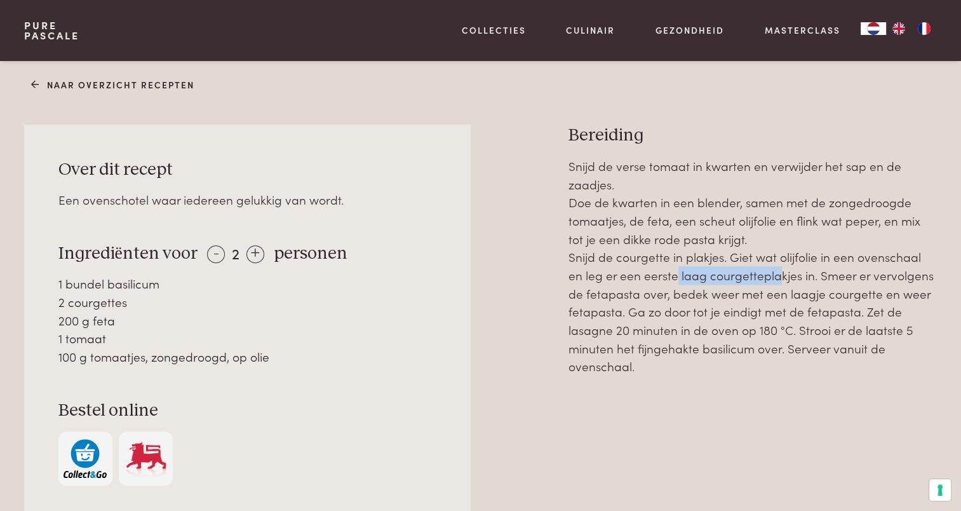
drag, startPoint x: 653, startPoint y: 272, endPoint x: 757, endPoint y: 275, distance: 104.2
click at [757, 275] on p "Snijd de verse tomaat in kwarten en verwijder het sap en de zaadjes. Doe de kwa…" at bounding box center [752, 266] width 368 height 218
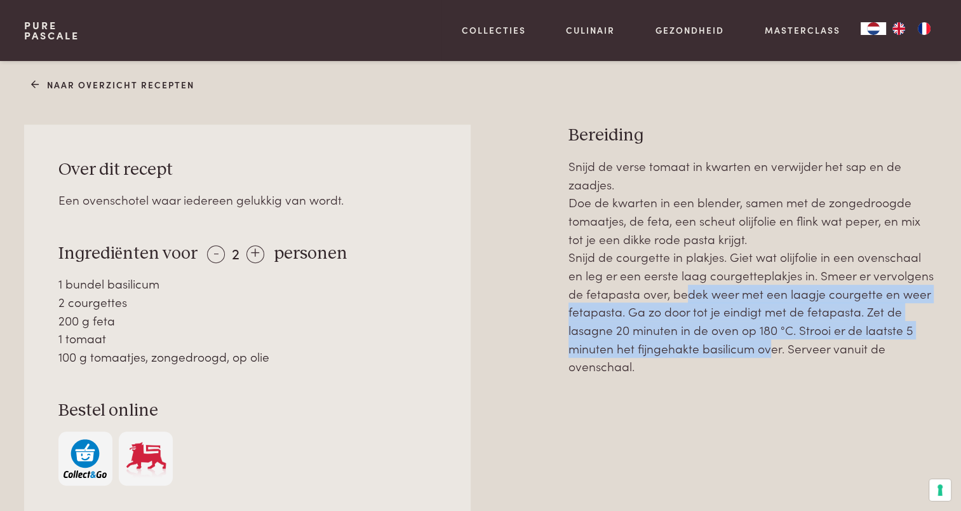
drag, startPoint x: 663, startPoint y: 295, endPoint x: 765, endPoint y: 354, distance: 117.8
click at [765, 354] on p "Snijd de verse tomaat in kwarten en verwijder het sap en de zaadjes. Doe de kwa…" at bounding box center [752, 266] width 368 height 218
click at [568, 429] on div "Snijd de verse tomaat in kwarten en verwijder het sap en de zaadjes. Doe de kwa…" at bounding box center [752, 381] width 368 height 448
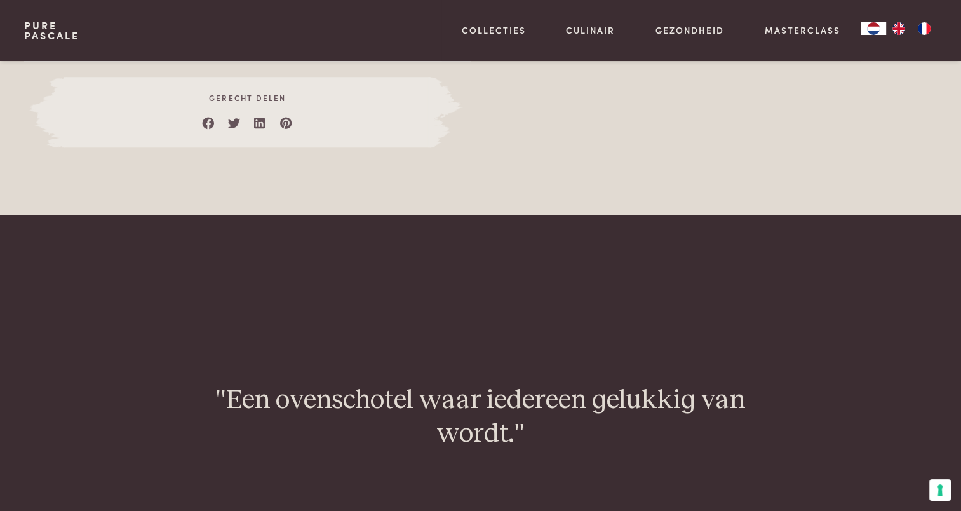
scroll to position [953, 0]
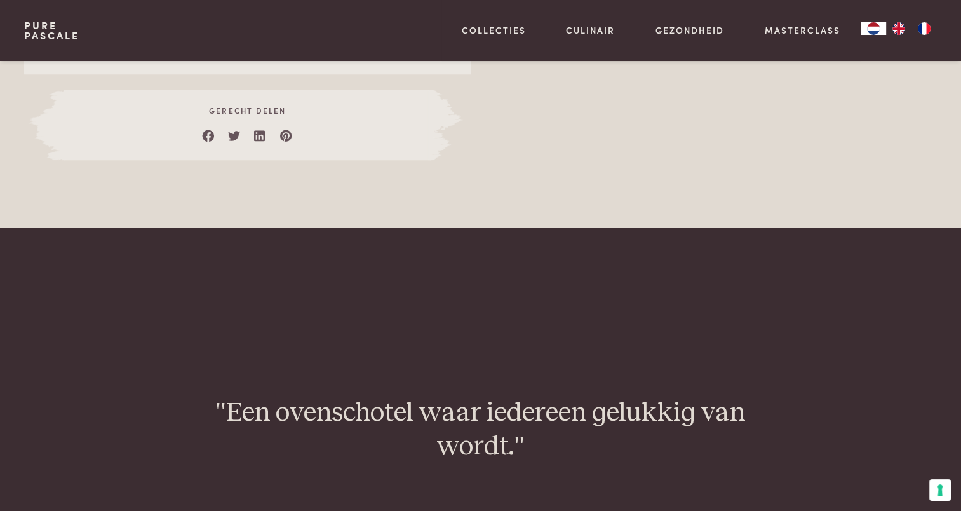
click at [671, 330] on main "Bereiding: 35 min. Lasagna van courgette met tomaten en feta feta ovenschotel k…" at bounding box center [480, 65] width 961 height 2037
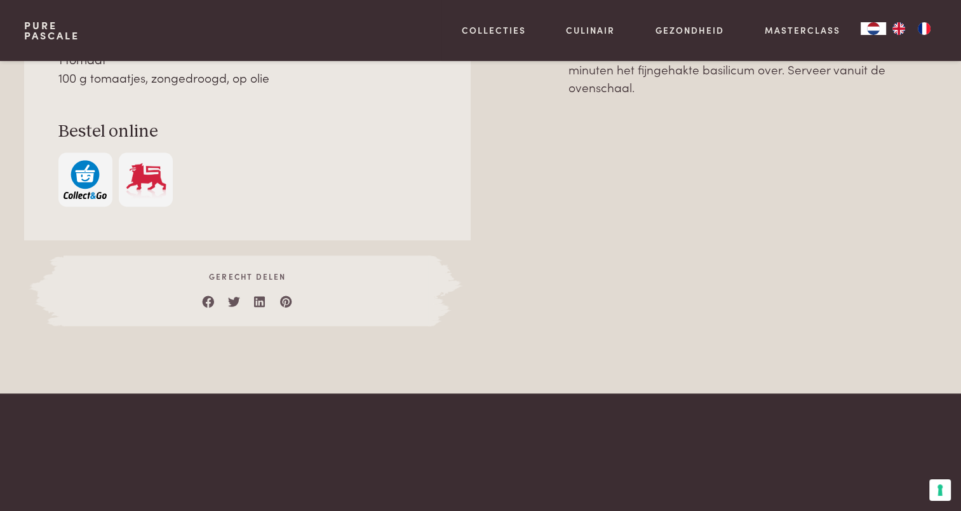
scroll to position [572, 0]
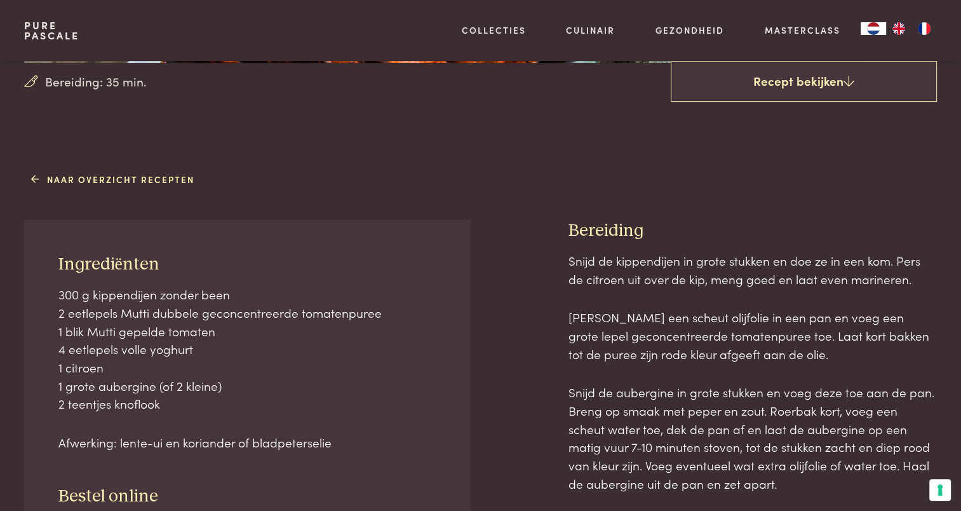
scroll to position [508, 0]
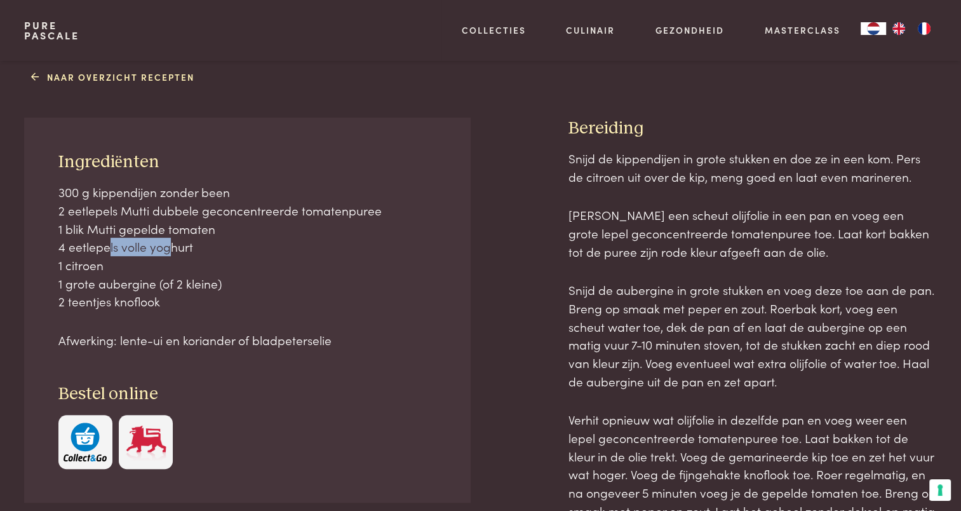
drag, startPoint x: 99, startPoint y: 249, endPoint x: 159, endPoint y: 254, distance: 59.9
click at [159, 254] on p "300 g kippendijen zonder been 2 eetlepels Mutti dubbele geconcentreerde tomaten…" at bounding box center [247, 247] width 378 height 128
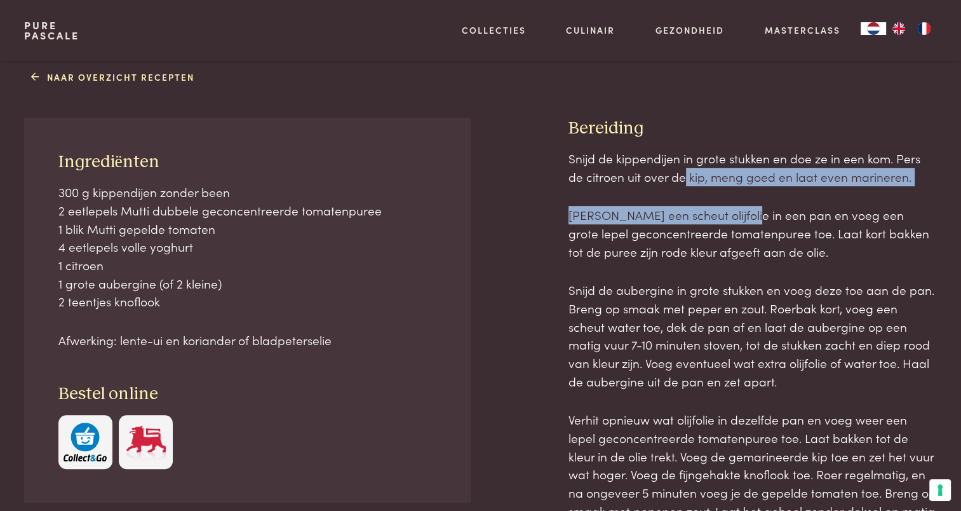
drag, startPoint x: 665, startPoint y: 178, endPoint x: 735, endPoint y: 186, distance: 70.3
click at [735, 186] on div "Snijd de kippendijen in grote stukken en doe ze in een kom. Pers de citroen uit…" at bounding box center [752, 513] width 368 height 729
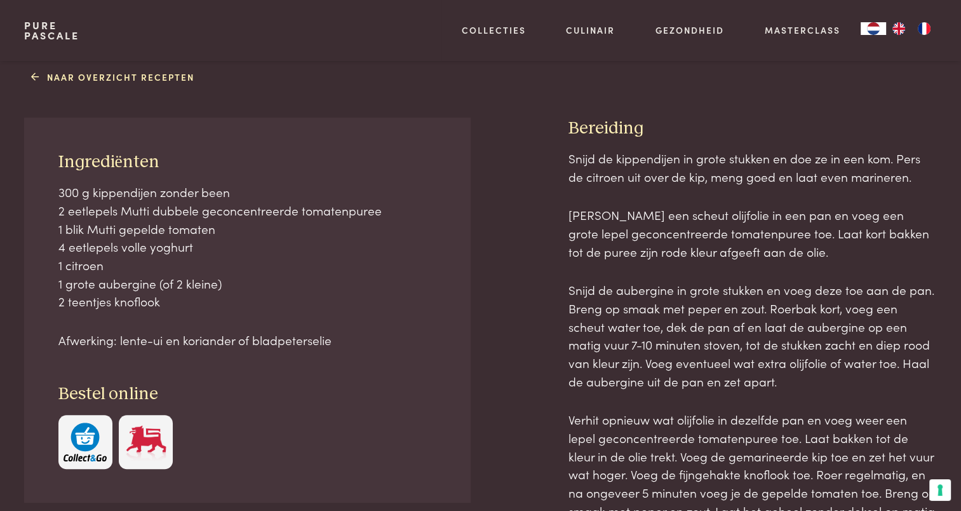
drag, startPoint x: 735, startPoint y: 186, endPoint x: 730, endPoint y: 231, distance: 44.7
click at [730, 231] on p "[PERSON_NAME] een scheut olijfolie in een pan en voeg een grote lepel geconcent…" at bounding box center [752, 233] width 368 height 55
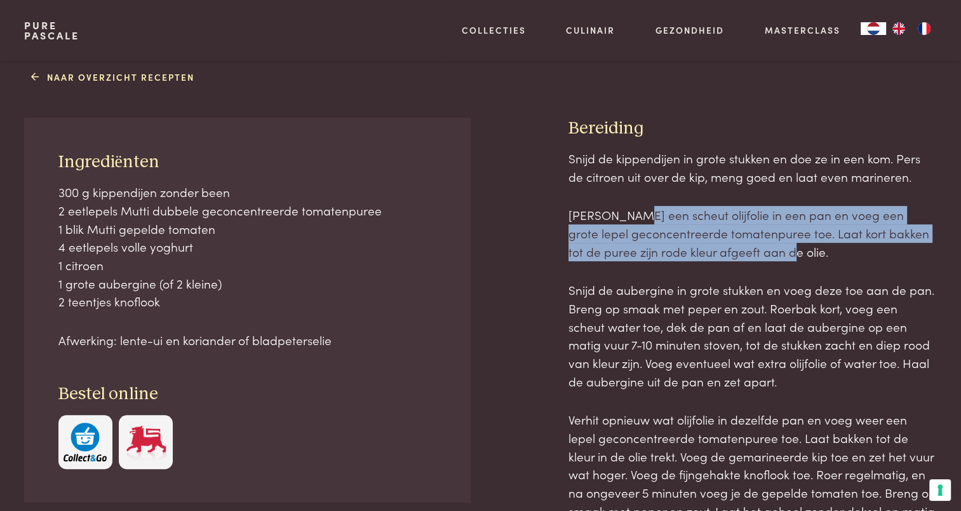
drag, startPoint x: 625, startPoint y: 216, endPoint x: 765, endPoint y: 248, distance: 143.4
click at [765, 248] on p "[PERSON_NAME] een scheut olijfolie in een pan en voeg een grote lepel geconcent…" at bounding box center [752, 233] width 368 height 55
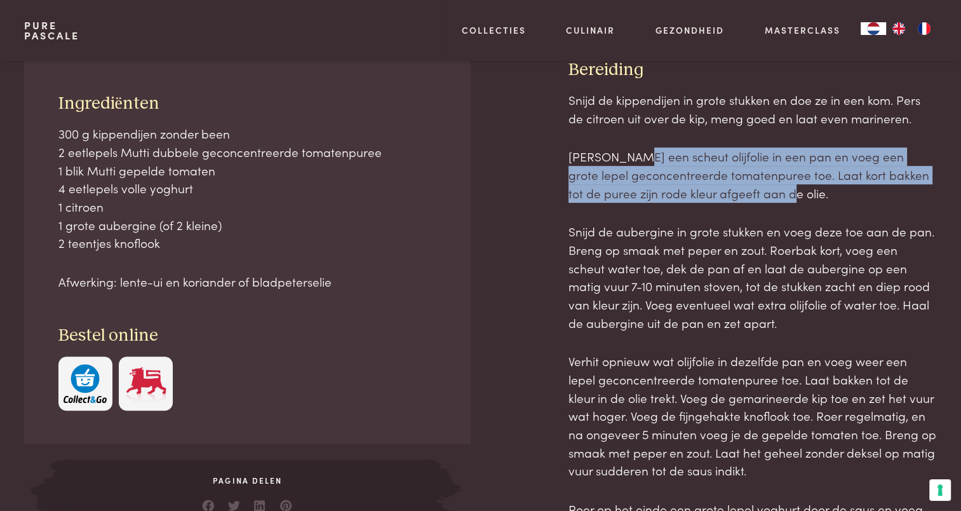
scroll to position [635, 0]
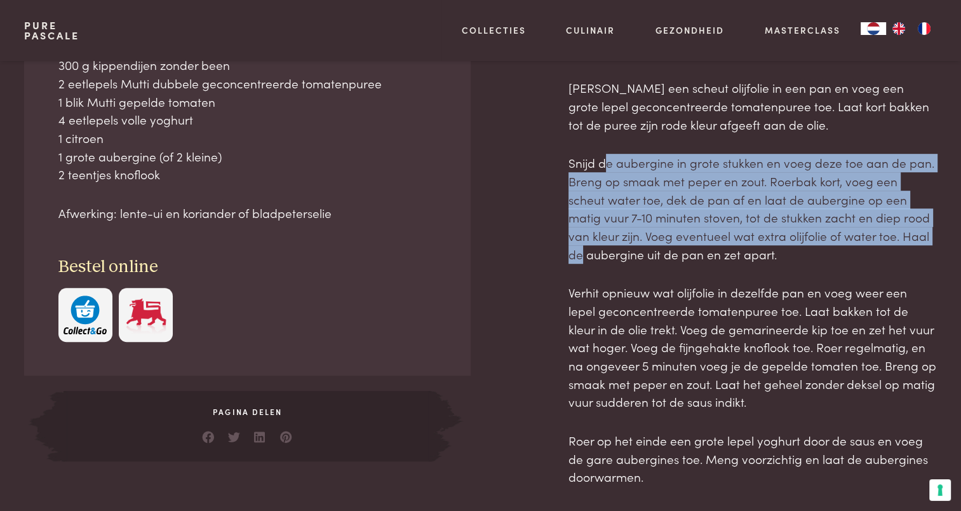
drag, startPoint x: 606, startPoint y: 164, endPoint x: 893, endPoint y: 233, distance: 295.9
click at [893, 233] on p "Snijd de aubergine in grote stukken en voeg deze toe aan de pan. Breng op smaak…" at bounding box center [752, 208] width 368 height 109
click at [735, 241] on p "Snijd de aubergine in grote stukken en voeg deze toe aan de pan. Breng op smaak…" at bounding box center [752, 208] width 368 height 109
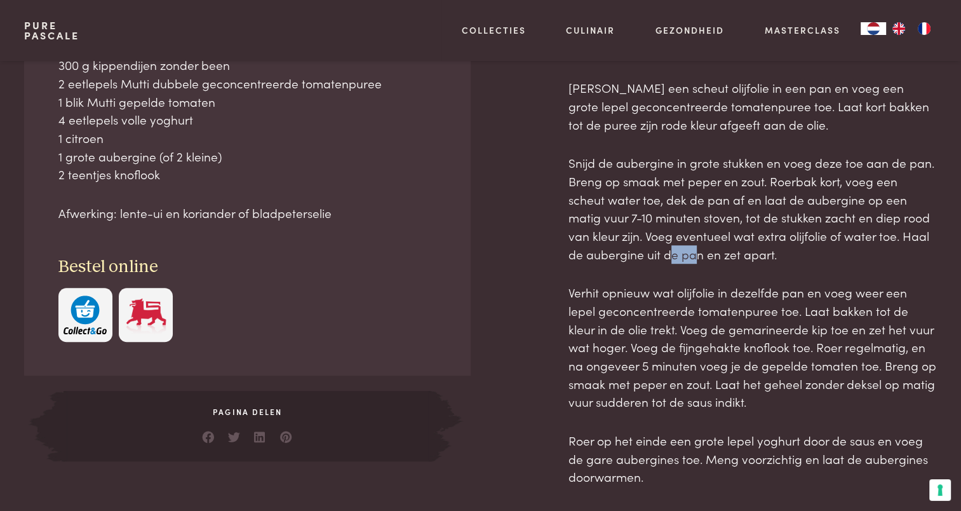
drag, startPoint x: 651, startPoint y: 256, endPoint x: 679, endPoint y: 254, distance: 28.0
click at [679, 254] on p "Snijd de aubergine in grote stukken en voeg deze toe aan de pan. Breng op smaak…" at bounding box center [752, 208] width 368 height 109
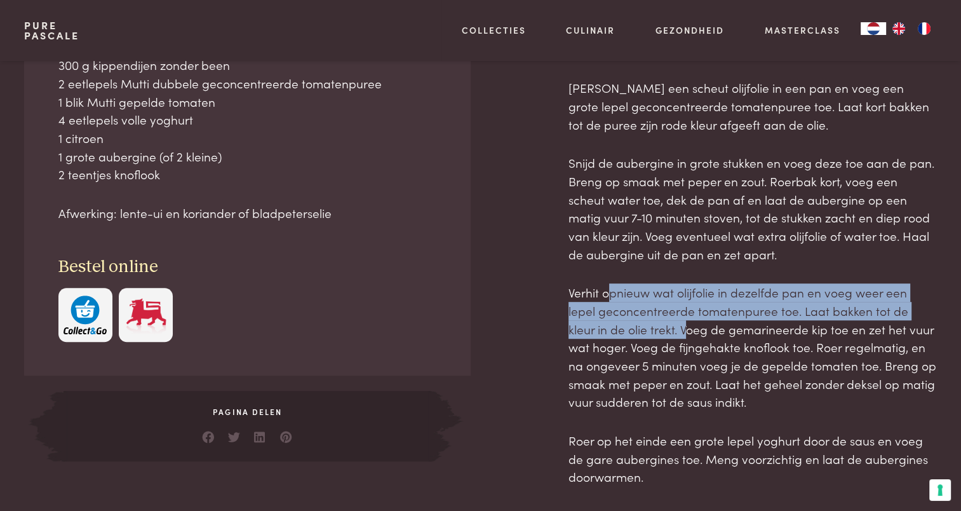
drag, startPoint x: 610, startPoint y: 297, endPoint x: 625, endPoint y: 328, distance: 34.1
click at [625, 328] on p "Verhit opnieuw wat olijfolie in dezelfde pan en voeg weer een lepel geconcentre…" at bounding box center [752, 347] width 368 height 128
drag, startPoint x: 625, startPoint y: 328, endPoint x: 751, endPoint y: 295, distance: 130.0
click at [751, 295] on p "Verhit opnieuw wat olijfolie in dezelfde pan en voeg weer een lepel geconcentre…" at bounding box center [752, 347] width 368 height 128
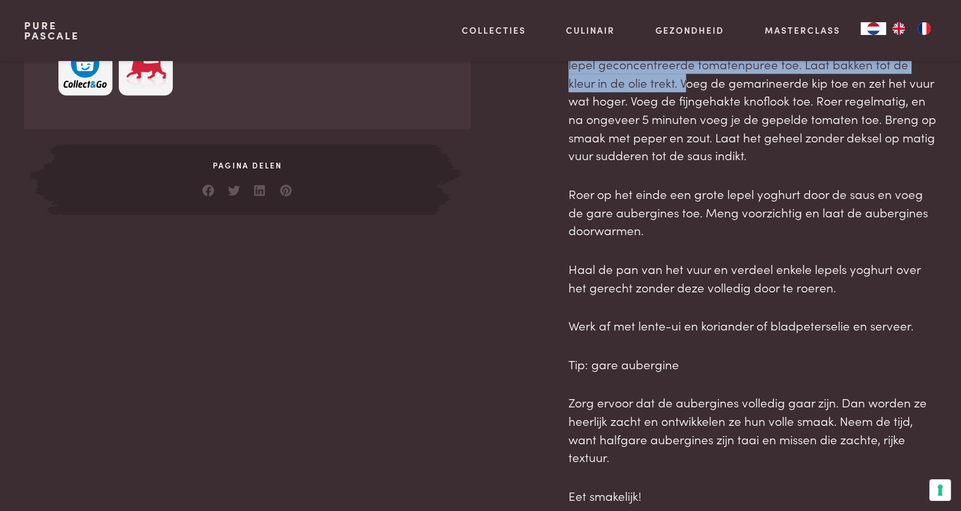
scroll to position [889, 0]
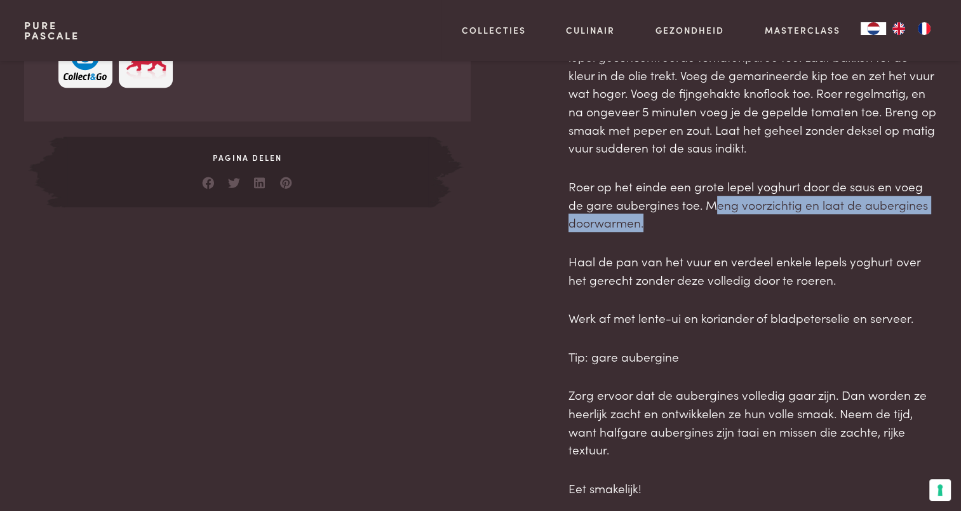
drag, startPoint x: 697, startPoint y: 203, endPoint x: 706, endPoint y: 222, distance: 21.0
click at [706, 222] on p "Roer op het einde een grote lepel yoghurt door de saus en voeg de gare aubergin…" at bounding box center [752, 204] width 368 height 55
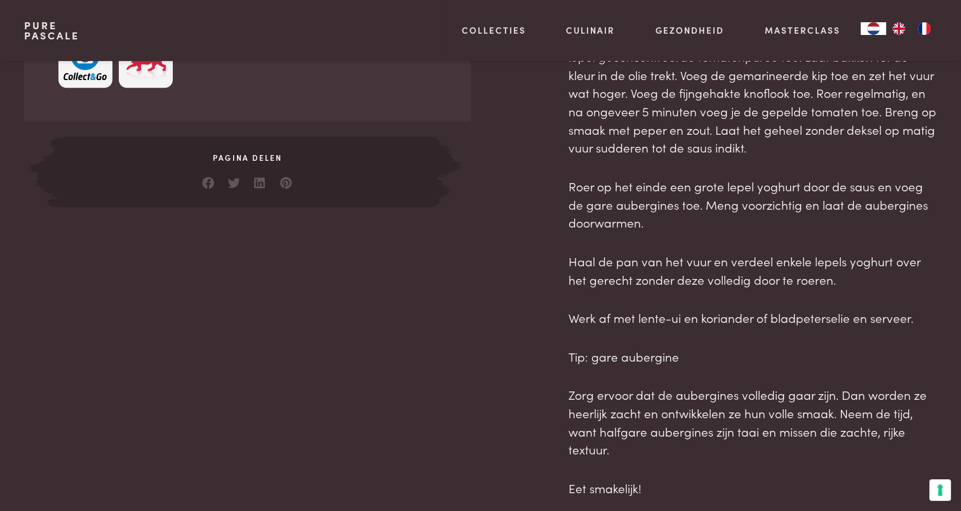
click at [885, 233] on div "Snijd de kippendijen in grote stukken en doe ze in een kom. Pers de citroen uit…" at bounding box center [752, 132] width 368 height 729
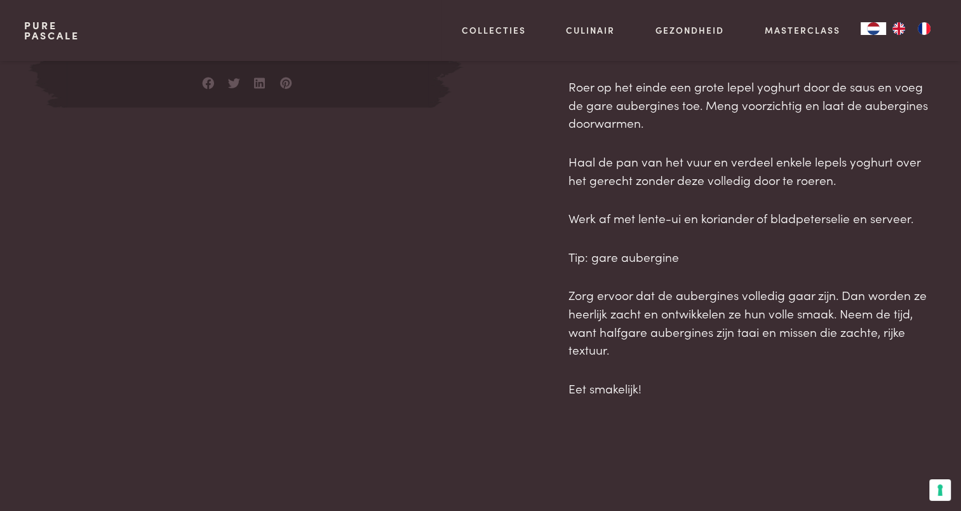
scroll to position [1016, 0]
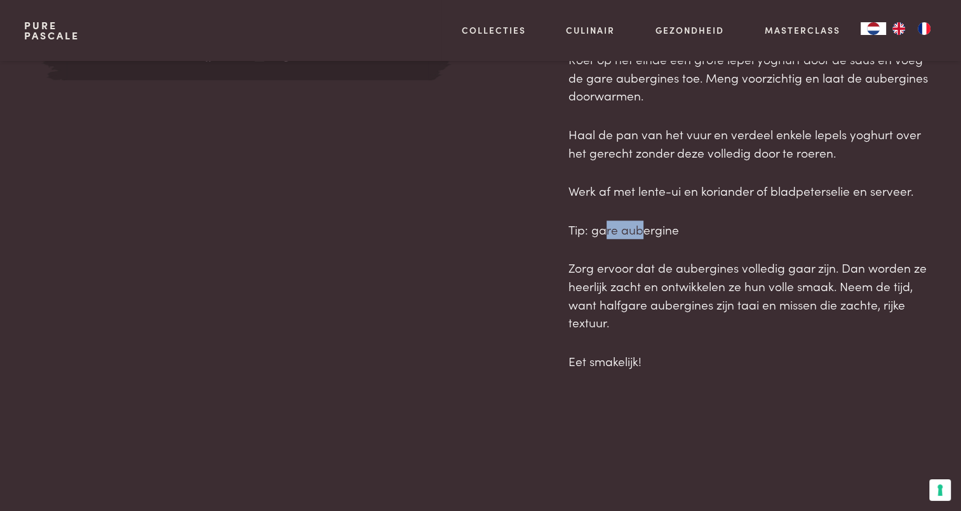
drag, startPoint x: 606, startPoint y: 232, endPoint x: 643, endPoint y: 230, distance: 36.9
click at [643, 230] on p "Tip: gare aubergine" at bounding box center [752, 229] width 368 height 18
click at [807, 269] on p "Zorg ervoor dat de aubergines volledig gaar zijn. Dan worden ze heerlijk zacht …" at bounding box center [752, 294] width 368 height 73
drag, startPoint x: 665, startPoint y: 290, endPoint x: 773, endPoint y: 292, distance: 108.0
click at [773, 292] on p "Zorg ervoor dat de aubergines volledig gaar zijn. Dan worden ze heerlijk zacht …" at bounding box center [752, 294] width 368 height 73
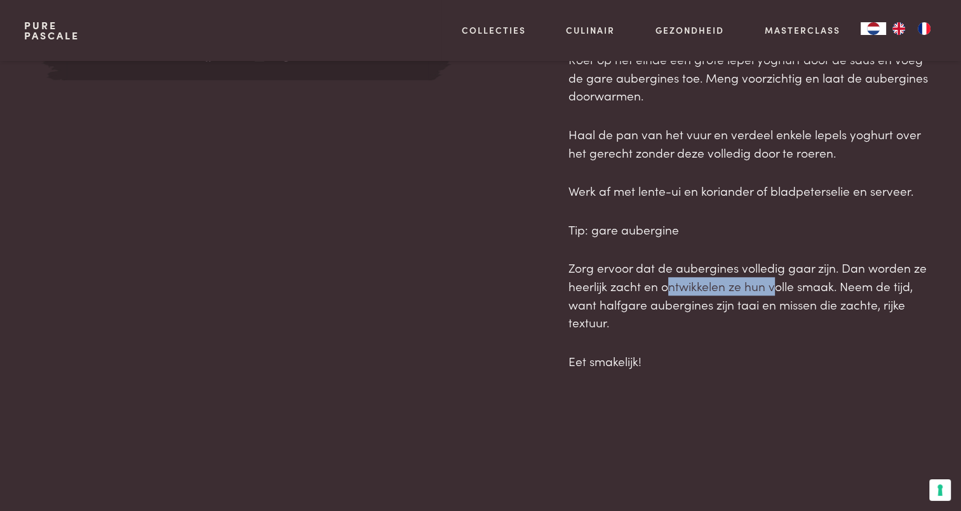
click at [775, 292] on p "Zorg ervoor dat de aubergines volledig gaar zijn. Dan worden ze heerlijk zacht …" at bounding box center [752, 294] width 368 height 73
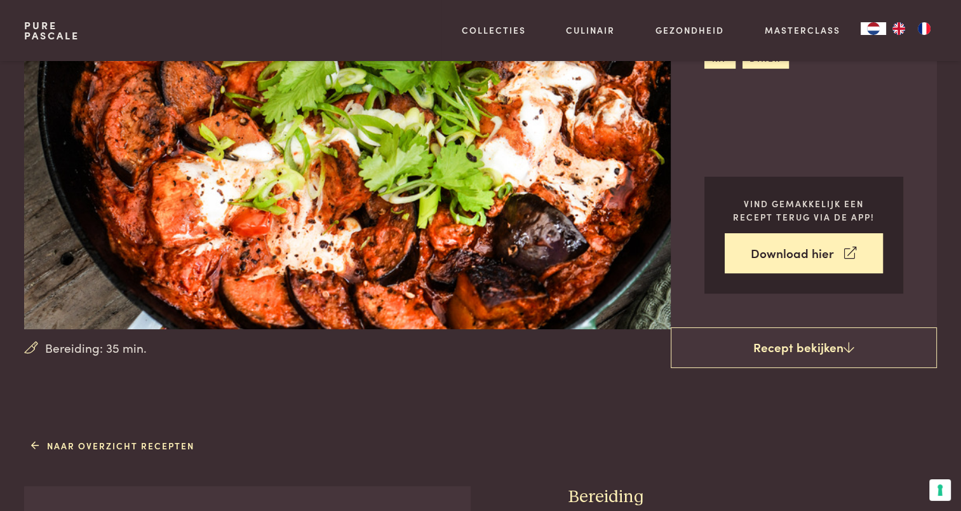
scroll to position [0, 0]
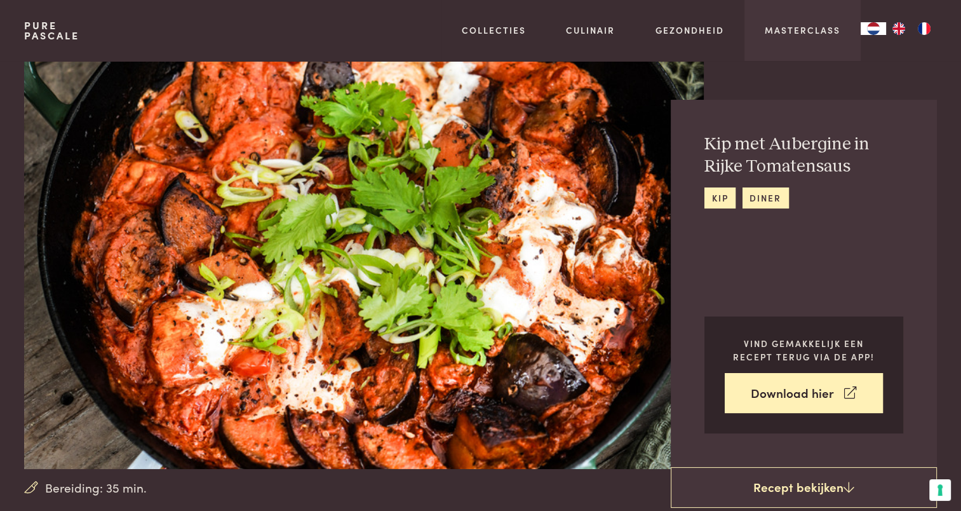
drag, startPoint x: 788, startPoint y: 69, endPoint x: 760, endPoint y: 57, distance: 30.2
click at [788, 69] on div "Kip met Aubergine in Rijke Tomatensaus kip diner Vind gemakkelijk een recept te…" at bounding box center [829, 265] width 213 height 408
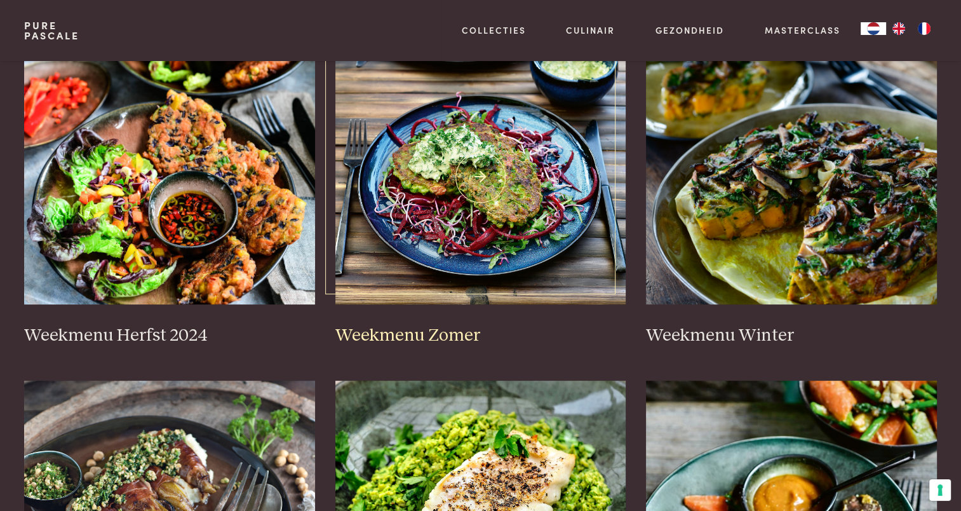
scroll to position [318, 0]
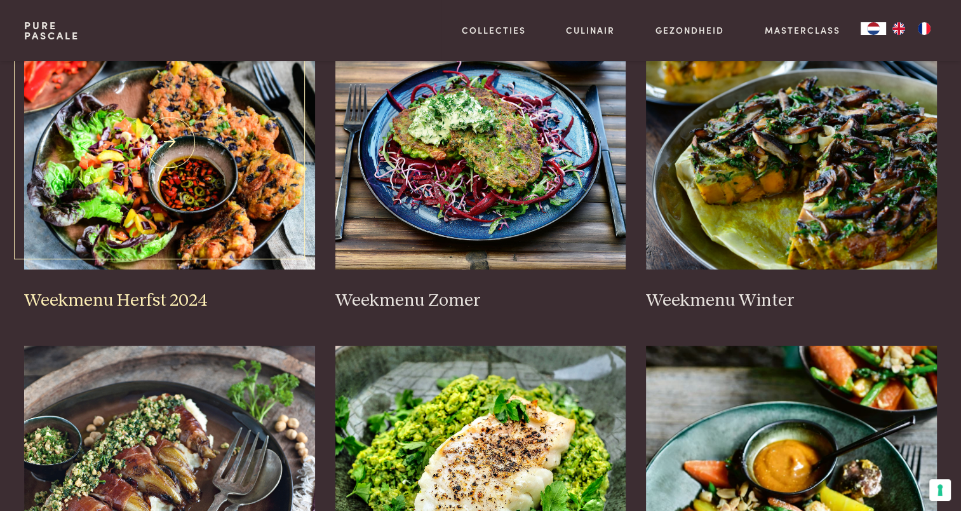
click at [206, 187] on img at bounding box center [169, 142] width 291 height 254
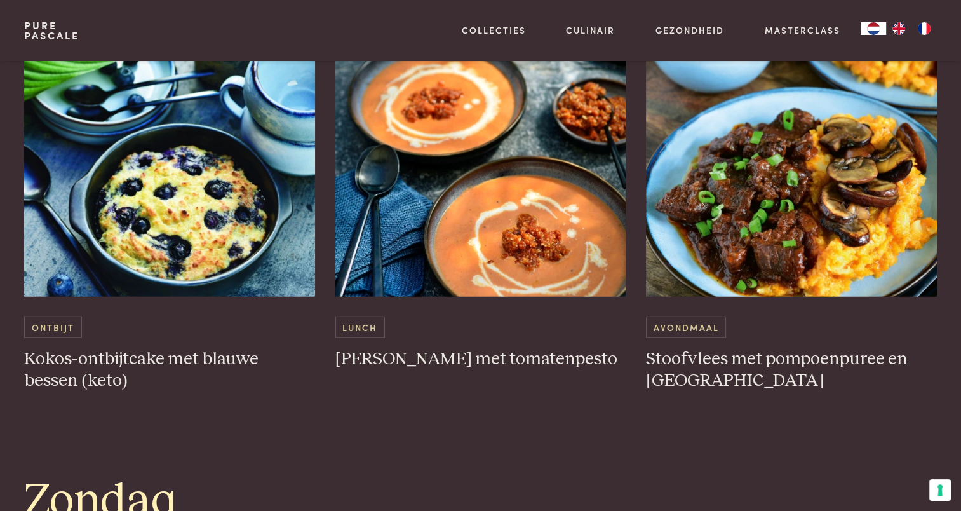
scroll to position [3302, 0]
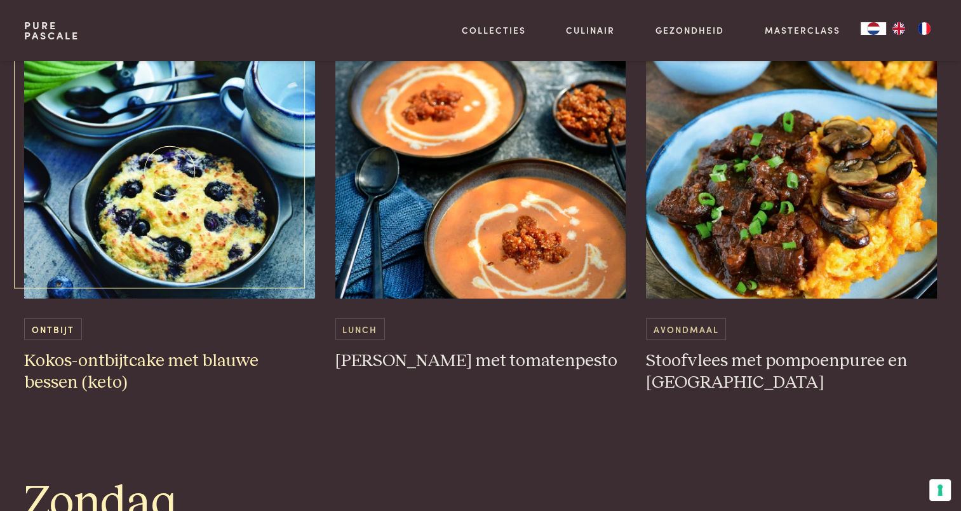
click at [163, 223] on img at bounding box center [169, 171] width 291 height 254
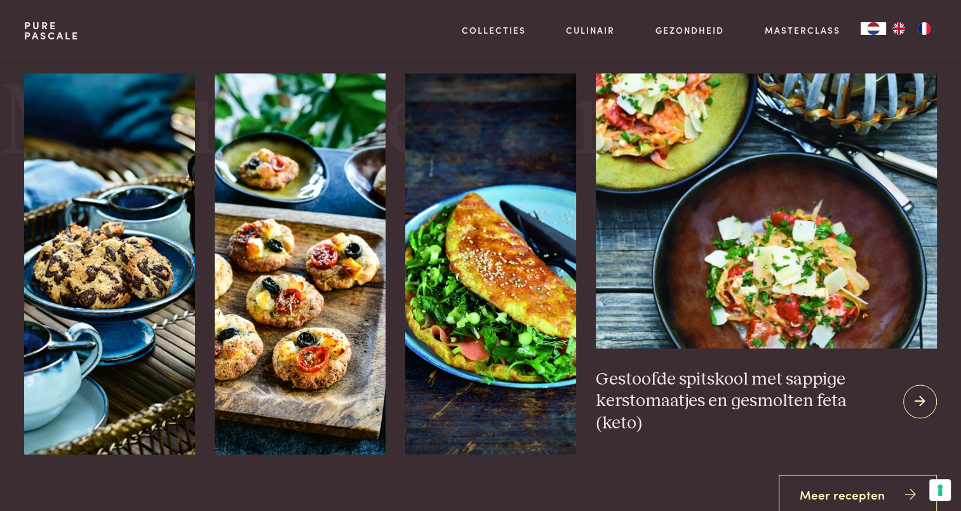
scroll to position [1778, 0]
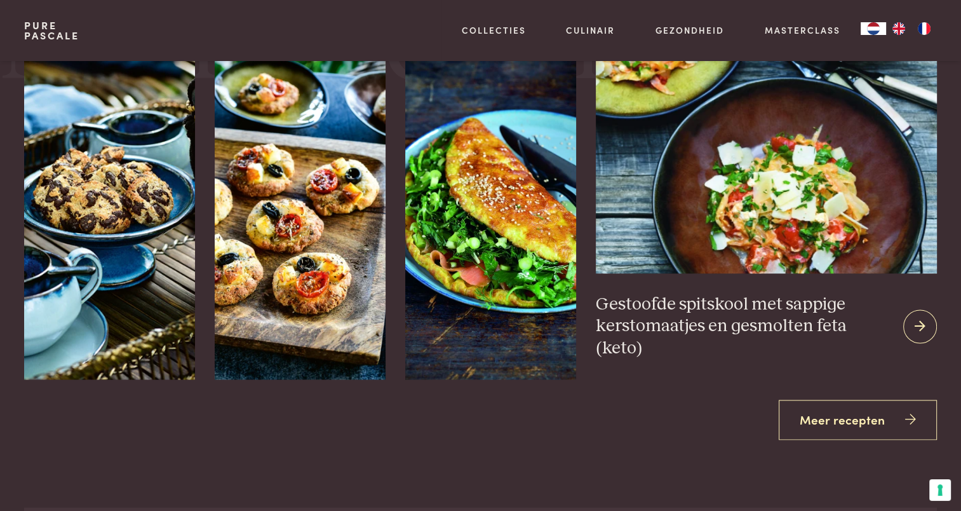
click at [916, 335] on icon at bounding box center [919, 326] width 11 height 18
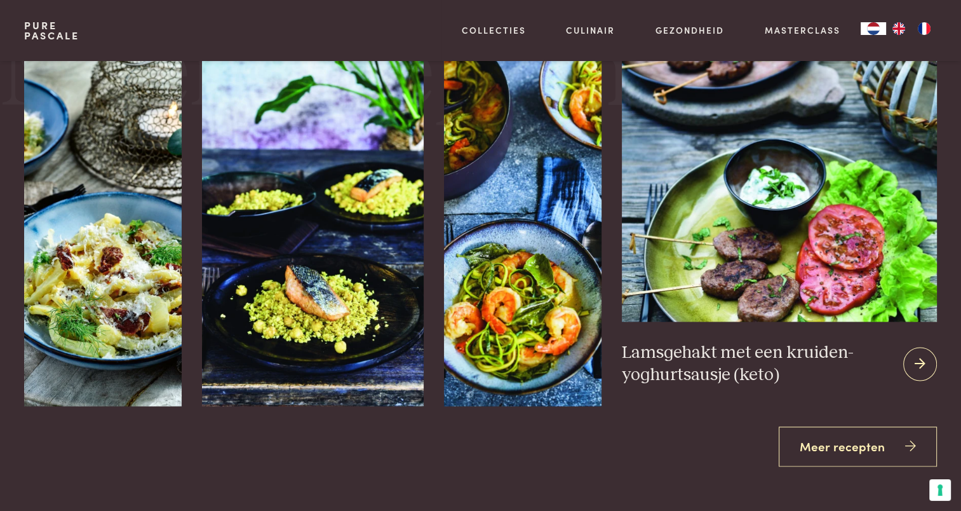
scroll to position [1778, 0]
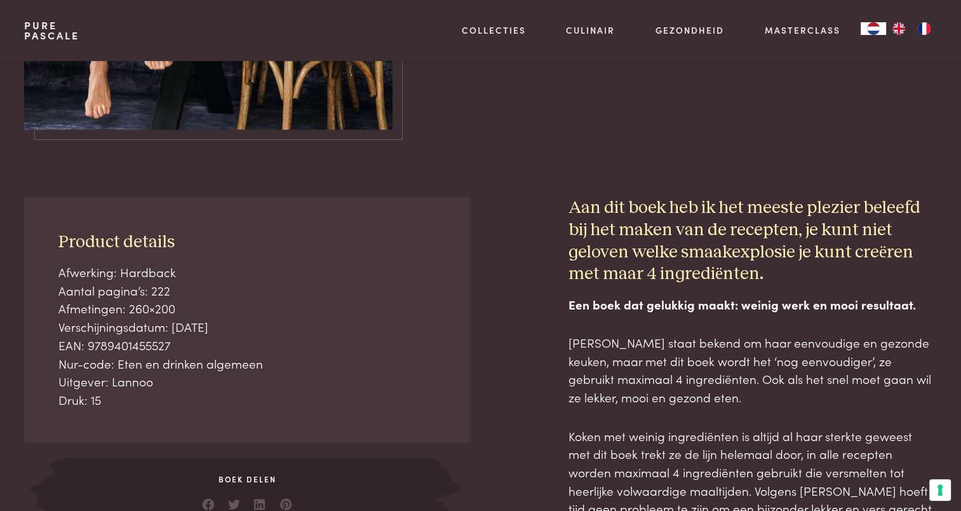
scroll to position [445, 0]
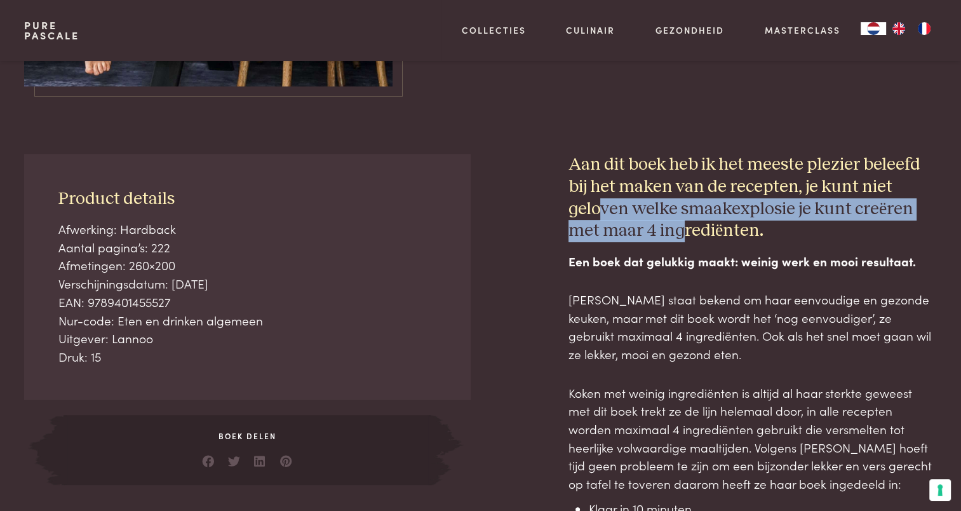
drag, startPoint x: 667, startPoint y: 187, endPoint x: 763, endPoint y: 205, distance: 97.5
click at [763, 205] on h3 "Aan dit boek heb ik het meeste plezier beleefd bij het maken van de recepten, j…" at bounding box center [752, 198] width 368 height 88
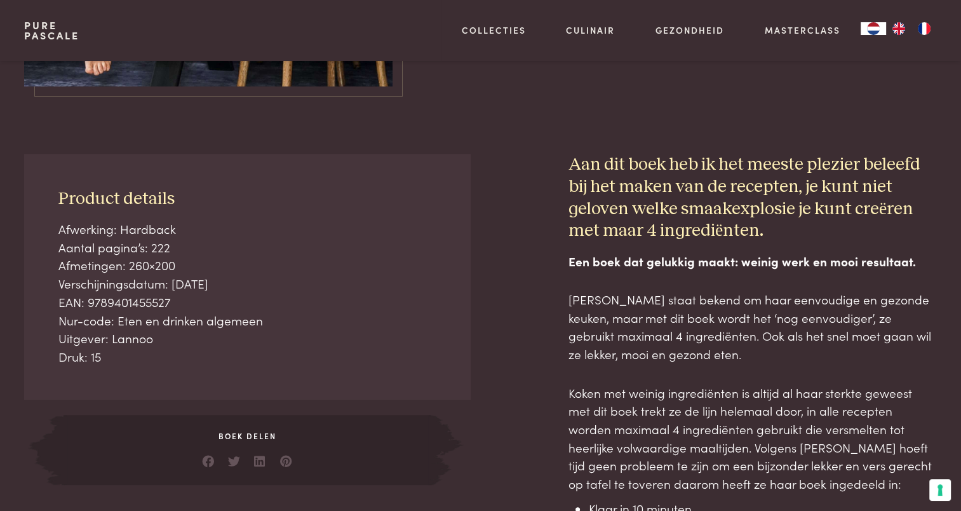
click at [722, 225] on h3 "Aan dit boek heb ik het meeste plezier beleefd bij het maken van de recepten, j…" at bounding box center [752, 198] width 368 height 88
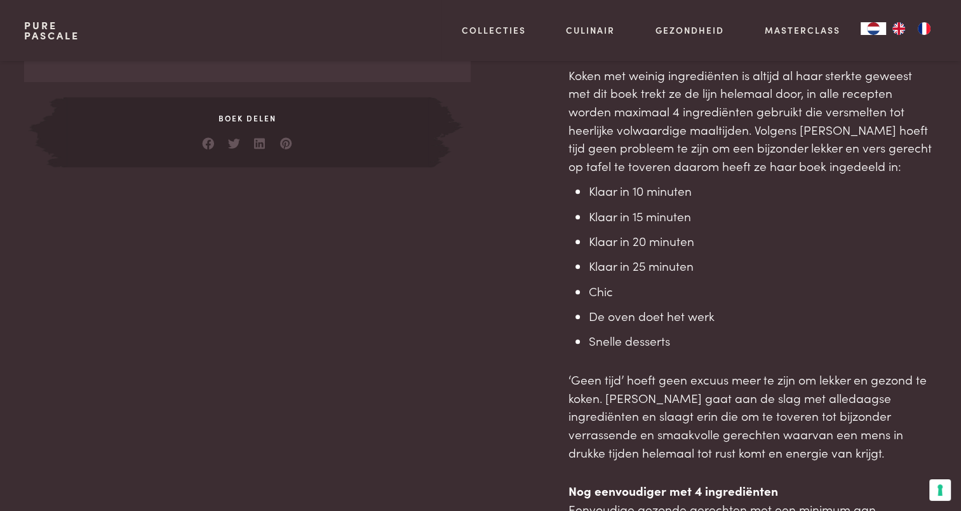
scroll to position [826, 0]
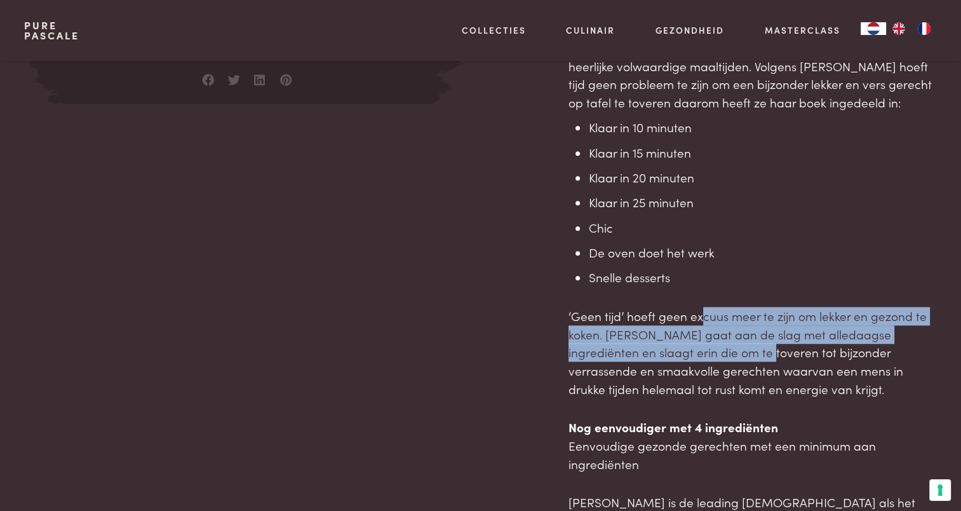
drag, startPoint x: 701, startPoint y: 318, endPoint x: 719, endPoint y: 355, distance: 41.5
click at [719, 355] on p "‘Geen tijd’ hoeft geen excuus meer te zijn om lekker en gezond te koken. [PERSO…" at bounding box center [752, 352] width 368 height 91
click at [678, 351] on p "‘Geen tijd’ hoeft geen excuus meer te zijn om lekker en gezond te koken. [PERSO…" at bounding box center [752, 352] width 368 height 91
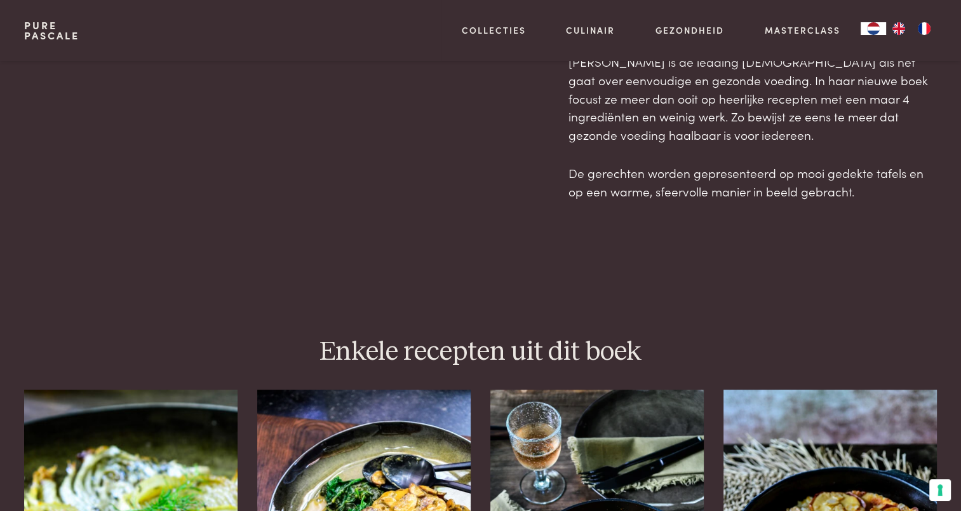
scroll to position [953, 0]
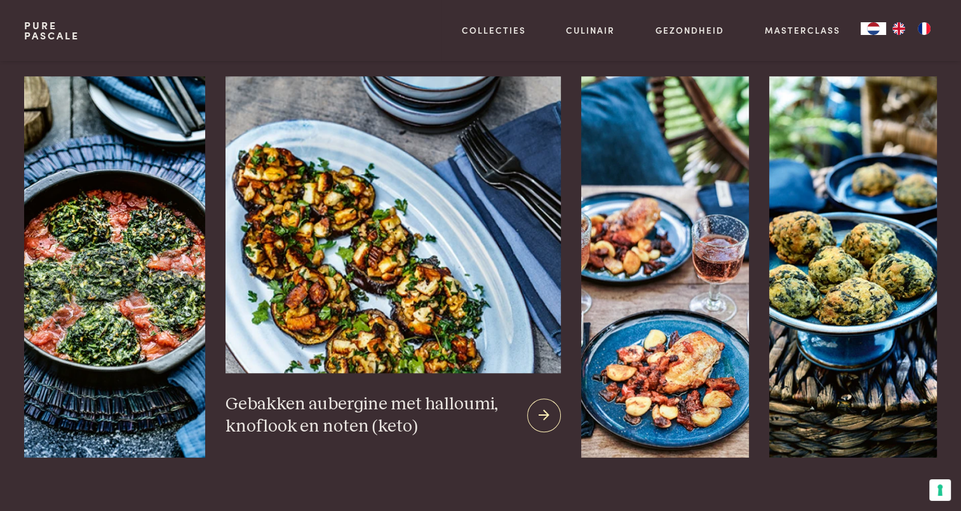
scroll to position [1143, 0]
